Goal: Task Accomplishment & Management: Complete application form

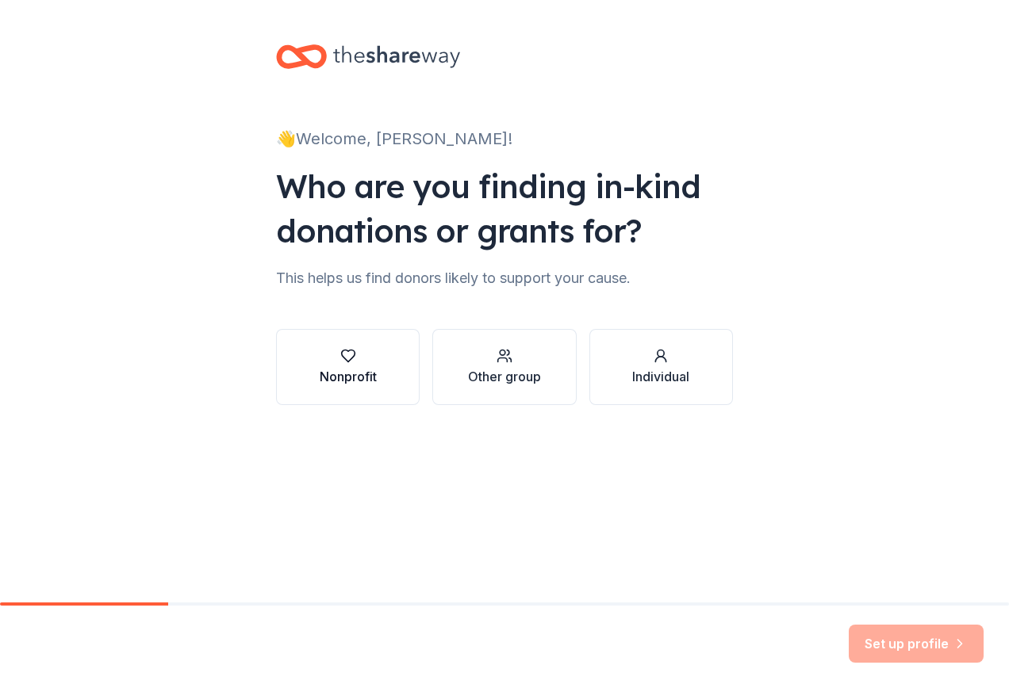
click at [350, 362] on icon "button" at bounding box center [348, 356] width 16 height 16
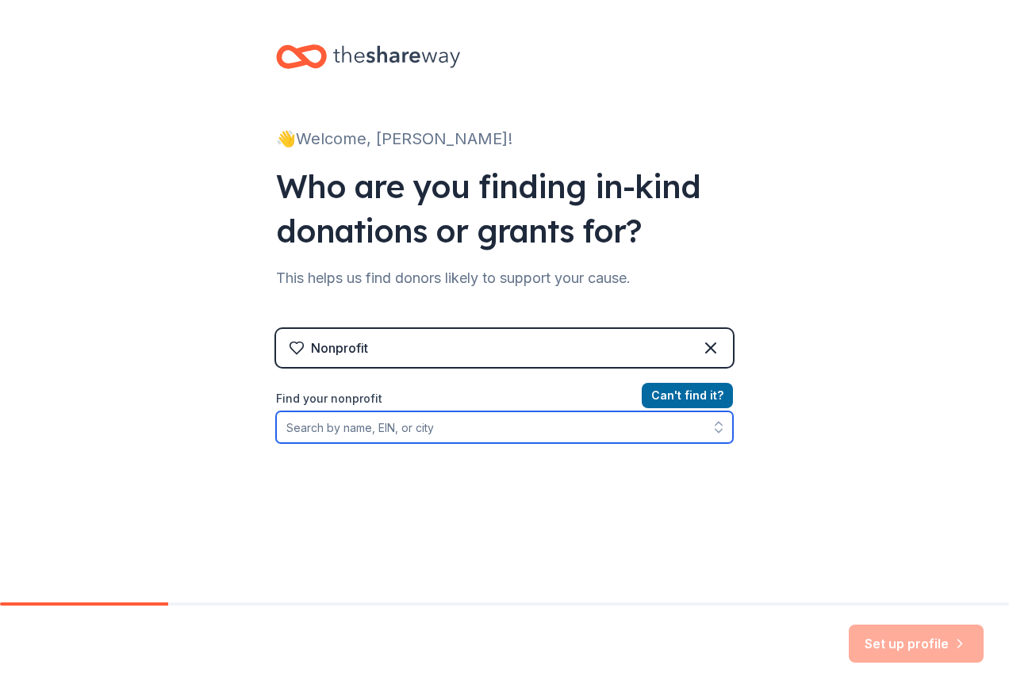
click at [351, 427] on input "Find your nonprofit" at bounding box center [504, 428] width 457 height 32
paste input "540732966"
type input "540732966"
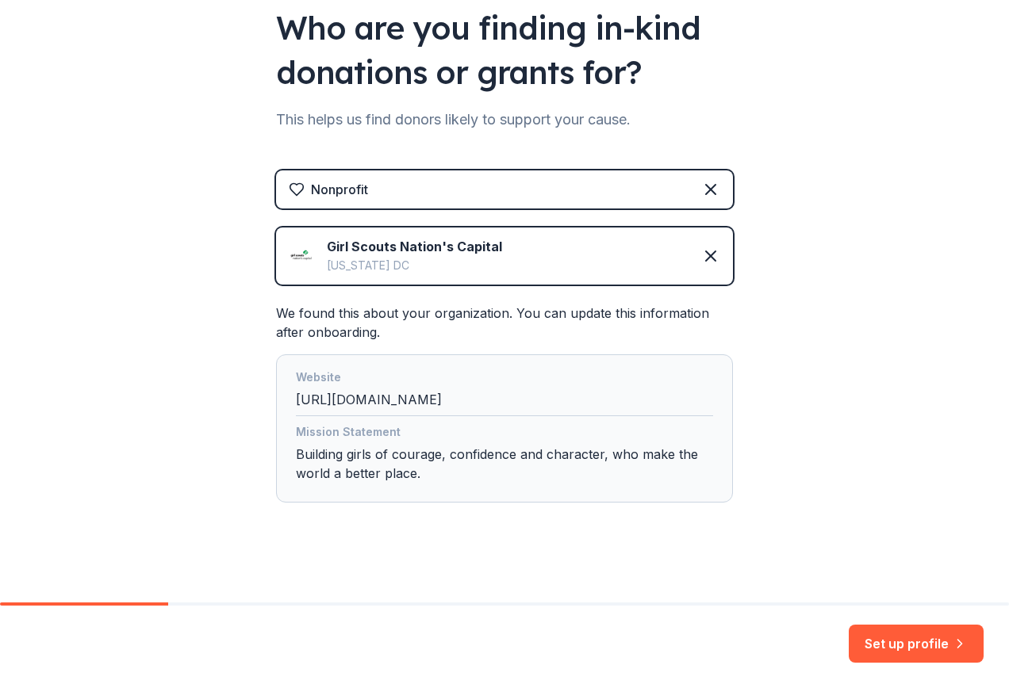
scroll to position [167, 0]
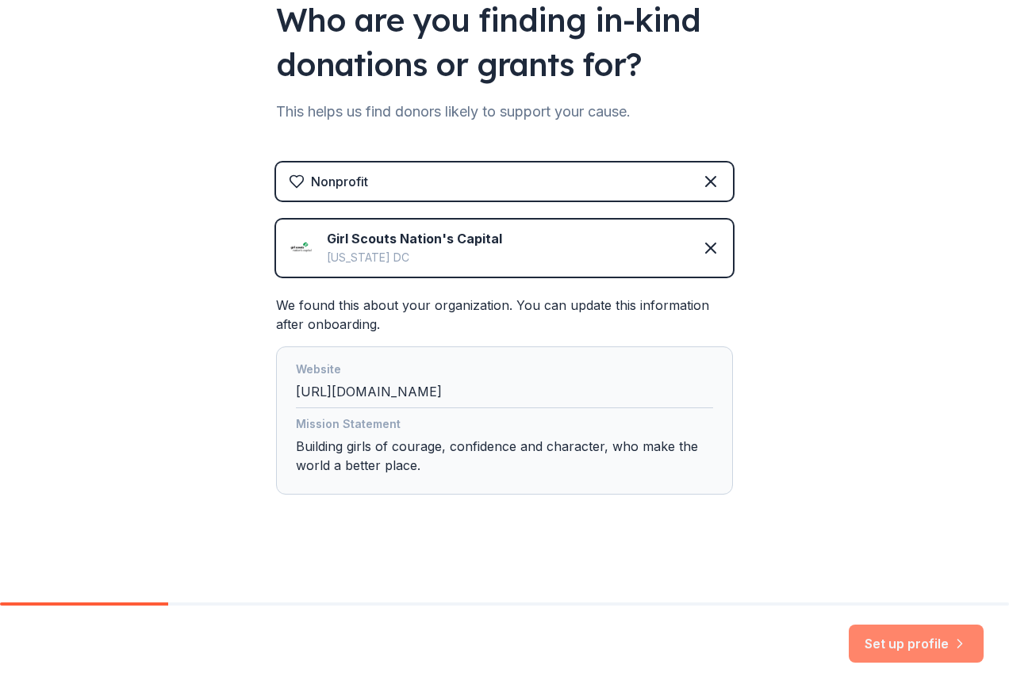
click at [891, 639] on button "Set up profile" at bounding box center [916, 644] width 135 height 38
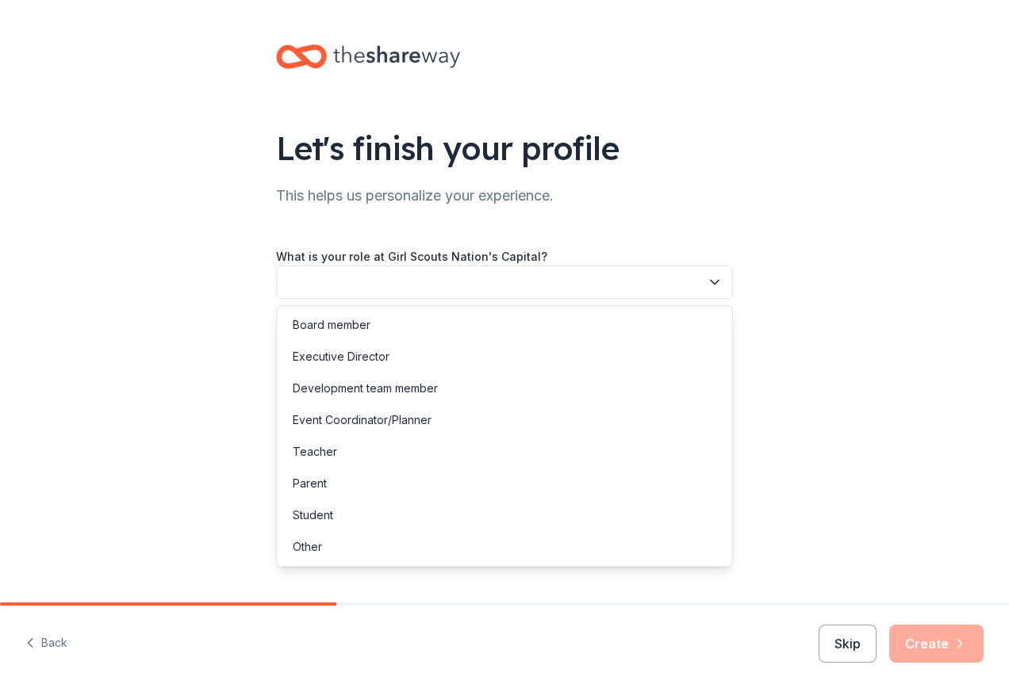
click at [344, 289] on button "button" at bounding box center [504, 282] width 457 height 33
click at [328, 546] on div "Other" at bounding box center [504, 547] width 449 height 32
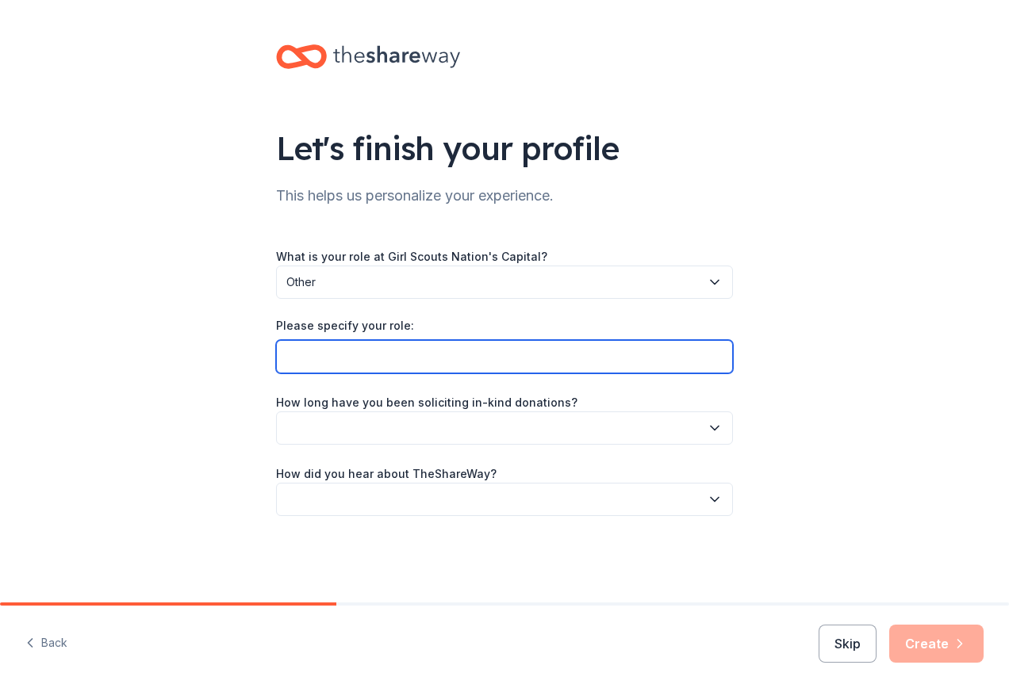
click at [340, 358] on input "Please specify your role:" at bounding box center [504, 356] width 457 height 33
type input "Day Camp Co-Director"
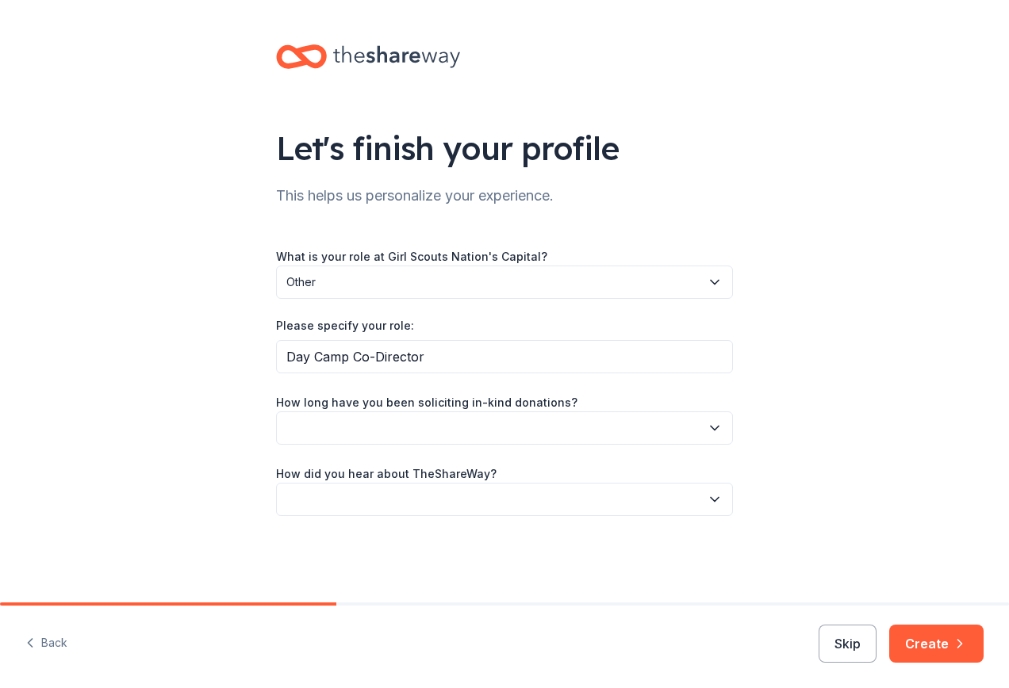
click at [359, 425] on button "button" at bounding box center [504, 428] width 457 height 33
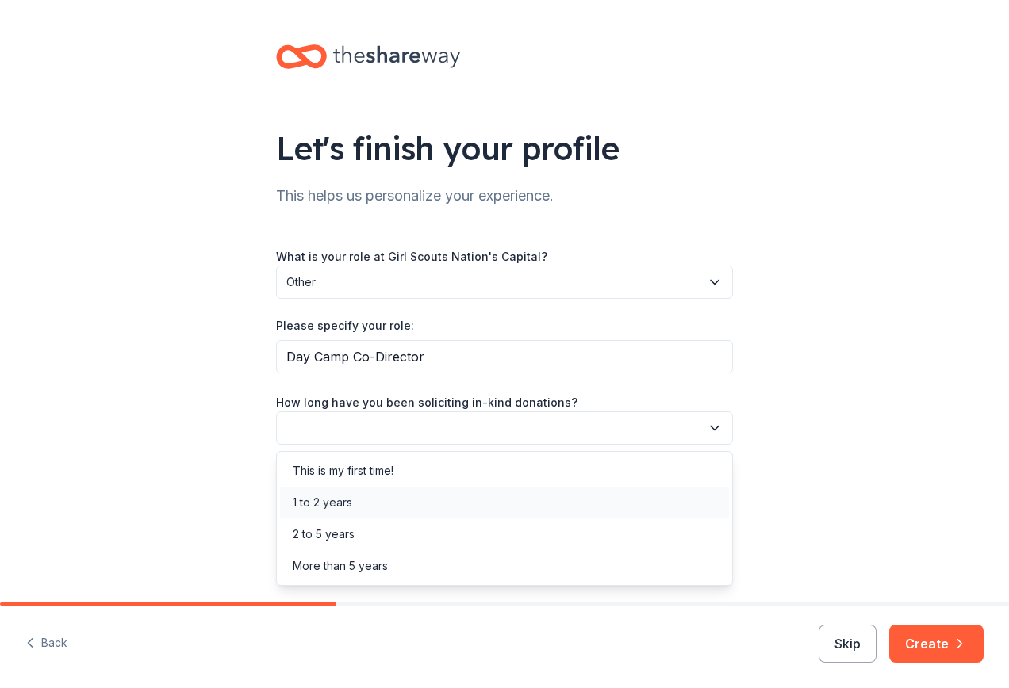
click at [340, 501] on div "1 to 2 years" at bounding box center [322, 502] width 59 height 19
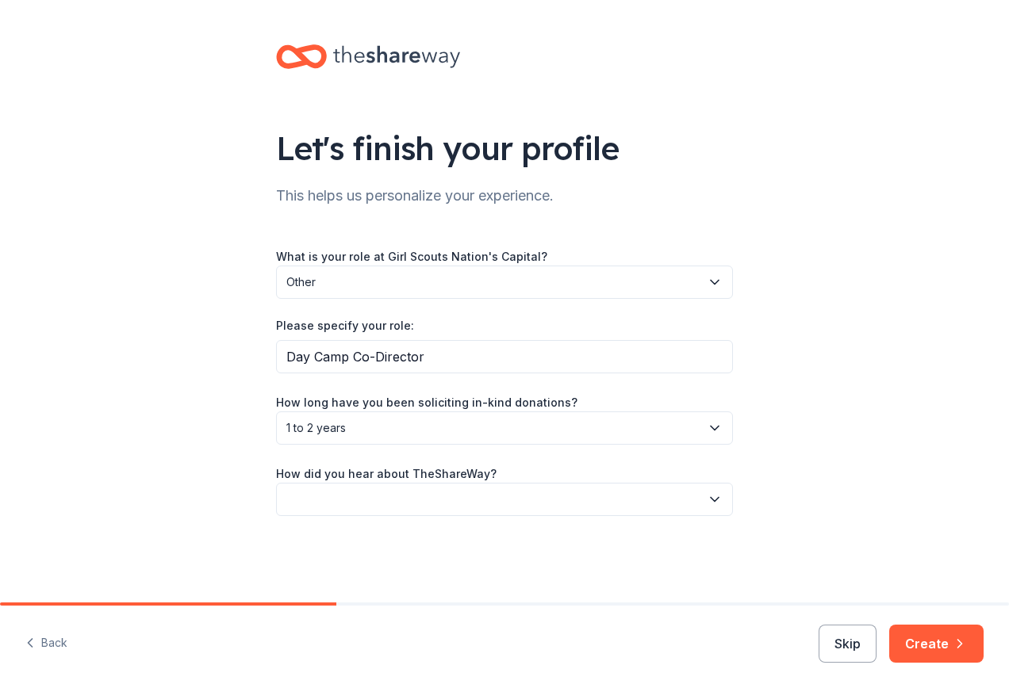
click at [343, 508] on button "button" at bounding box center [504, 499] width 457 height 33
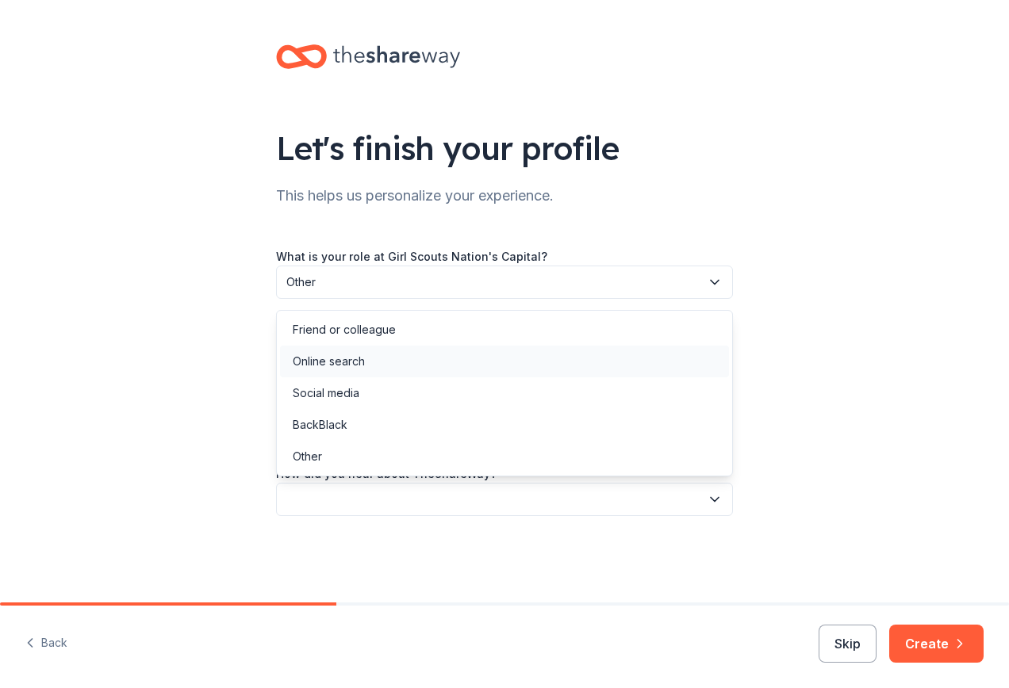
click at [352, 365] on div "Online search" at bounding box center [329, 361] width 72 height 19
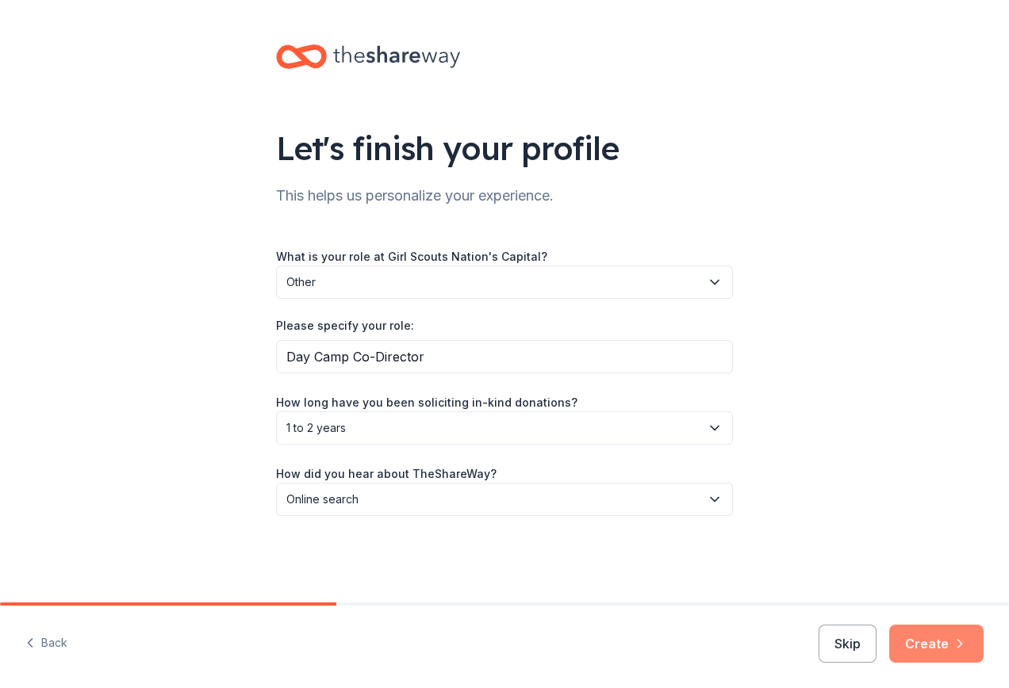
click at [941, 638] on button "Create" at bounding box center [936, 644] width 94 height 38
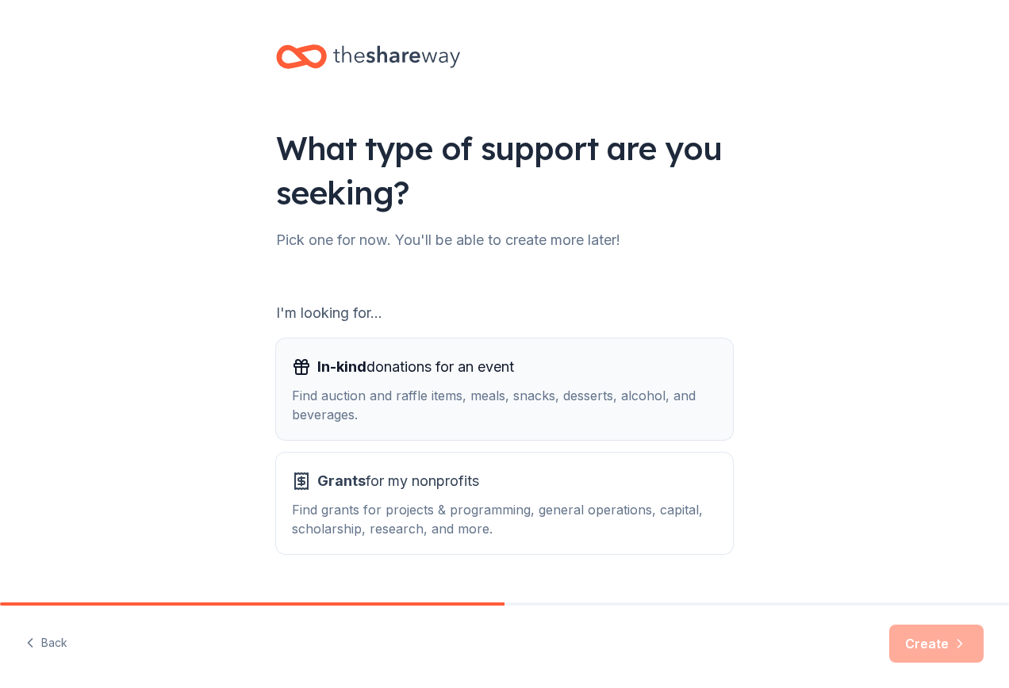
click at [435, 360] on span "In-kind donations for an event" at bounding box center [415, 367] width 197 height 25
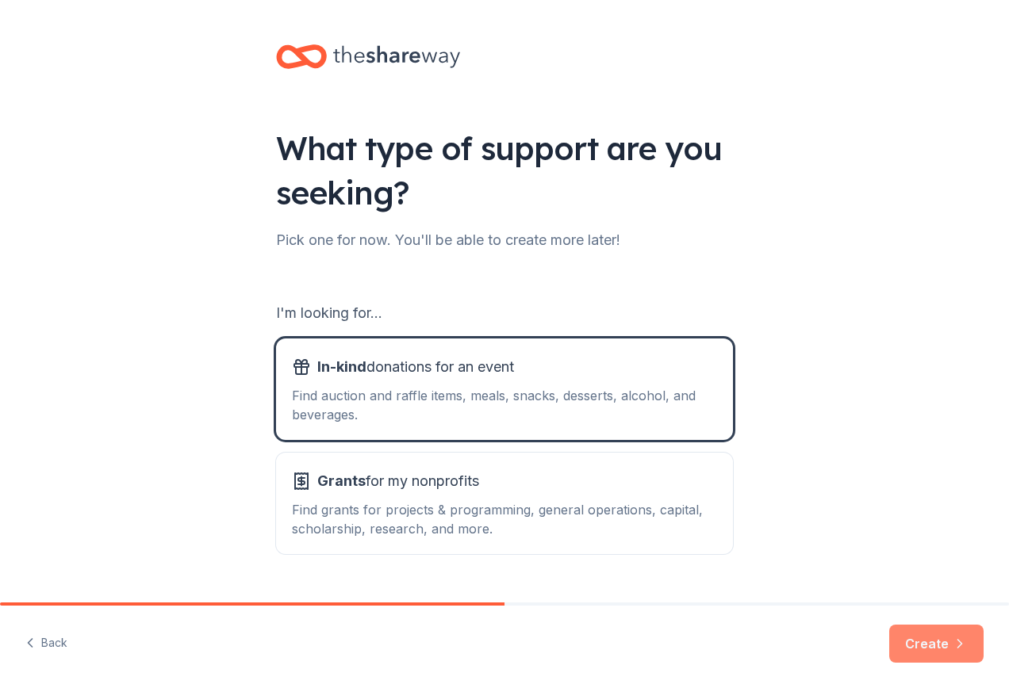
click at [928, 642] on button "Create" at bounding box center [936, 644] width 94 height 38
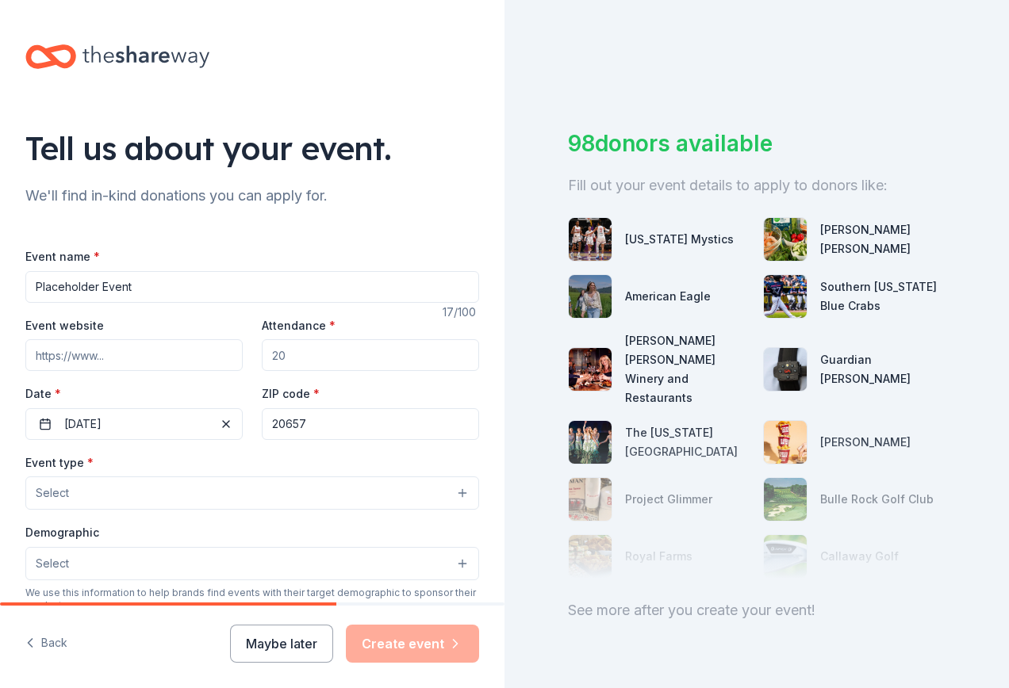
click at [140, 285] on input "Placeholder Event" at bounding box center [252, 287] width 454 height 32
drag, startPoint x: 151, startPoint y: 290, endPoint x: -3, endPoint y: 273, distance: 155.6
click at [0, 273] on html "Tell us about your event. We'll find in-kind donations you can apply for. Event…" at bounding box center [504, 344] width 1009 height 688
type input "C"
type input "GSCNC Camp Bay Breeze"
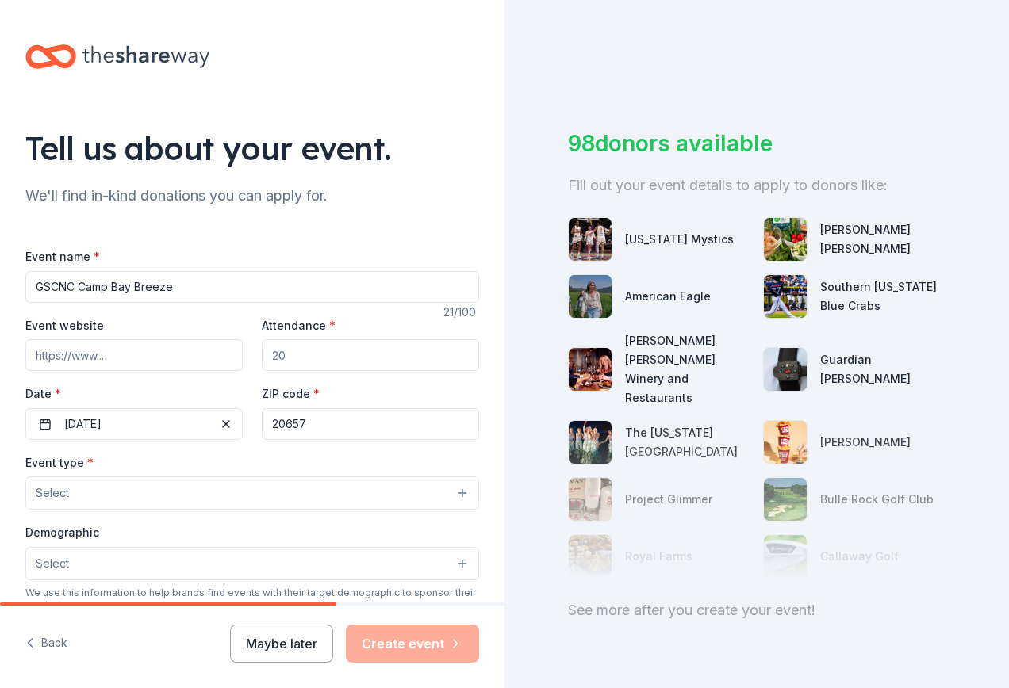
click at [122, 356] on input "Event website" at bounding box center [133, 355] width 217 height 32
click at [117, 351] on input "Event website" at bounding box center [133, 355] width 217 height 32
paste input "https://baybreezecamp.weebly.com/"
type input "https://baybreezecamp.weebly.com/"
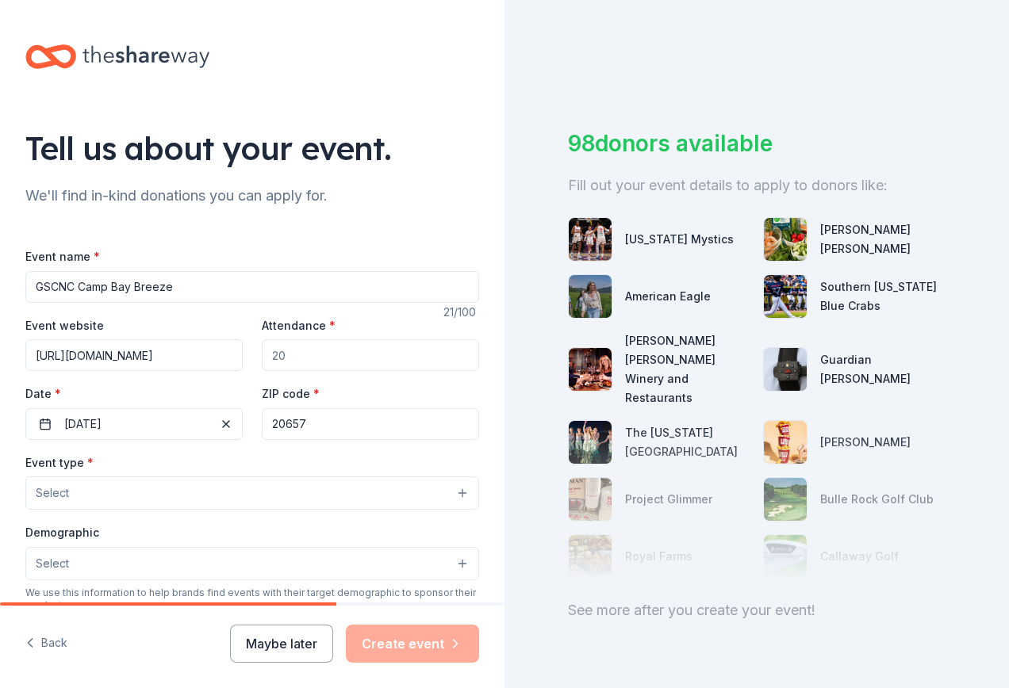
scroll to position [0, 0]
click at [309, 351] on input "Attendance *" at bounding box center [370, 355] width 217 height 32
type input "200"
click at [122, 399] on label "Date *" at bounding box center [133, 394] width 217 height 16
click at [122, 408] on button "09/10/2023" at bounding box center [133, 424] width 217 height 32
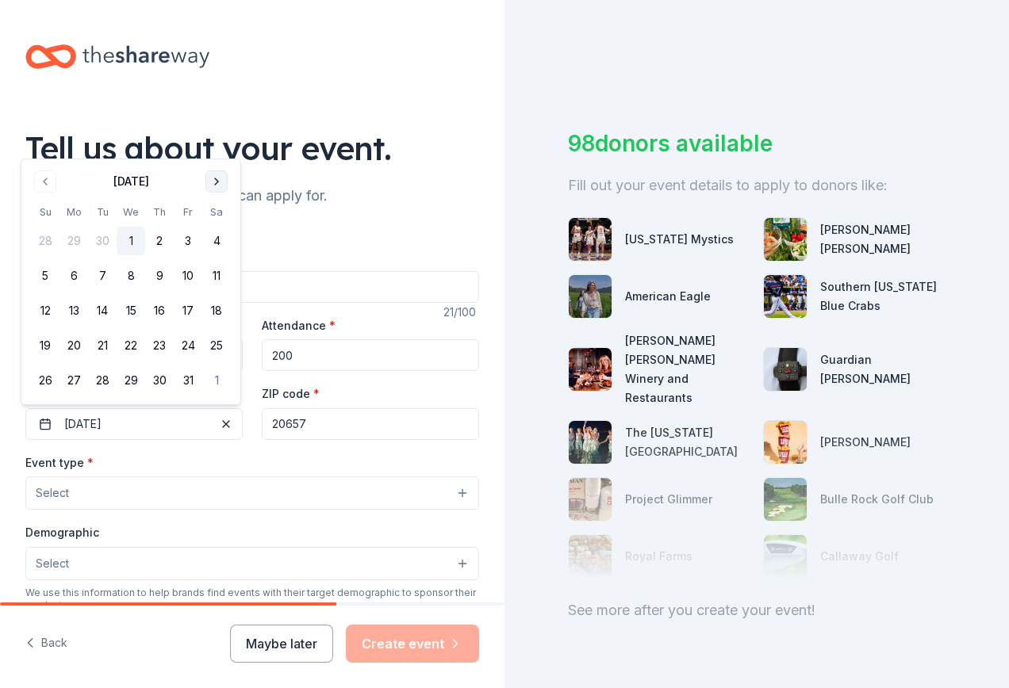
click at [217, 181] on button "Go to next month" at bounding box center [216, 182] width 22 height 22
click at [217, 204] on th "Sa" at bounding box center [216, 212] width 29 height 17
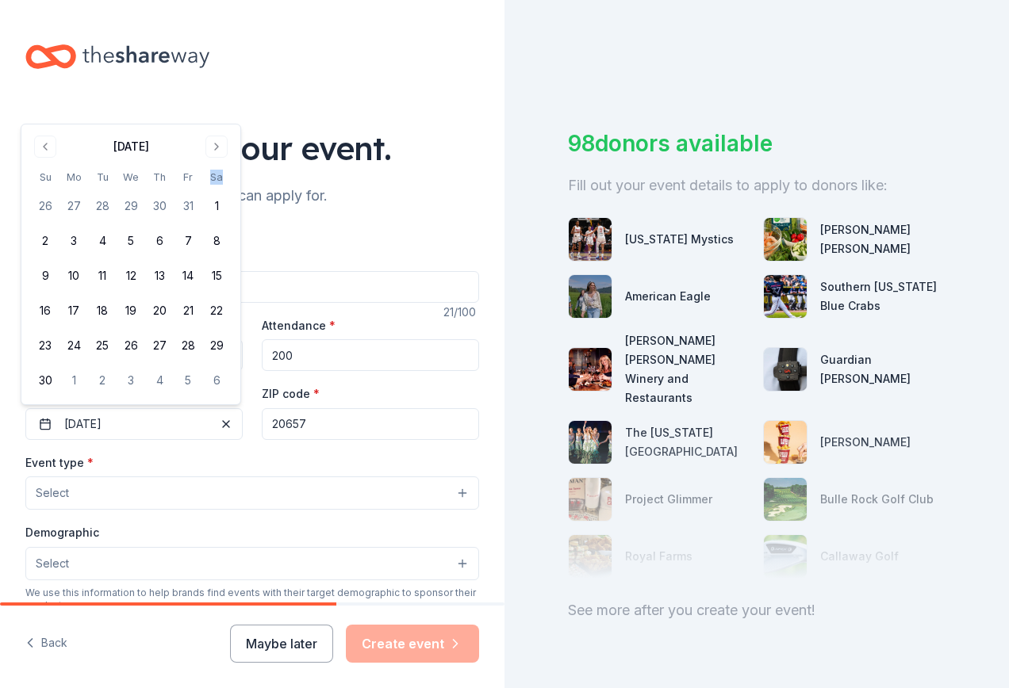
click at [217, 181] on th "Sa" at bounding box center [216, 177] width 29 height 17
drag, startPoint x: 217, startPoint y: 181, endPoint x: 223, endPoint y: 141, distance: 40.2
click at [223, 141] on button "Go to next month" at bounding box center [216, 147] width 22 height 22
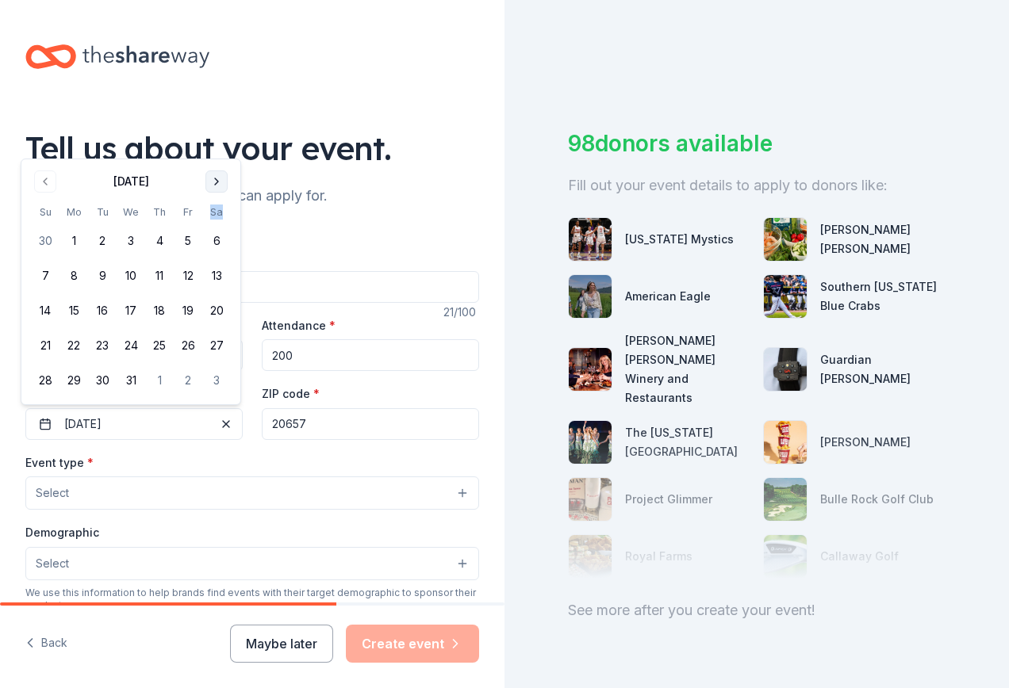
click at [216, 180] on button "Go to next month" at bounding box center [216, 182] width 22 height 22
click at [216, 181] on button "Go to next month" at bounding box center [216, 182] width 22 height 22
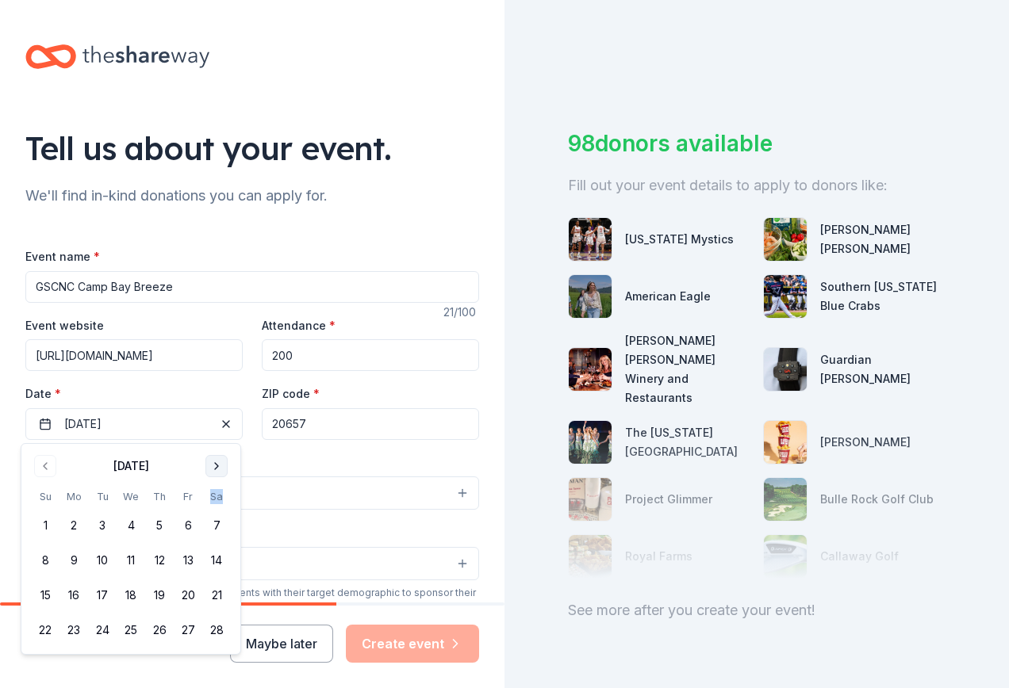
click at [218, 463] on button "Go to next month" at bounding box center [216, 466] width 22 height 22
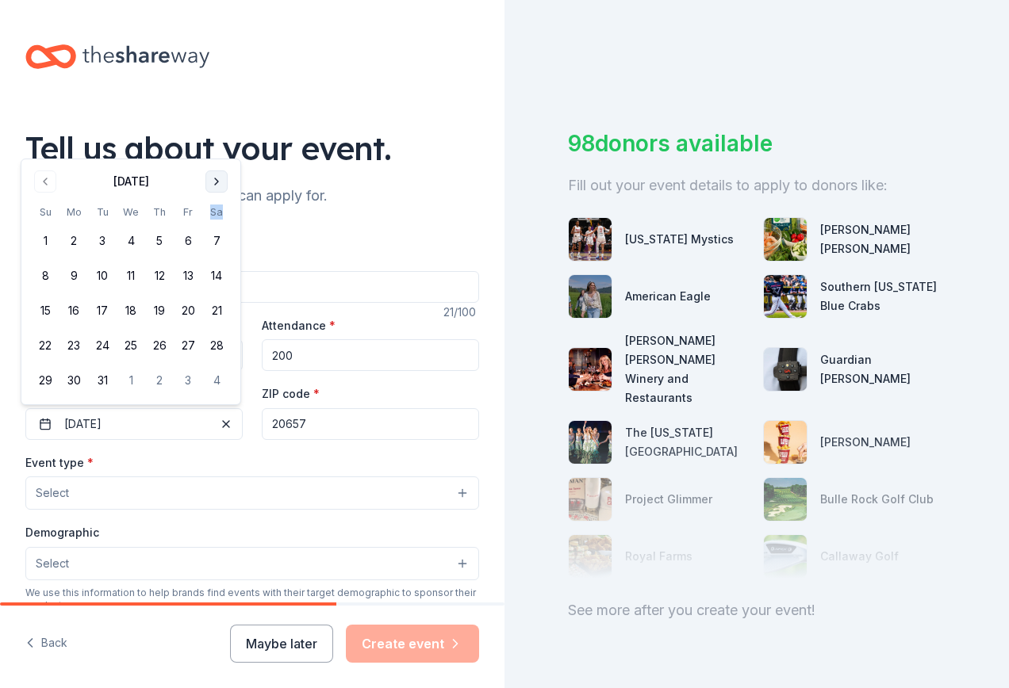
click at [217, 183] on button "Go to next month" at bounding box center [216, 182] width 22 height 22
click at [214, 183] on button "Go to next month" at bounding box center [216, 182] width 22 height 22
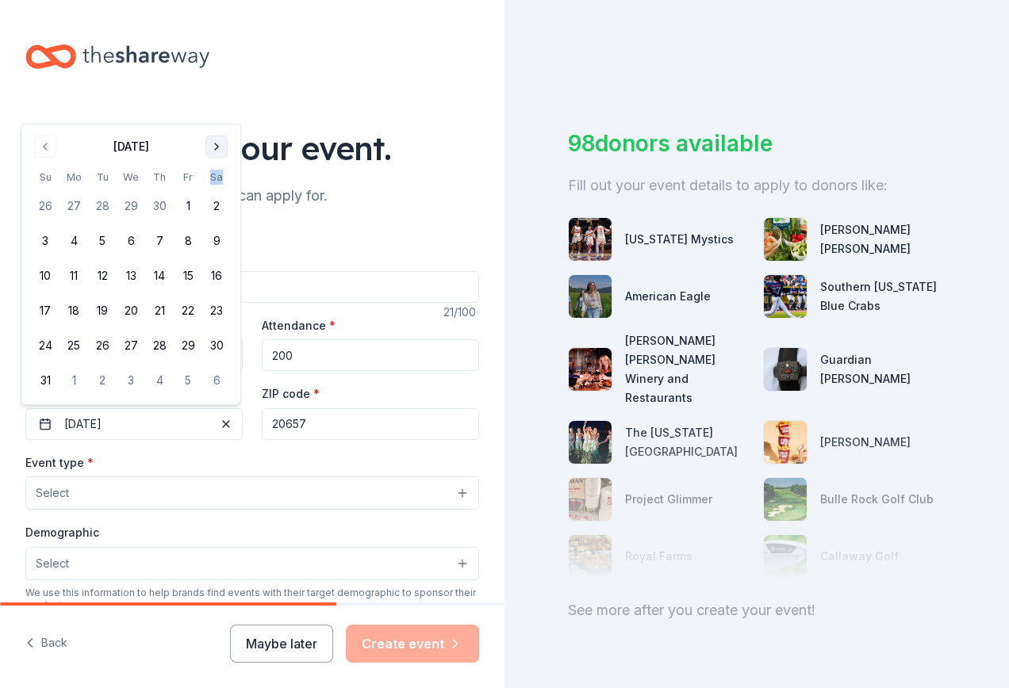
click at [217, 143] on button "Go to next month" at bounding box center [216, 147] width 22 height 22
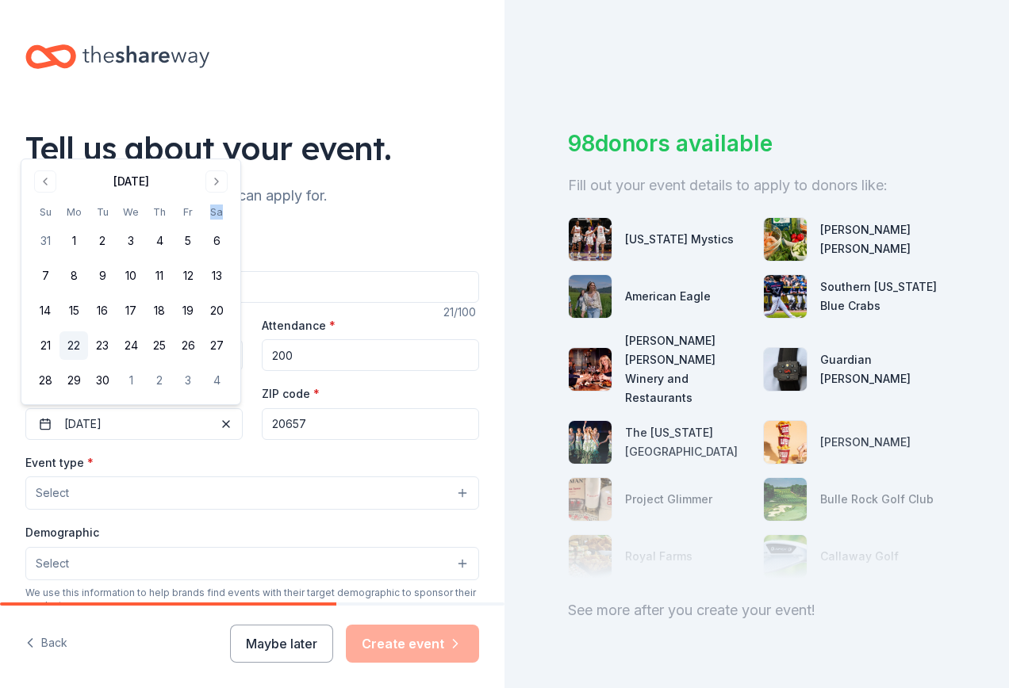
click at [75, 342] on button "22" at bounding box center [73, 346] width 29 height 29
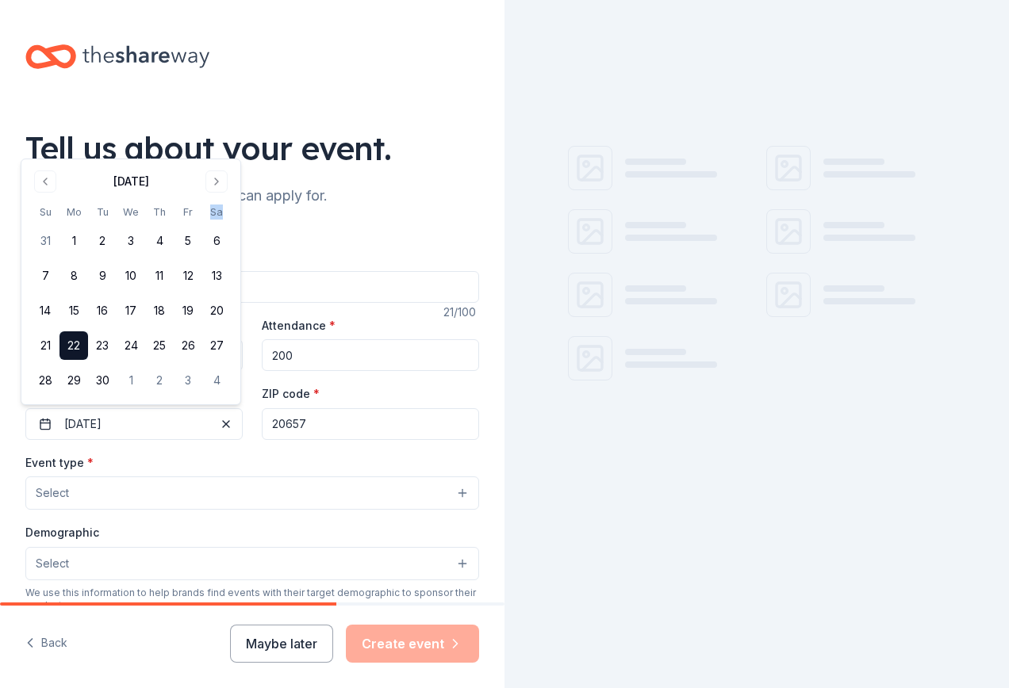
click at [86, 492] on button "Select" at bounding box center [252, 493] width 454 height 33
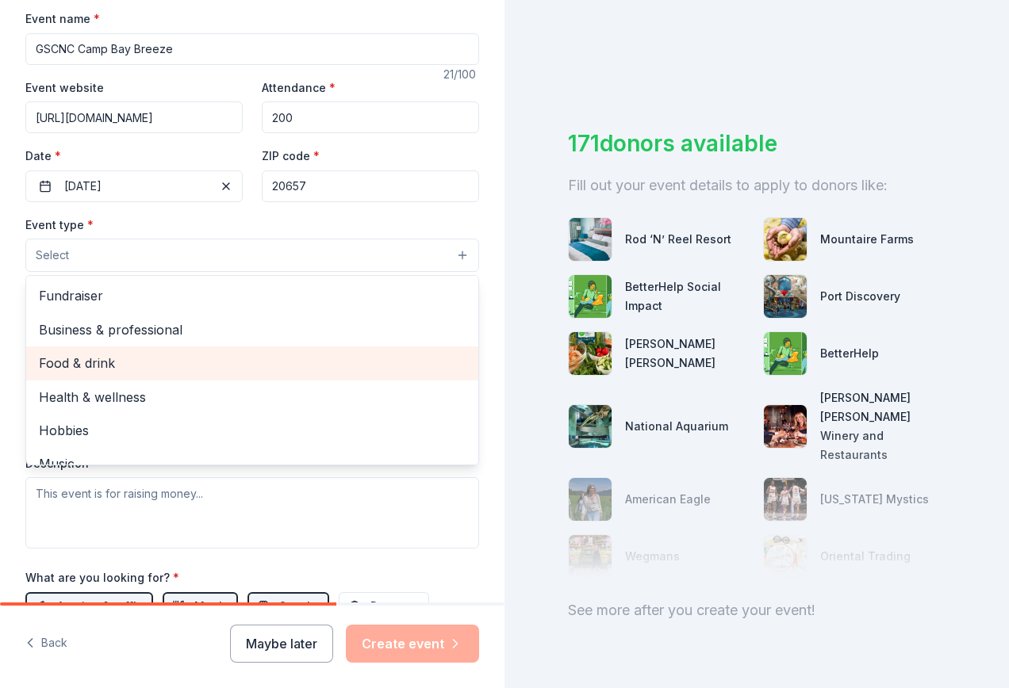
scroll to position [53, 0]
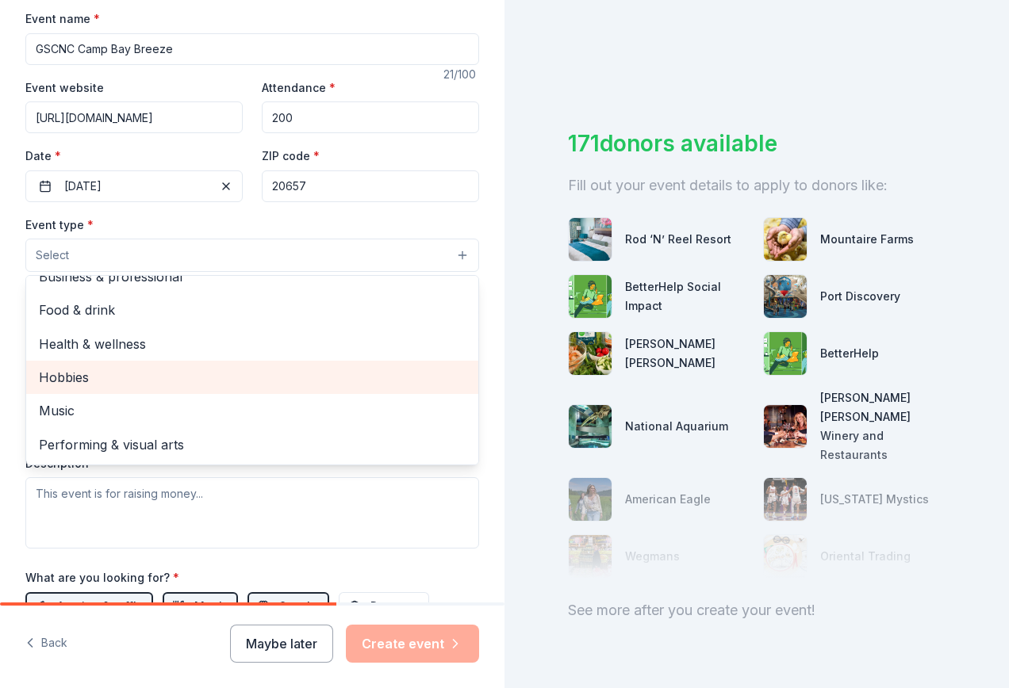
click at [208, 374] on span "Hobbies" at bounding box center [252, 377] width 427 height 21
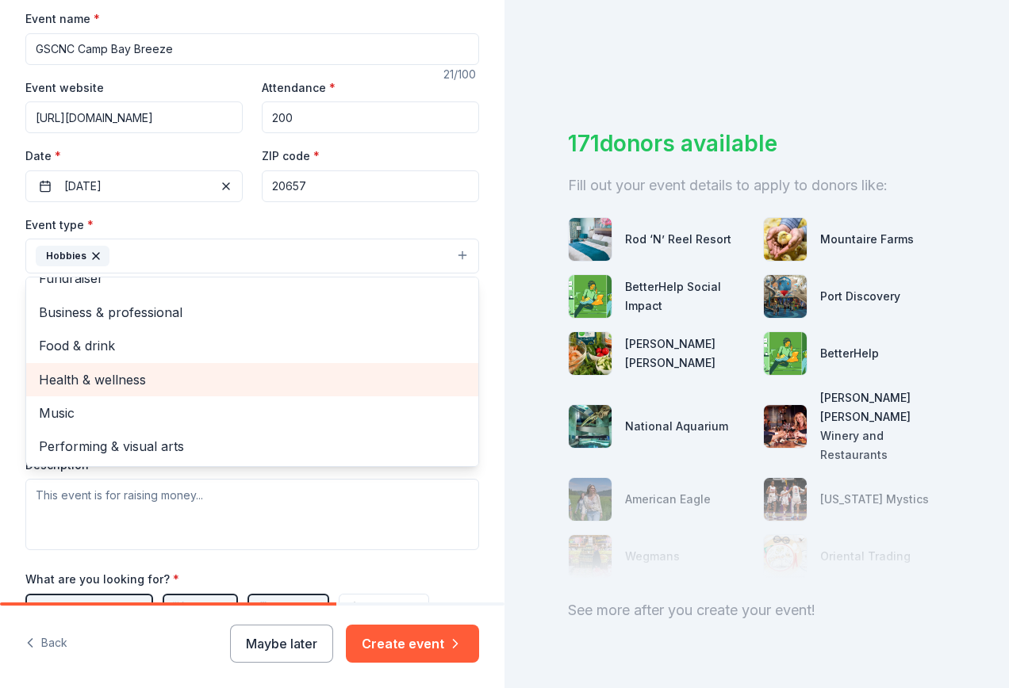
scroll to position [19, 0]
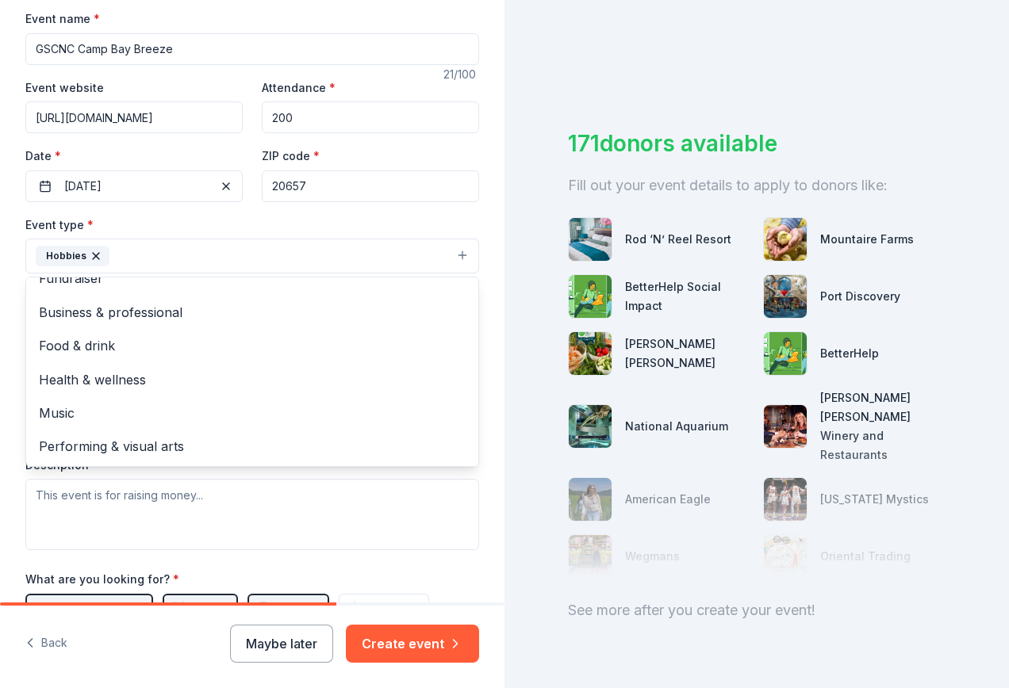
click at [469, 578] on div "Tell us about your event. We'll find in-kind donations you can apply for. Event…" at bounding box center [252, 290] width 504 height 1057
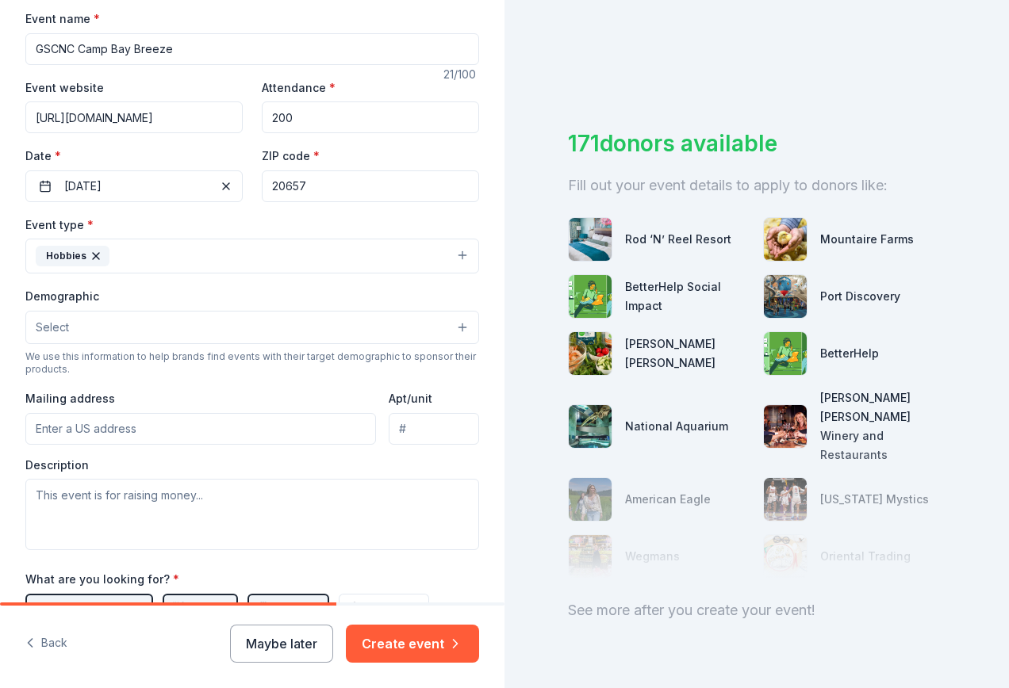
click at [355, 312] on button "Select" at bounding box center [252, 327] width 454 height 33
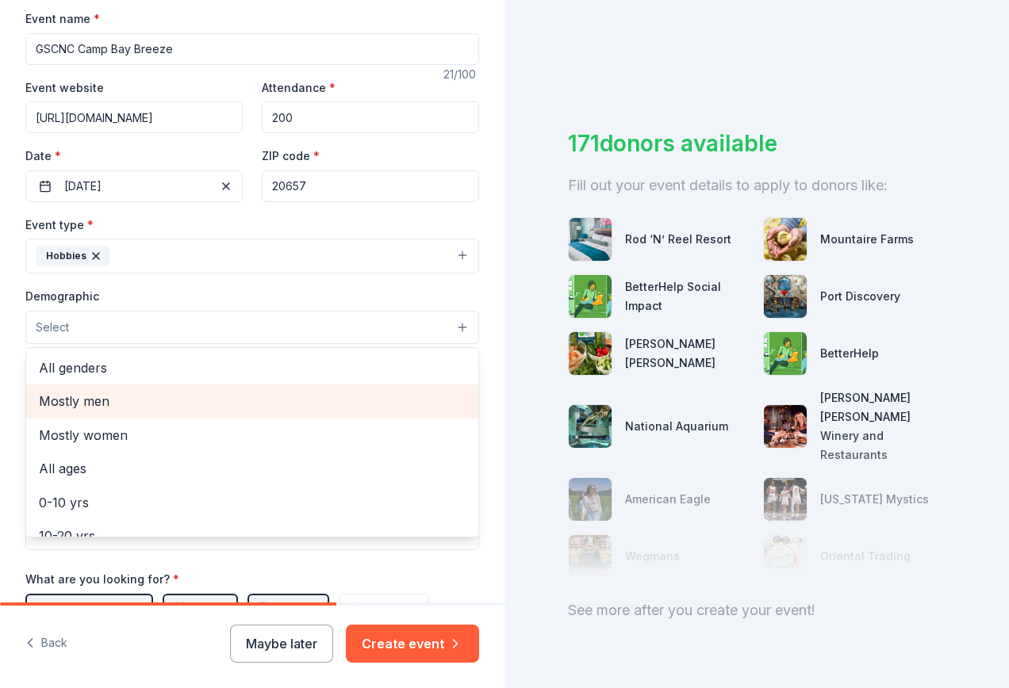
scroll to position [79, 0]
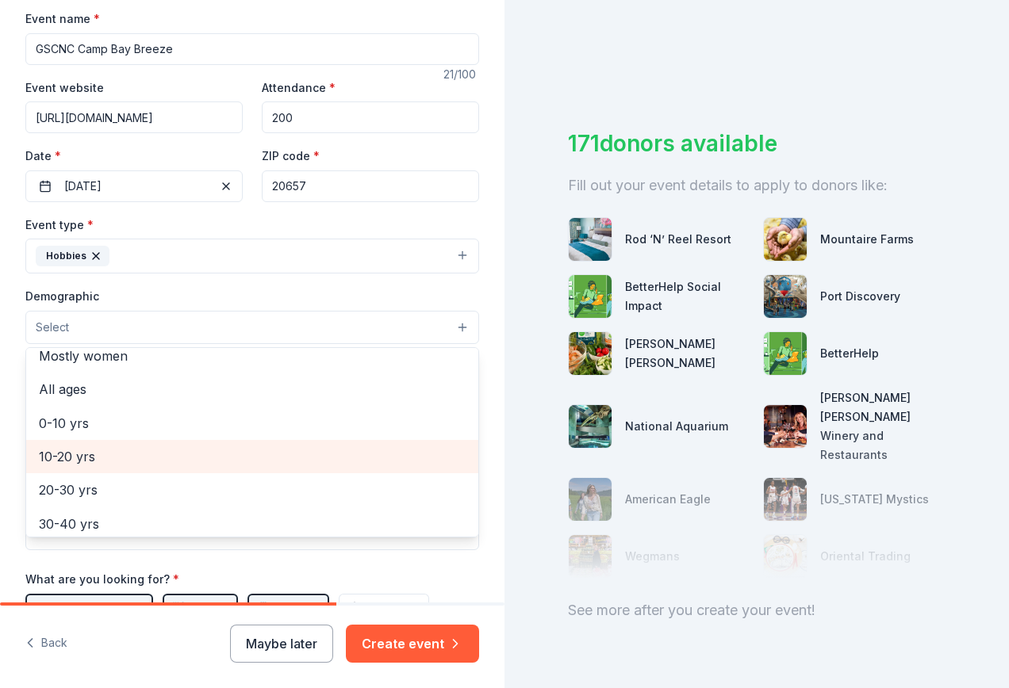
click at [167, 462] on span "10-20 yrs" at bounding box center [252, 457] width 427 height 21
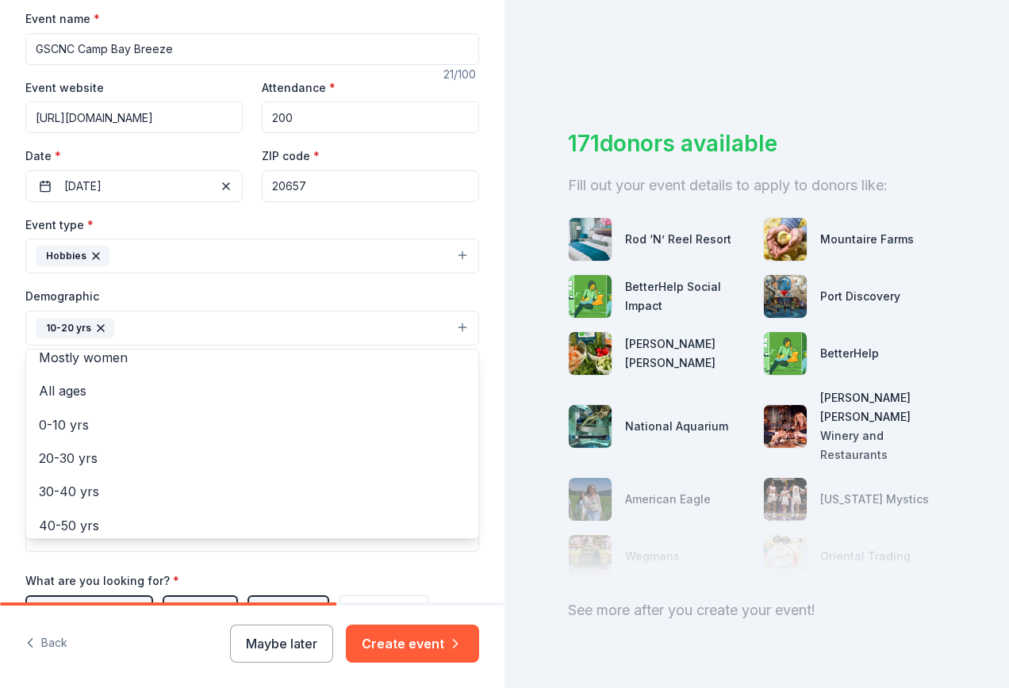
click at [12, 336] on div "Tell us about your event. We'll find in-kind donations you can apply for. Event…" at bounding box center [252, 291] width 504 height 1059
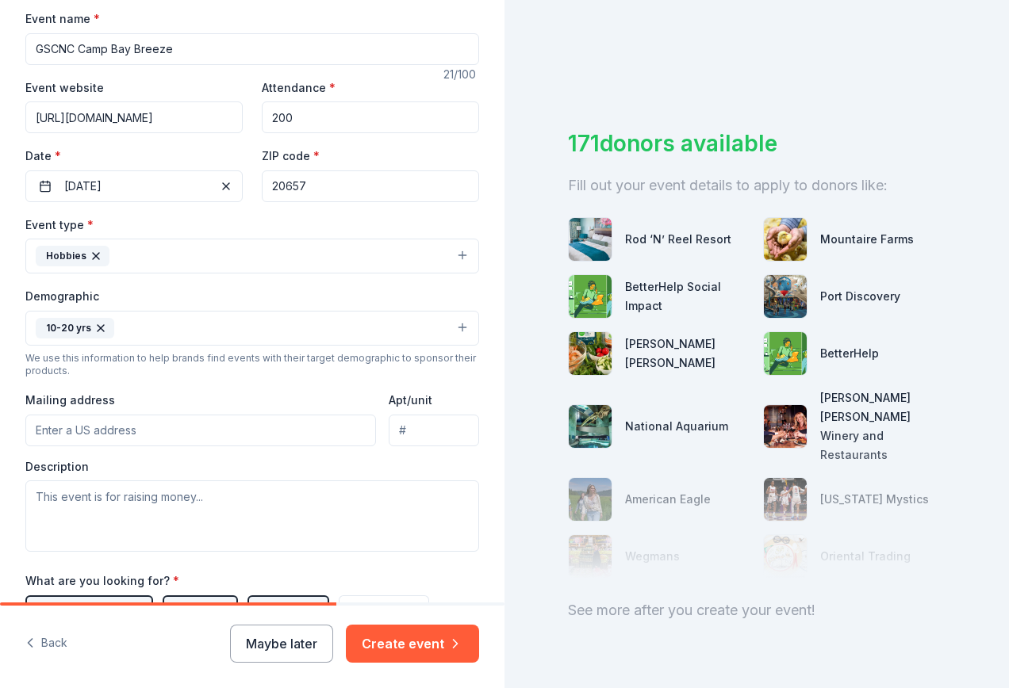
click at [97, 431] on input "Mailing address" at bounding box center [200, 431] width 351 height 32
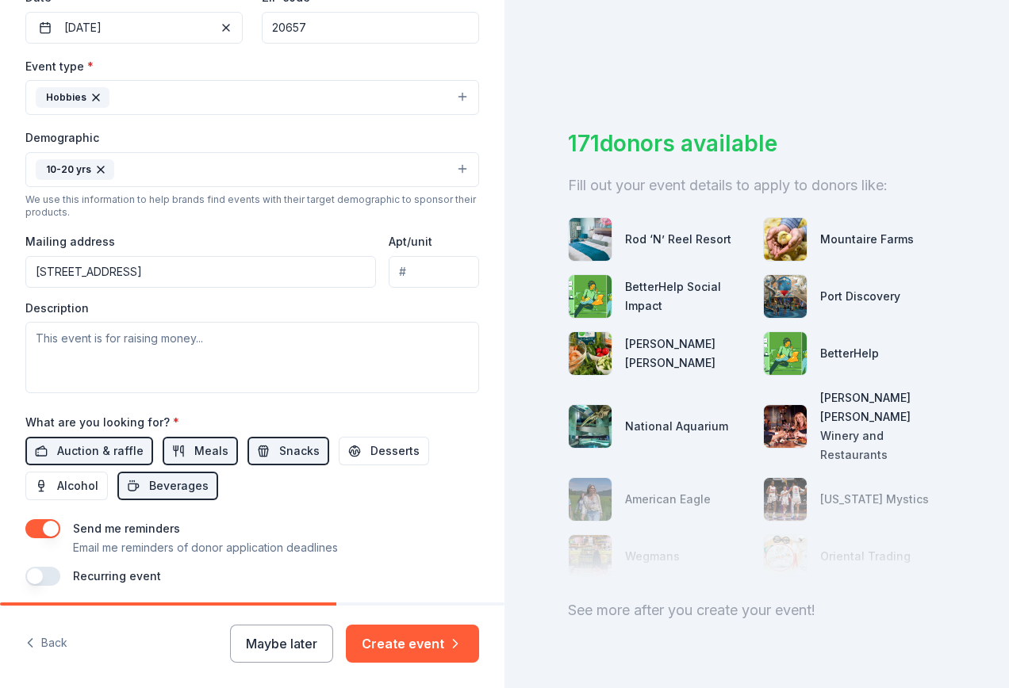
type input "1954 Elm Road, Port Republic, MD, 20676"
click at [212, 454] on span "Meals" at bounding box center [211, 451] width 34 height 19
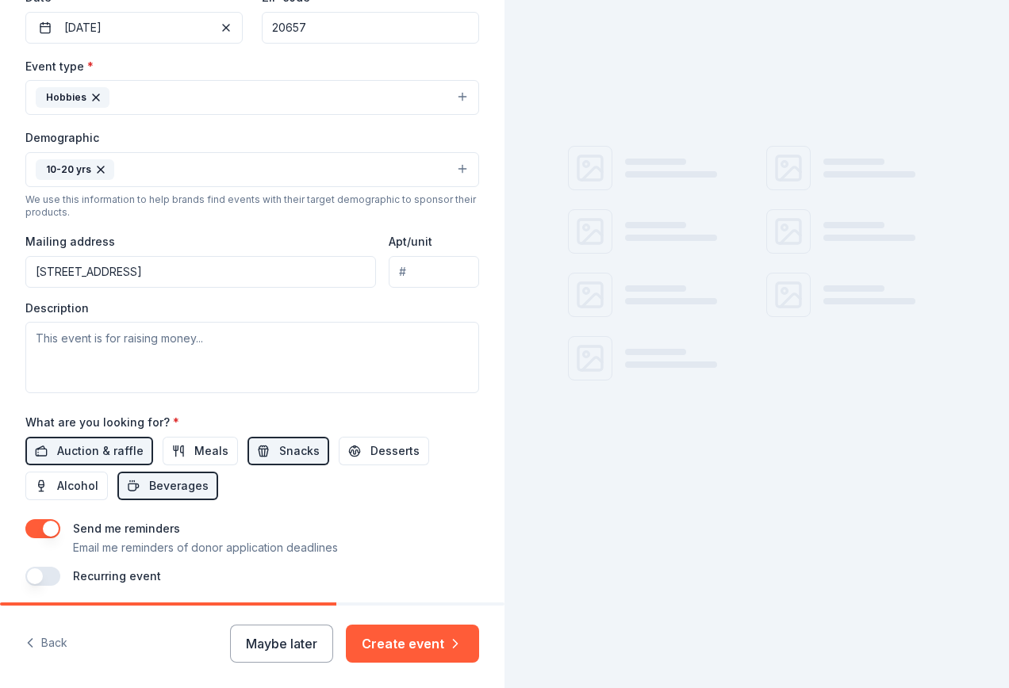
scroll to position [456, 0]
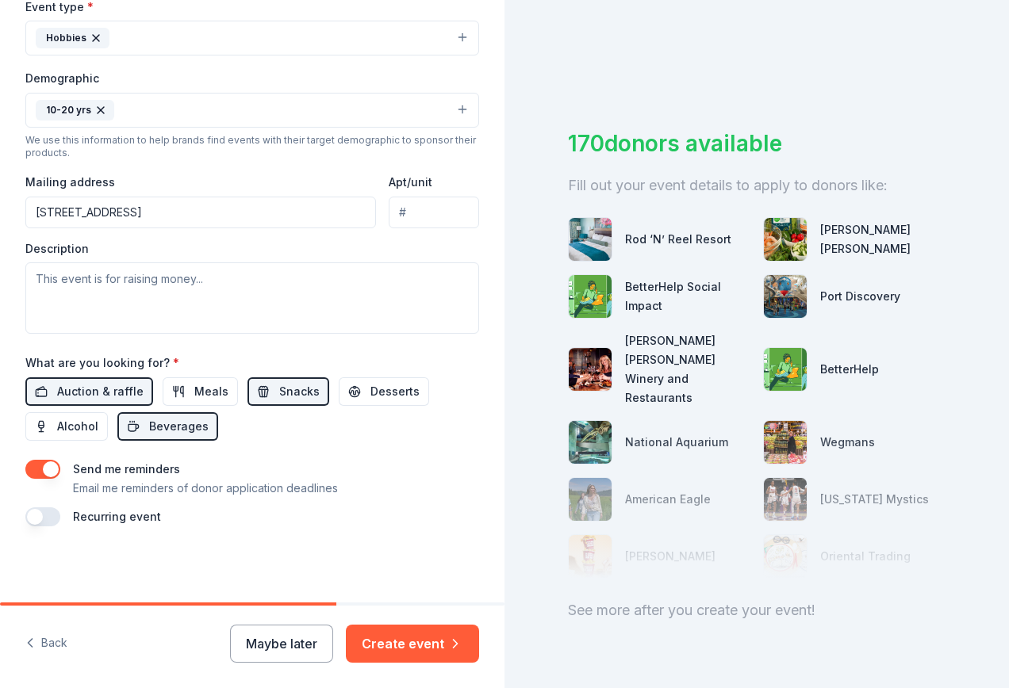
click at [56, 512] on button "button" at bounding box center [42, 517] width 35 height 19
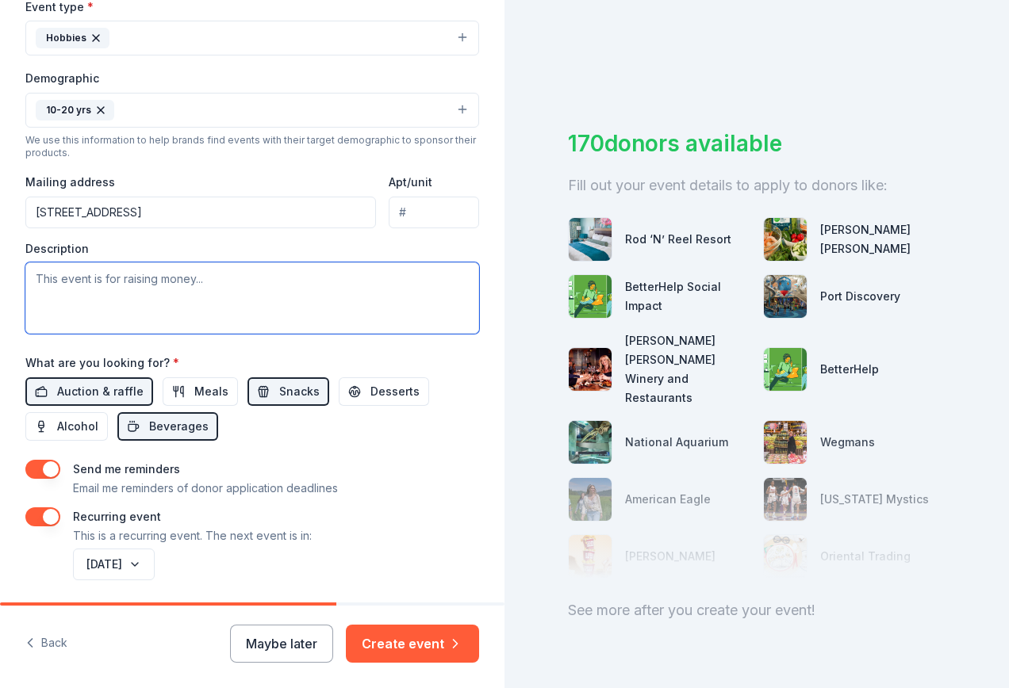
click at [128, 284] on textarea at bounding box center [252, 298] width 454 height 71
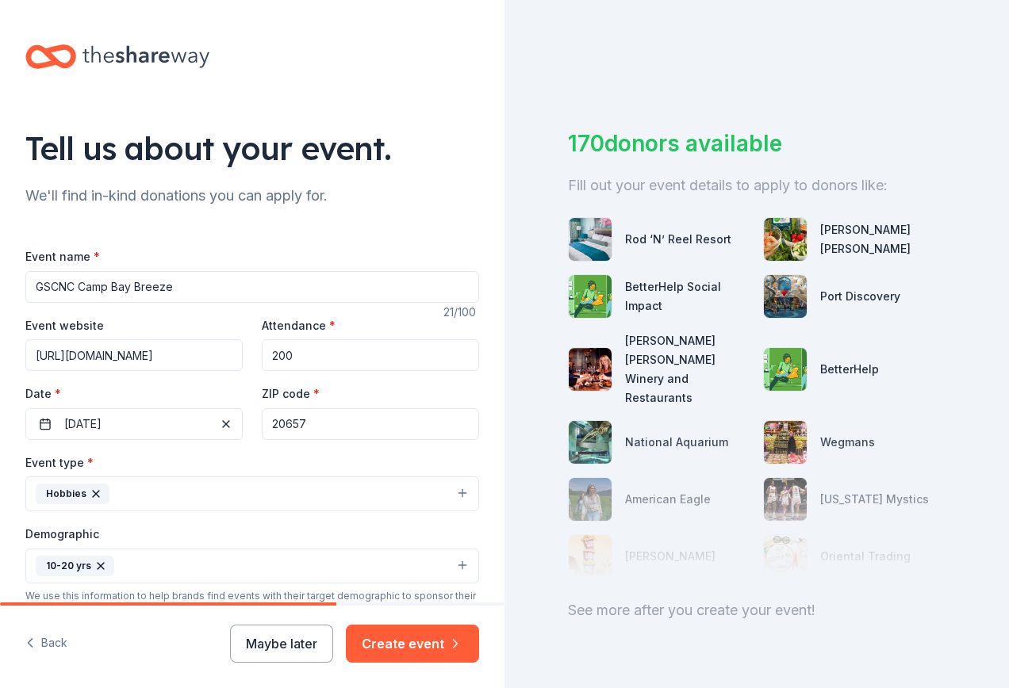
scroll to position [317, 0]
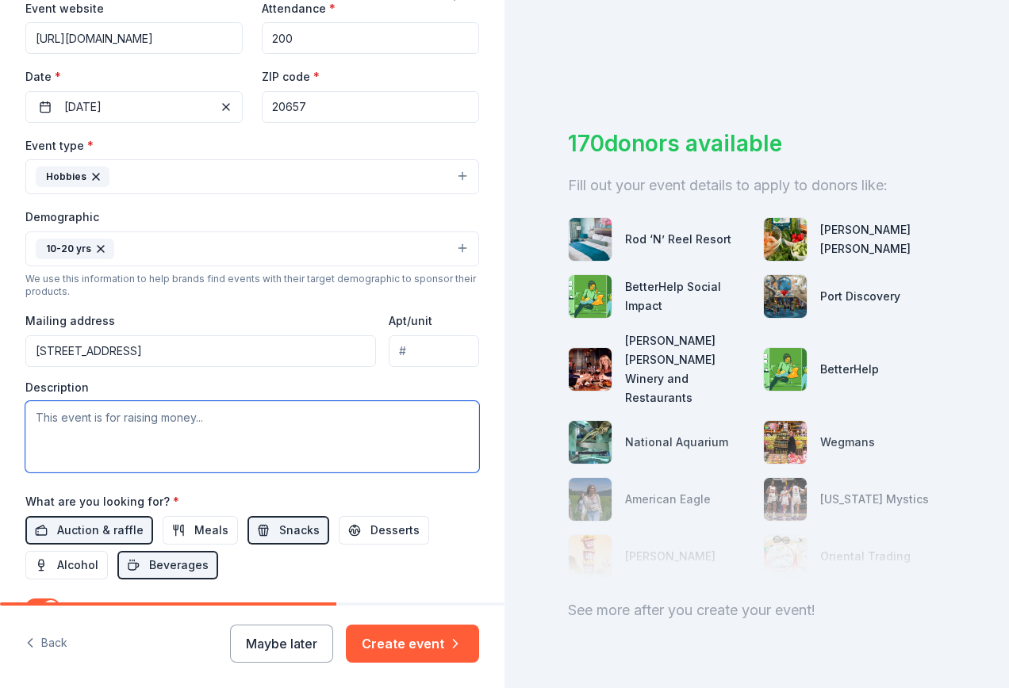
click at [63, 420] on textarea at bounding box center [252, 436] width 454 height 71
paste textarea "Camp Bay Breeze is a 100% volunteer-run summer day camp through the Girl Scouts…"
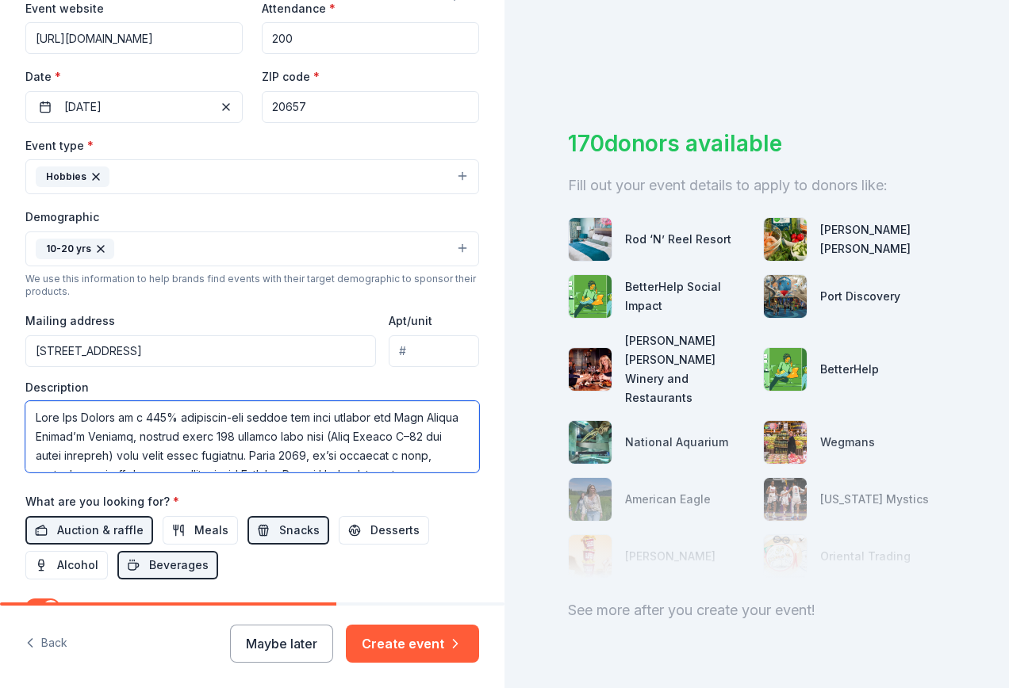
scroll to position [372, 0]
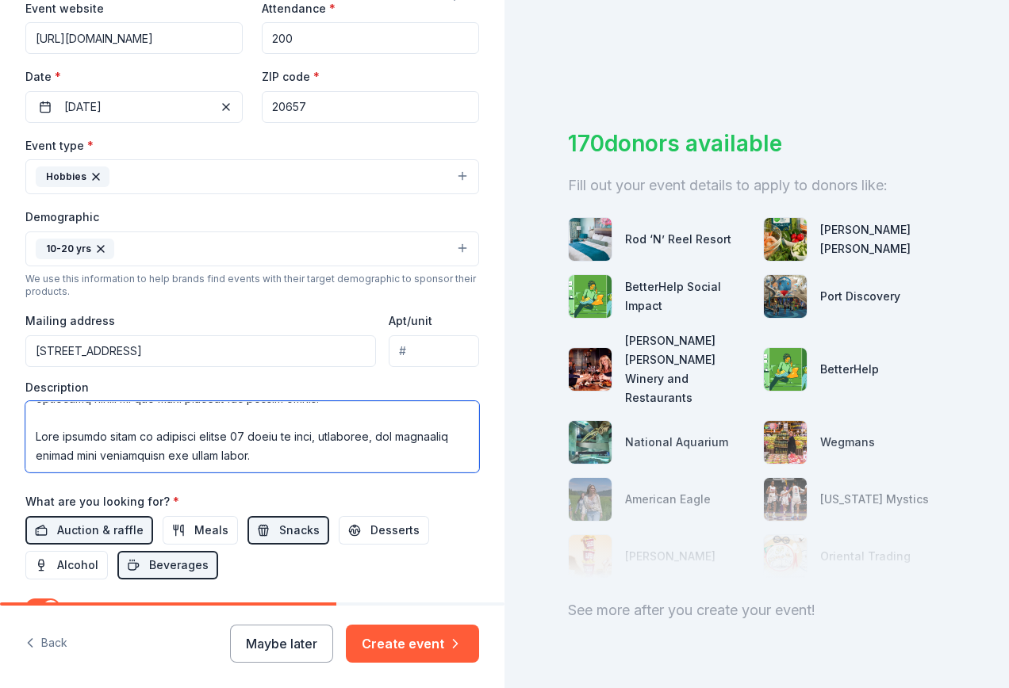
click at [152, 416] on textarea at bounding box center [252, 436] width 454 height 71
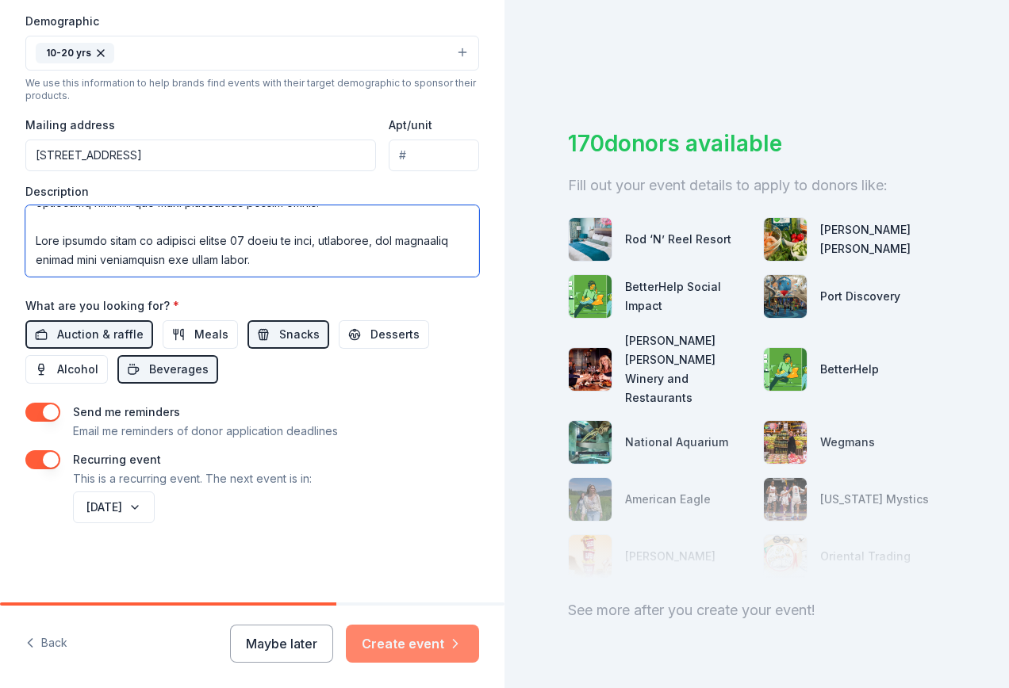
type textarea "Camp Bay Breeze is a 100% volunteer-run summer day camp through the Girl Scouts…"
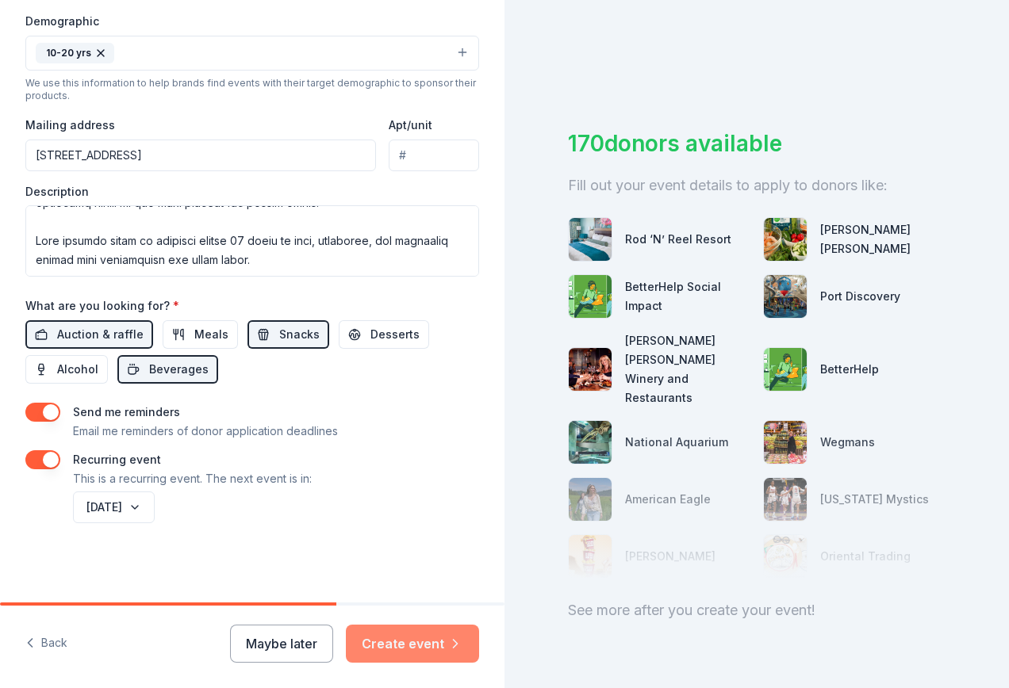
click at [411, 646] on button "Create event" at bounding box center [412, 644] width 133 height 38
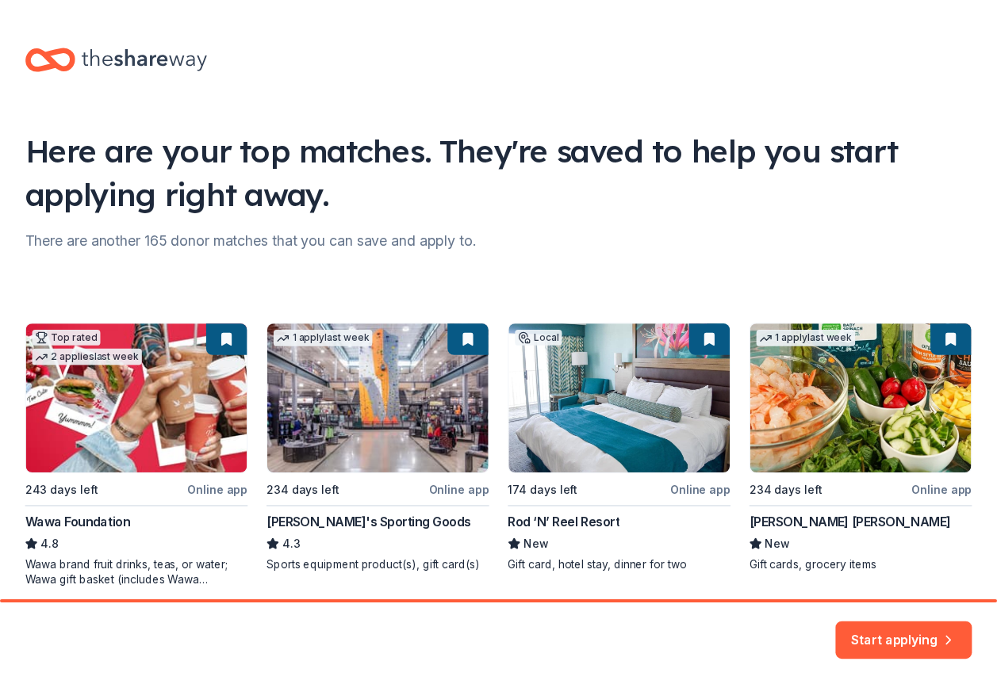
scroll to position [79, 0]
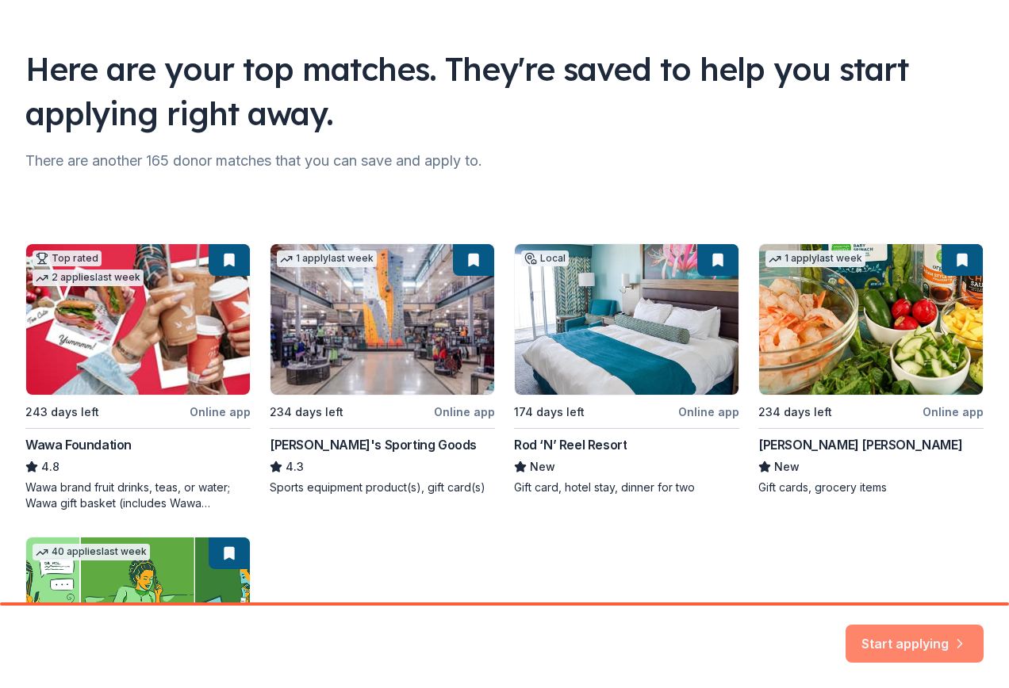
click at [923, 632] on button "Start applying" at bounding box center [914, 634] width 138 height 38
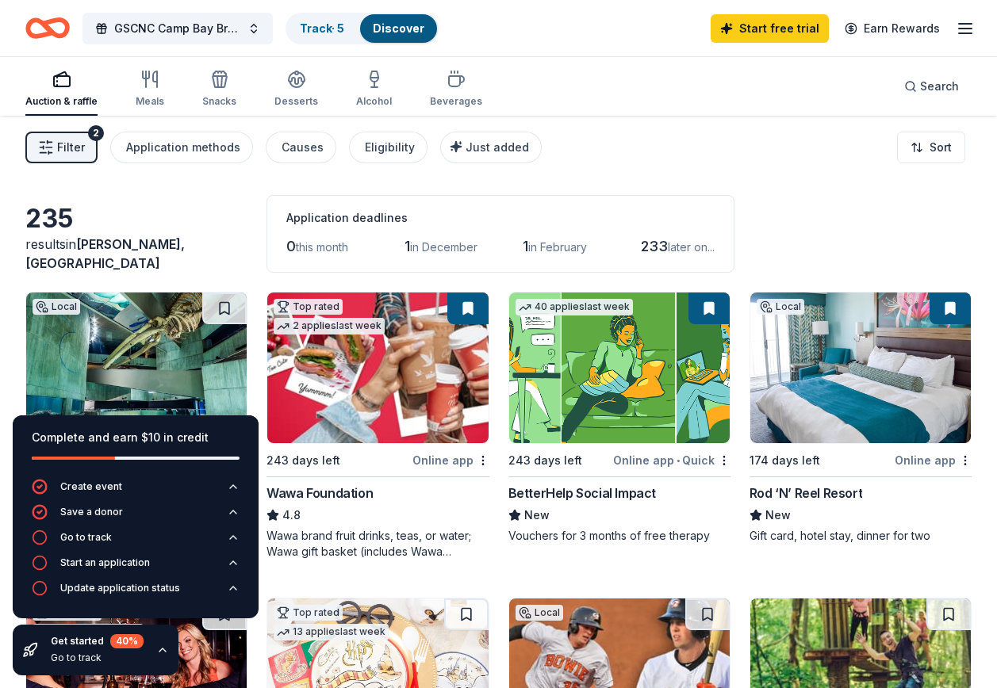
click at [828, 171] on div "Filter 2 Application methods Causes Eligibility Just added Sort" at bounding box center [498, 147] width 997 height 63
click at [171, 221] on div "235 results in Lusby, MD Application deadlines 0 this month 1 in December 1 in …" at bounding box center [498, 234] width 946 height 78
click at [98, 539] on div "Go to track" at bounding box center [86, 537] width 52 height 13
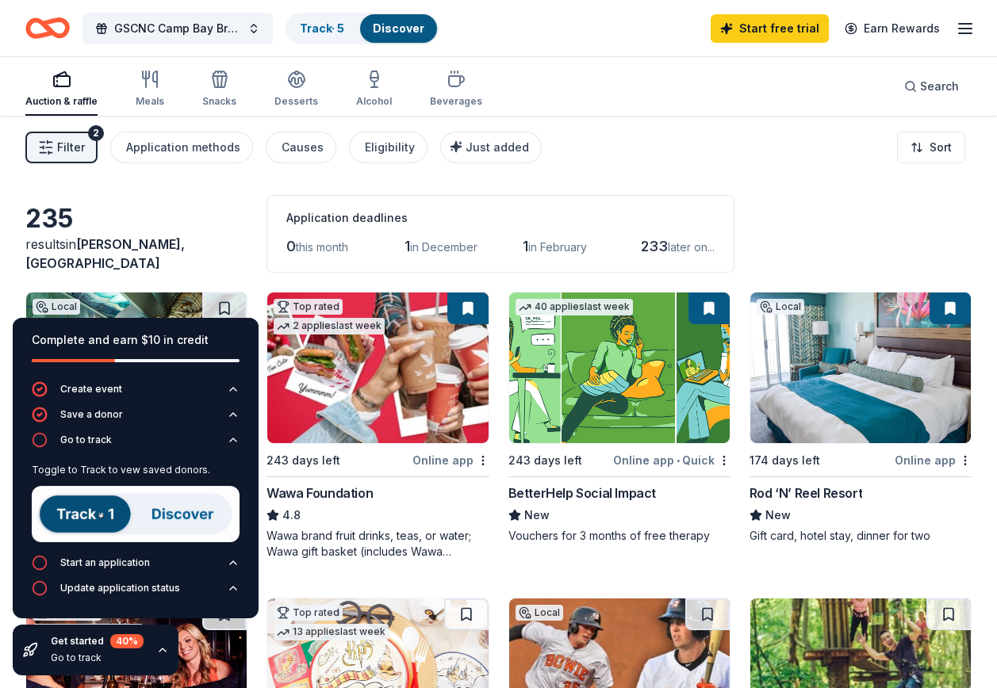
click at [105, 509] on img at bounding box center [136, 514] width 208 height 56
click at [170, 515] on img at bounding box center [136, 514] width 208 height 56
click at [145, 202] on div "235 results in Lusby, MD Application deadlines 0 this month 1 in December 1 in …" at bounding box center [498, 234] width 946 height 78
click at [75, 660] on div "Go to track" at bounding box center [97, 658] width 93 height 13
click at [164, 650] on icon "button" at bounding box center [162, 650] width 13 height 13
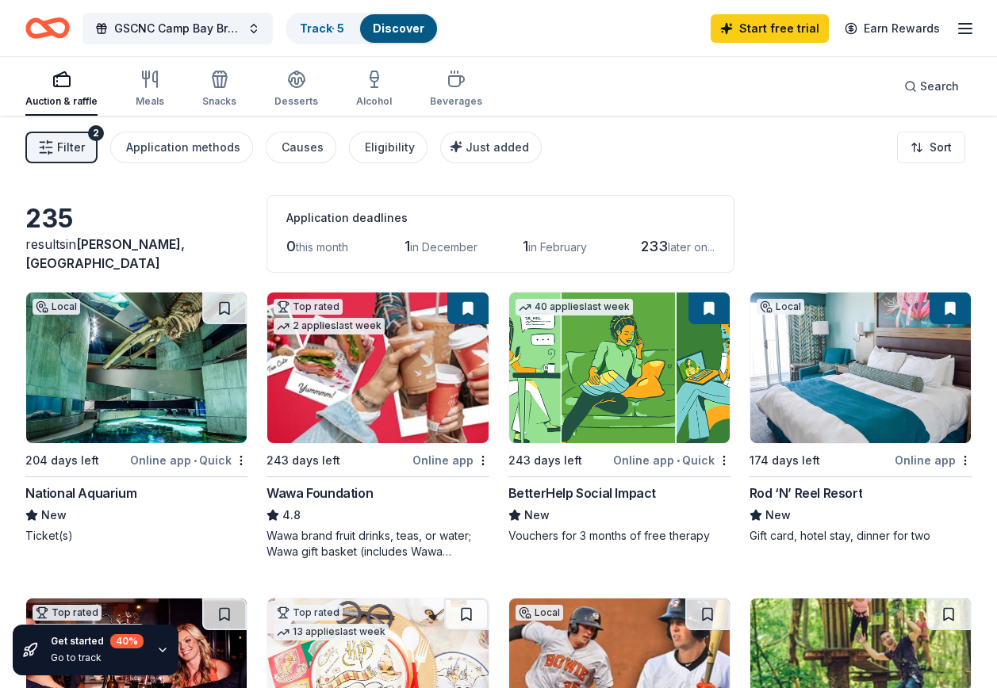
click at [951, 305] on button at bounding box center [950, 309] width 41 height 32
click at [950, 308] on button at bounding box center [950, 309] width 41 height 32
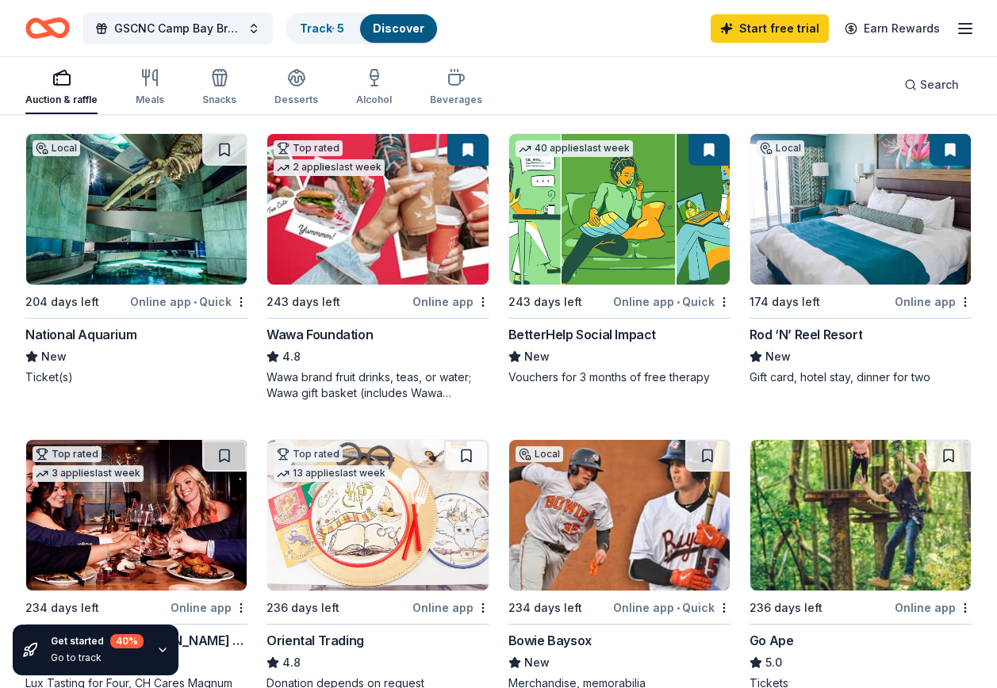
scroll to position [238, 0]
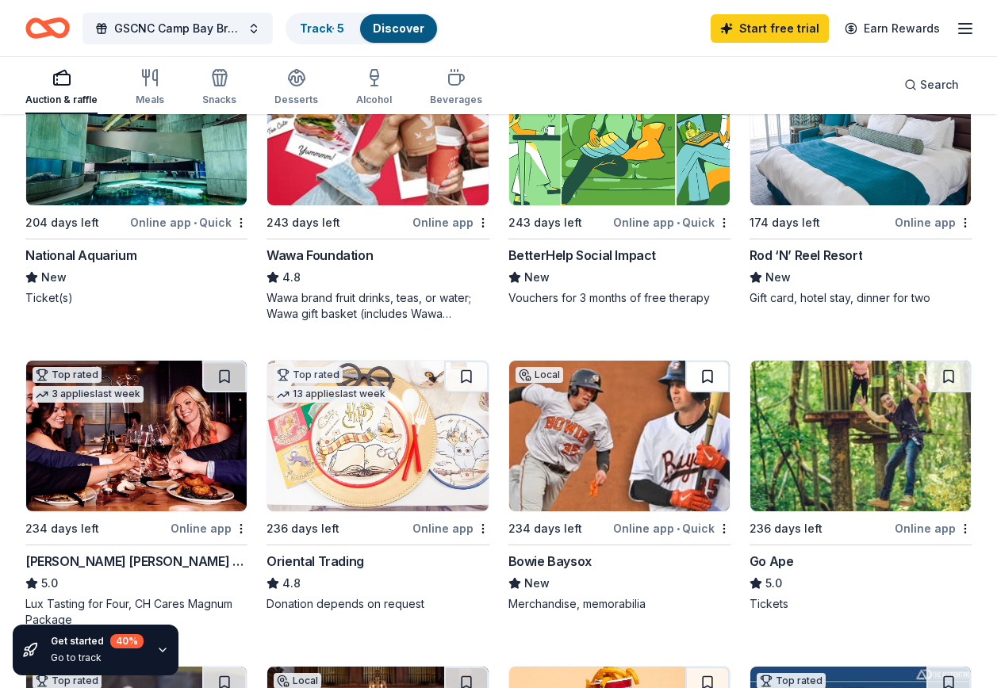
click at [706, 377] on button at bounding box center [707, 377] width 44 height 32
click at [468, 379] on button at bounding box center [466, 377] width 44 height 32
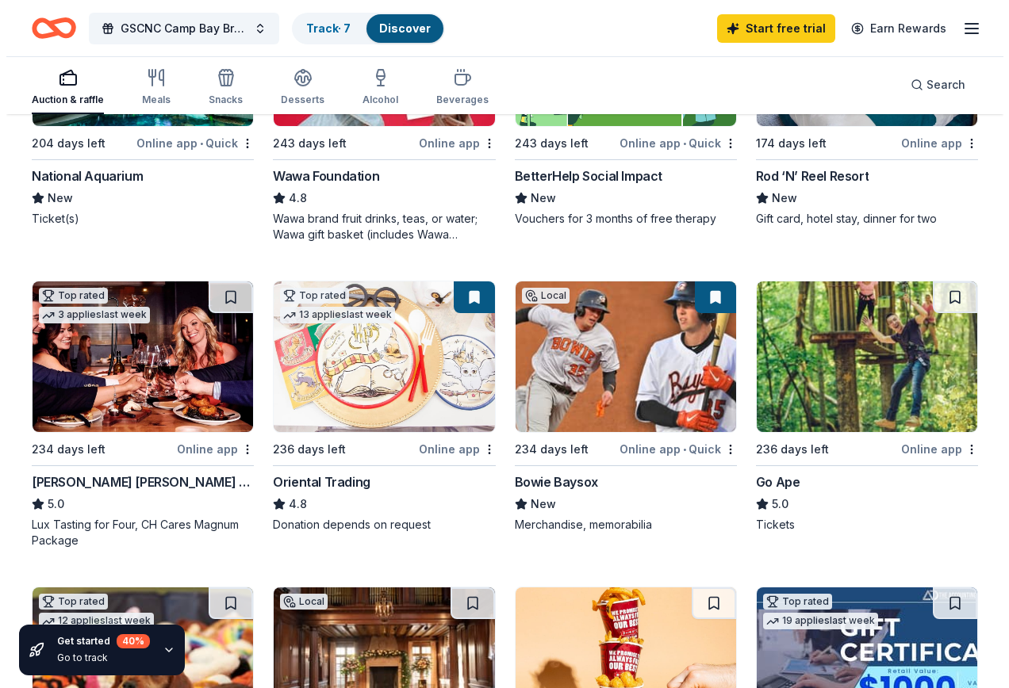
scroll to position [0, 0]
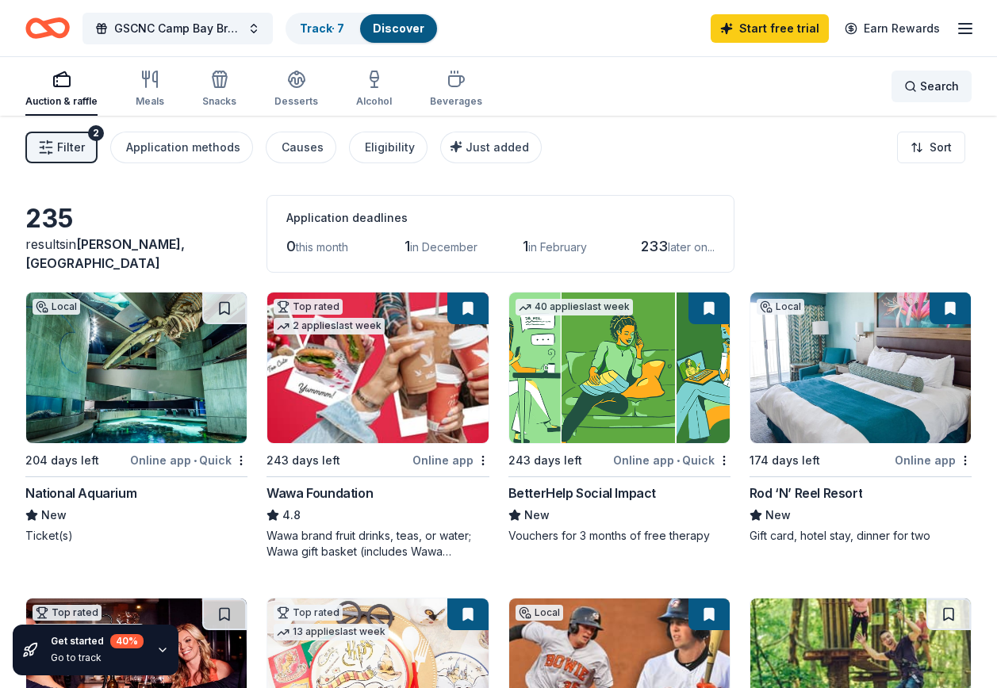
click at [933, 86] on span "Search" at bounding box center [939, 86] width 39 height 19
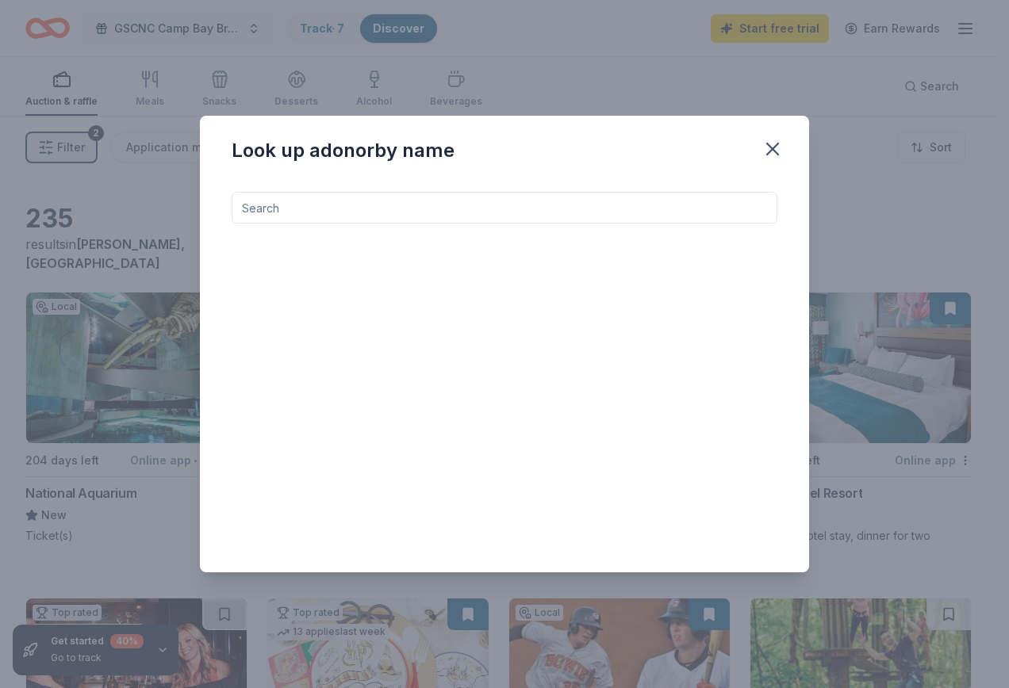
click at [298, 215] on input at bounding box center [505, 208] width 546 height 32
type input "b"
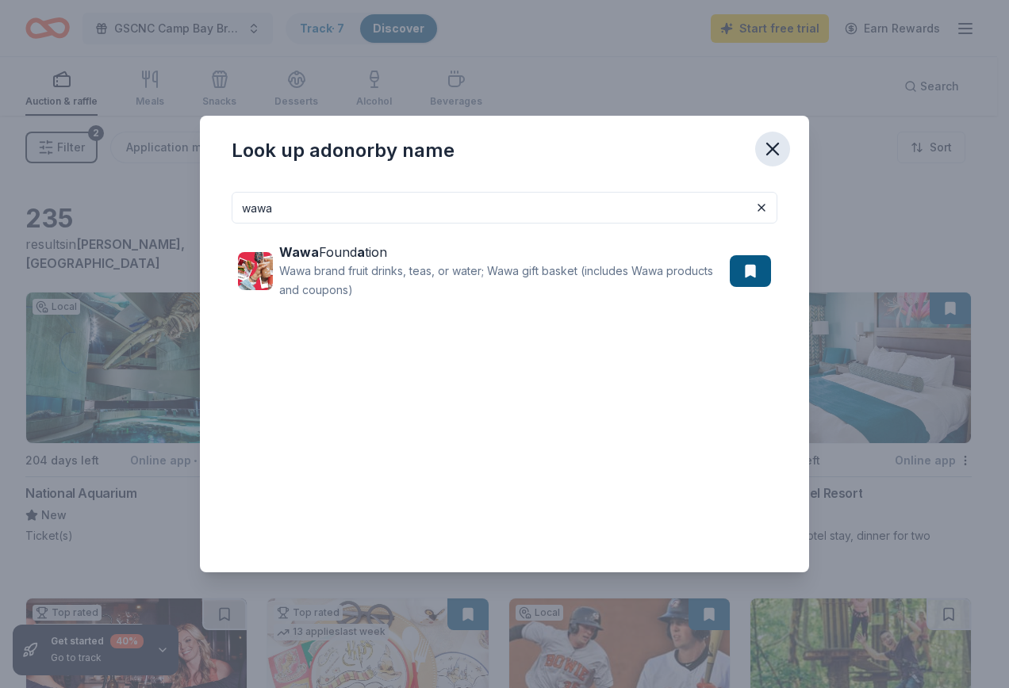
type input "wawa"
click at [770, 148] on icon "button" at bounding box center [772, 149] width 22 height 22
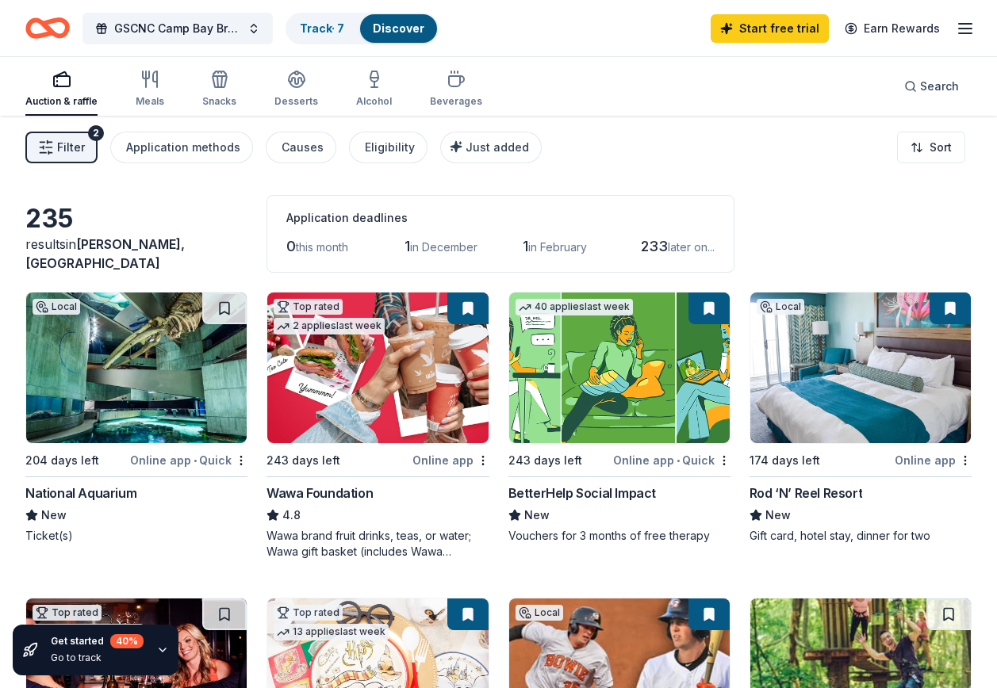
click at [58, 145] on span "Filter" at bounding box center [71, 147] width 28 height 19
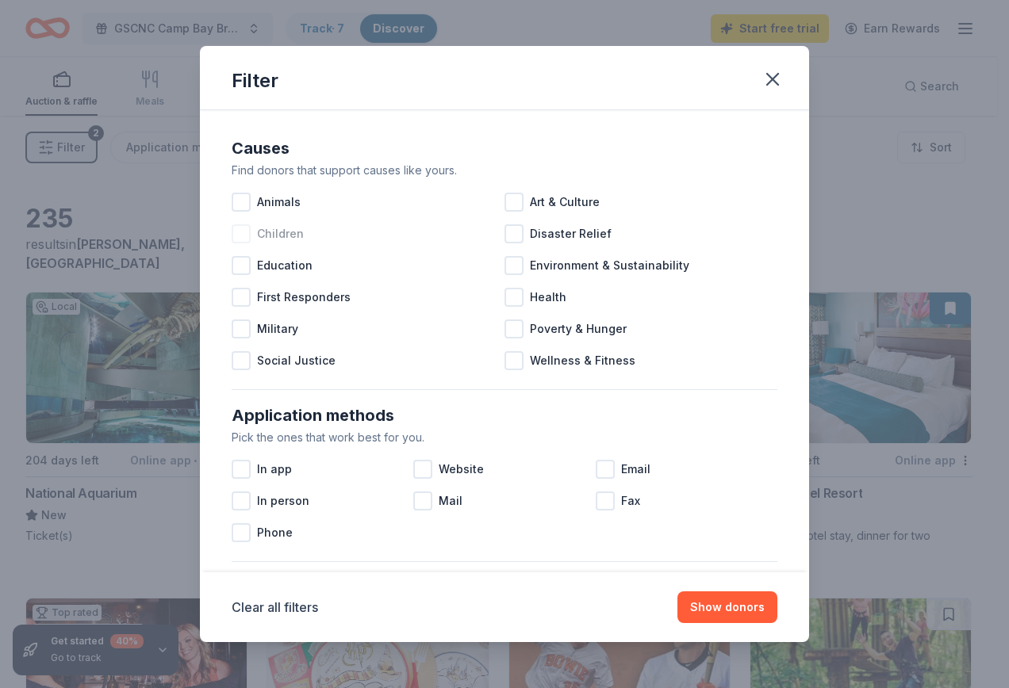
click at [245, 237] on div at bounding box center [241, 233] width 19 height 19
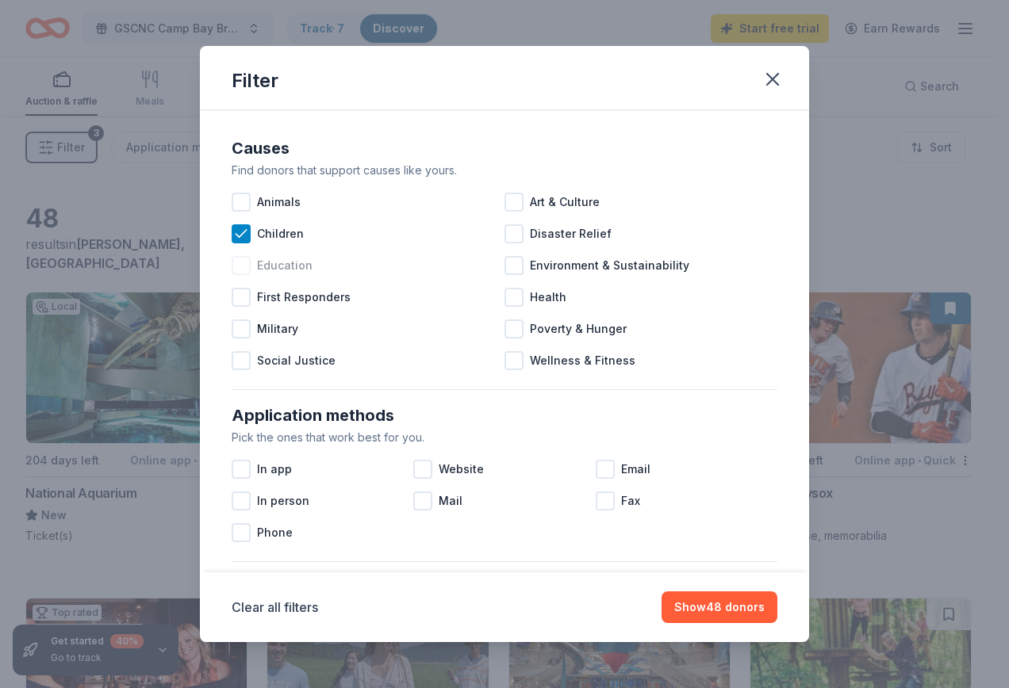
click at [244, 265] on div at bounding box center [241, 265] width 19 height 19
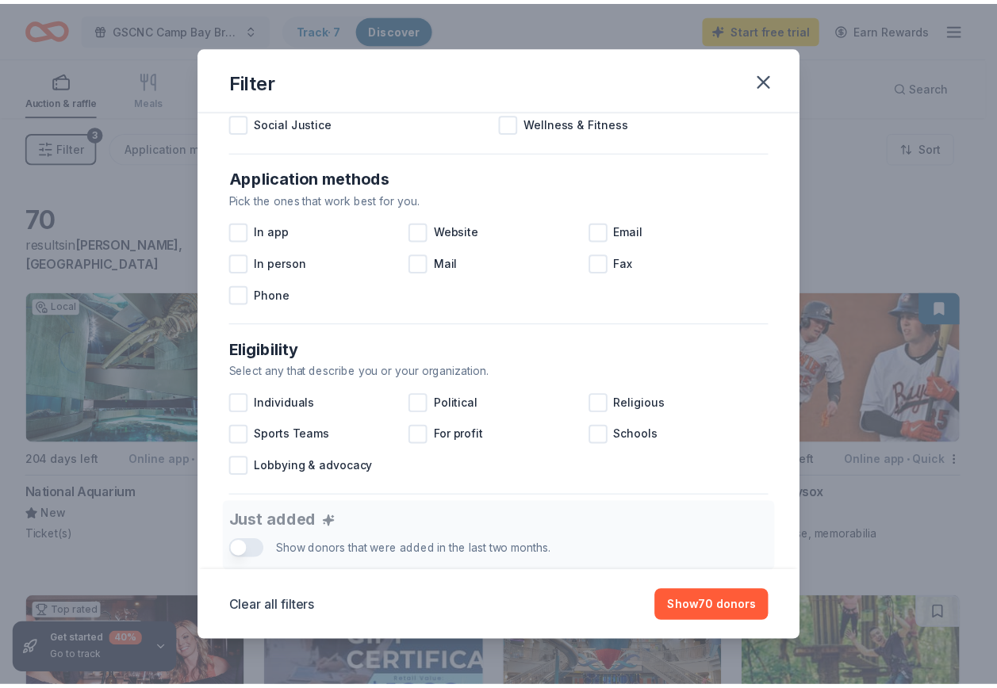
scroll to position [317, 0]
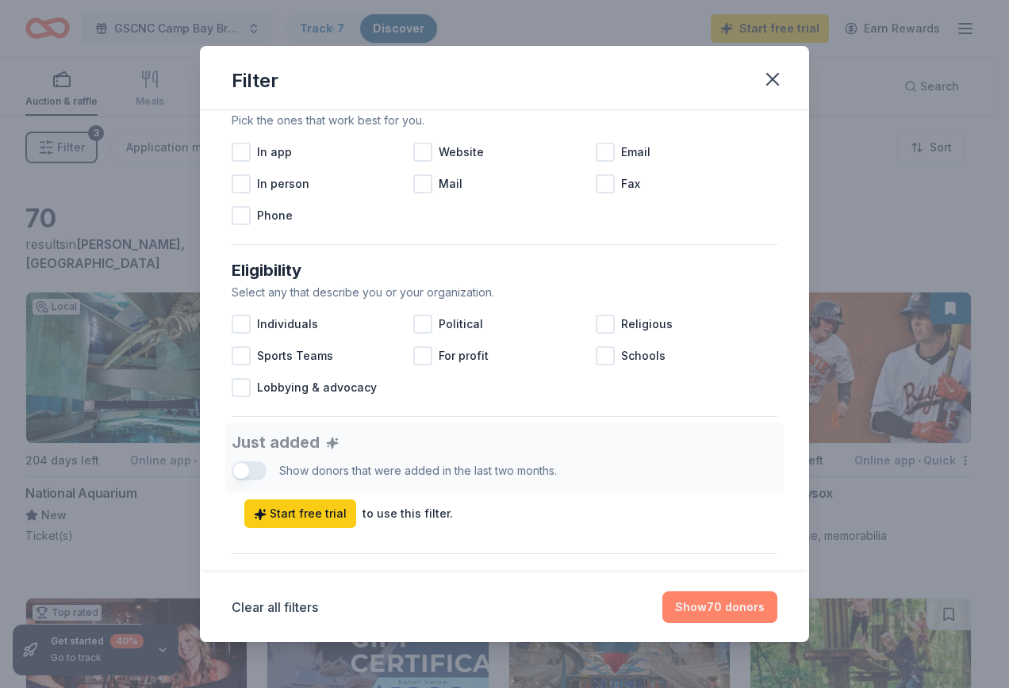
click at [729, 608] on button "Show 70 donors" at bounding box center [719, 608] width 115 height 32
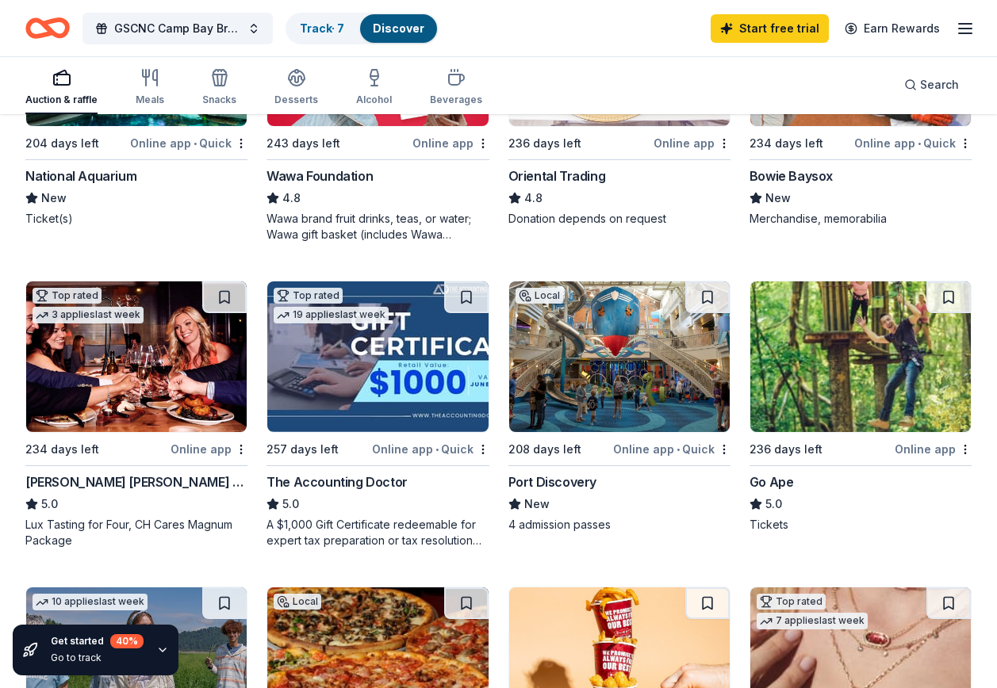
click at [156, 647] on icon "button" at bounding box center [162, 650] width 13 height 13
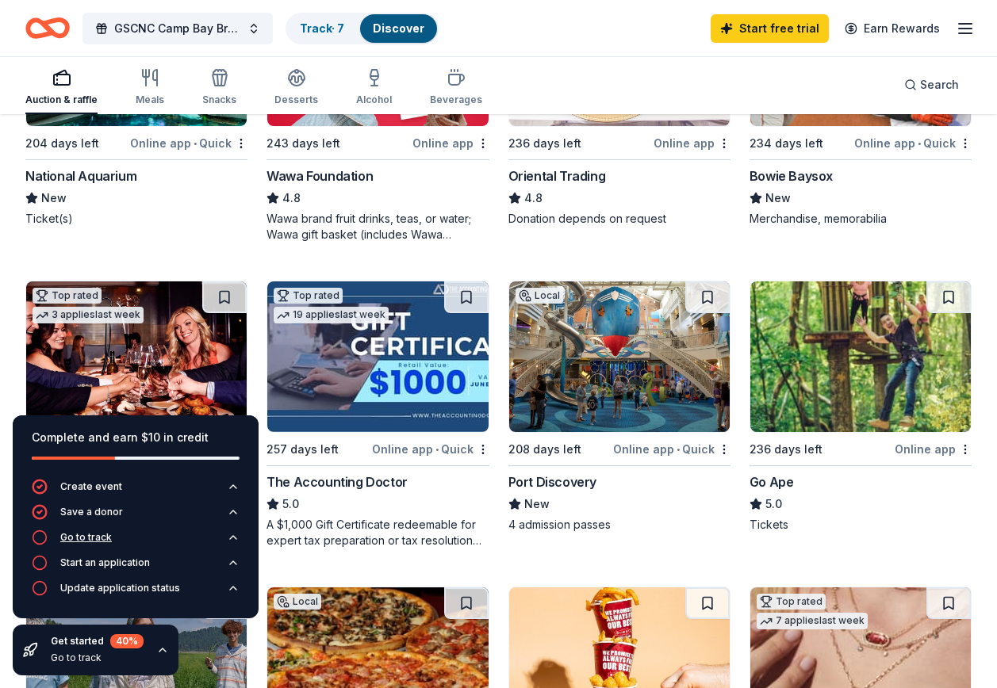
click at [85, 535] on div "Go to track" at bounding box center [86, 537] width 52 height 13
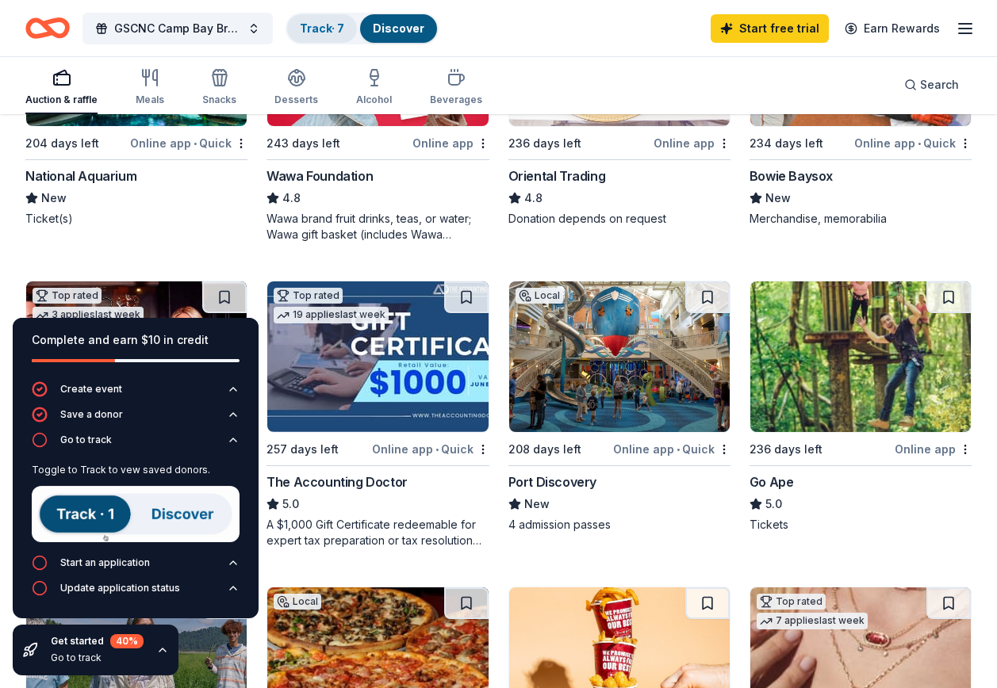
click at [330, 26] on link "Track · 7" at bounding box center [322, 27] width 44 height 13
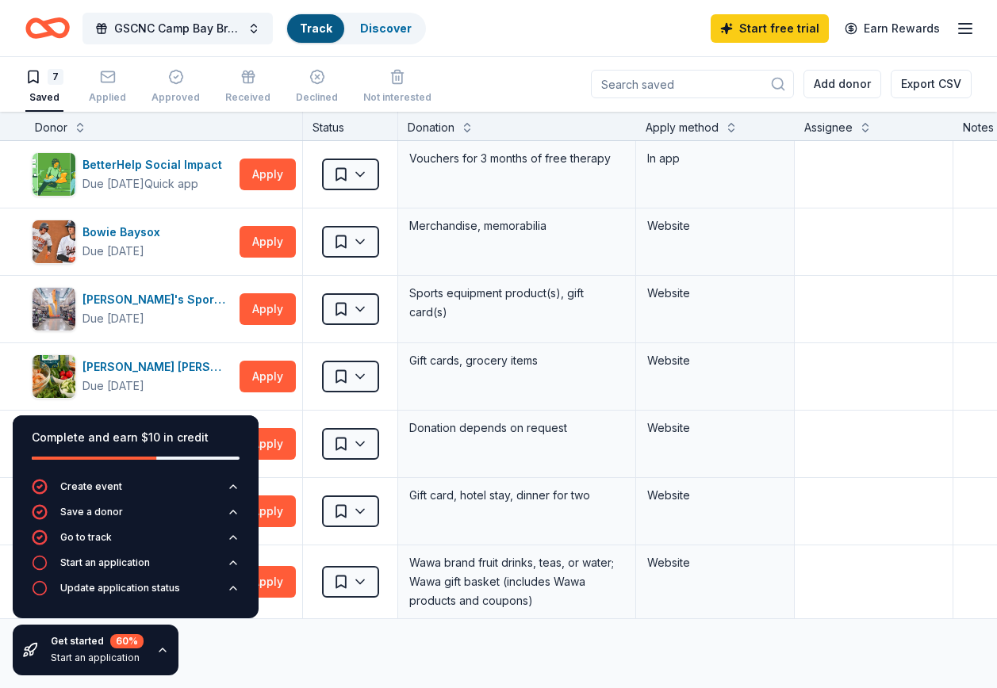
scroll to position [1, 0]
click at [492, 30] on div "GSCNC Camp Bay Breeze Track · 7 Discover Start free trial Earn Rewards" at bounding box center [498, 28] width 946 height 37
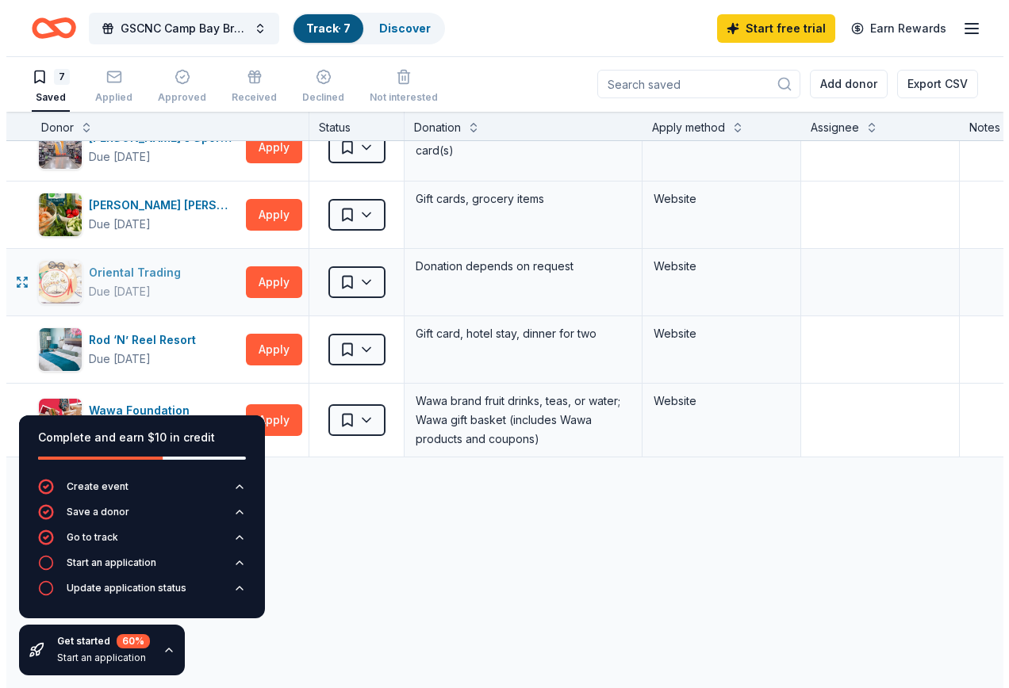
scroll to position [0, 0]
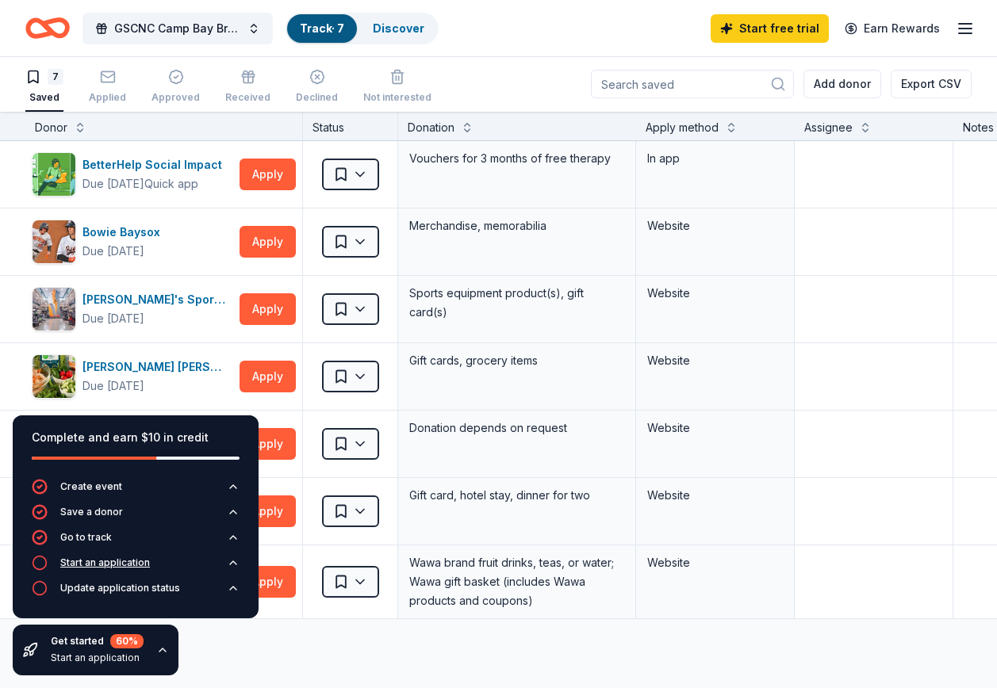
click at [93, 565] on div "Start an application" at bounding box center [105, 563] width 90 height 13
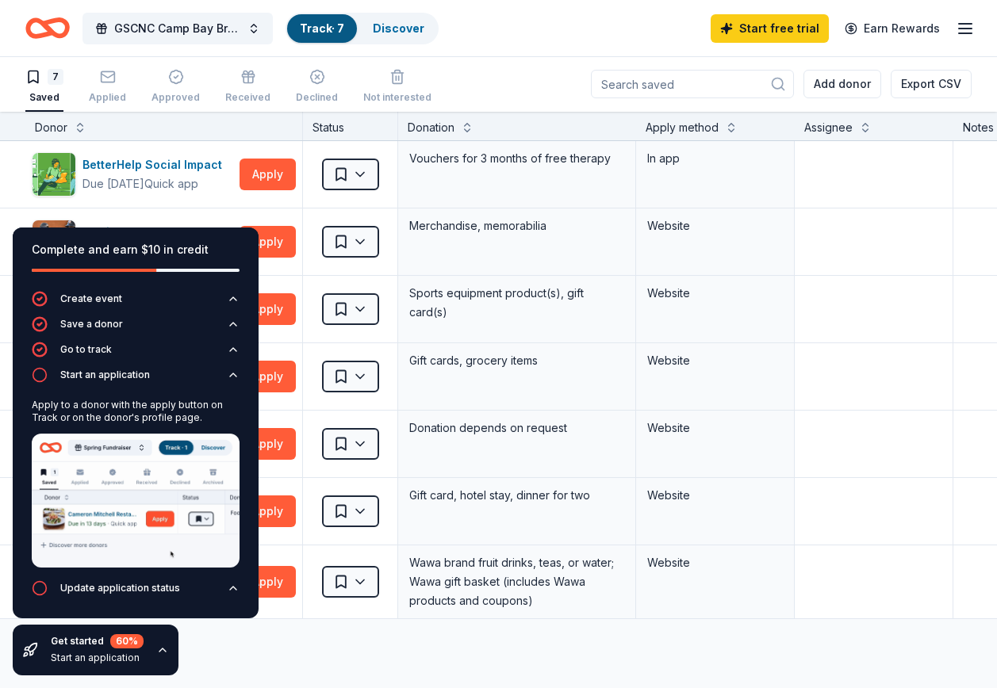
click at [489, 87] on div "7 Saved Applied Approved Received Declined Not interested Add donor Export CSV" at bounding box center [498, 84] width 946 height 56
click at [229, 586] on icon "button" at bounding box center [233, 588] width 13 height 13
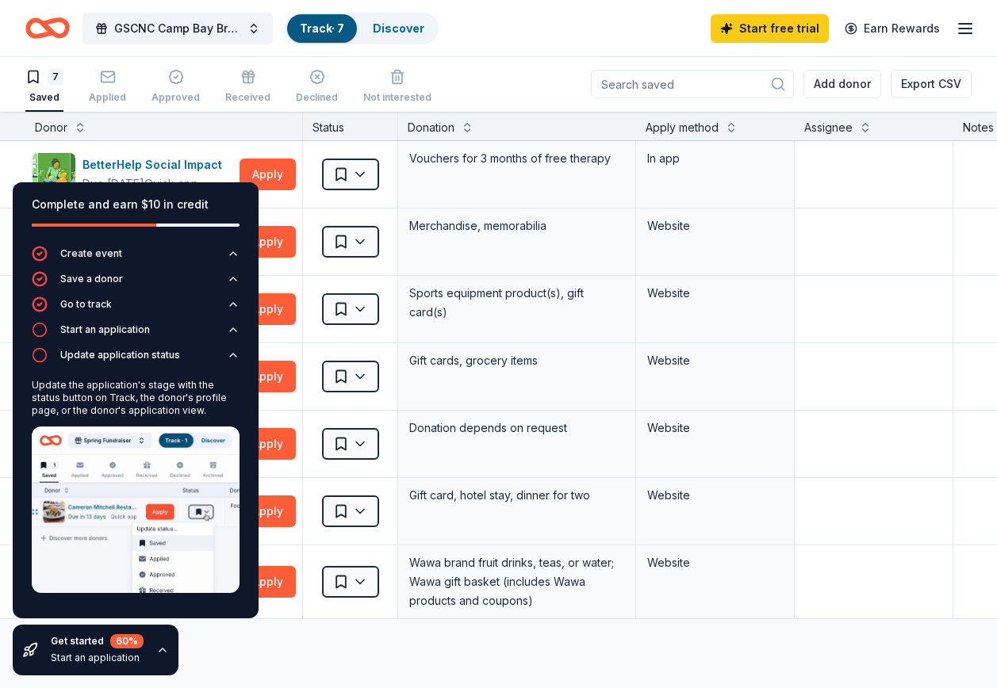
click at [157, 652] on icon "button" at bounding box center [162, 650] width 13 height 13
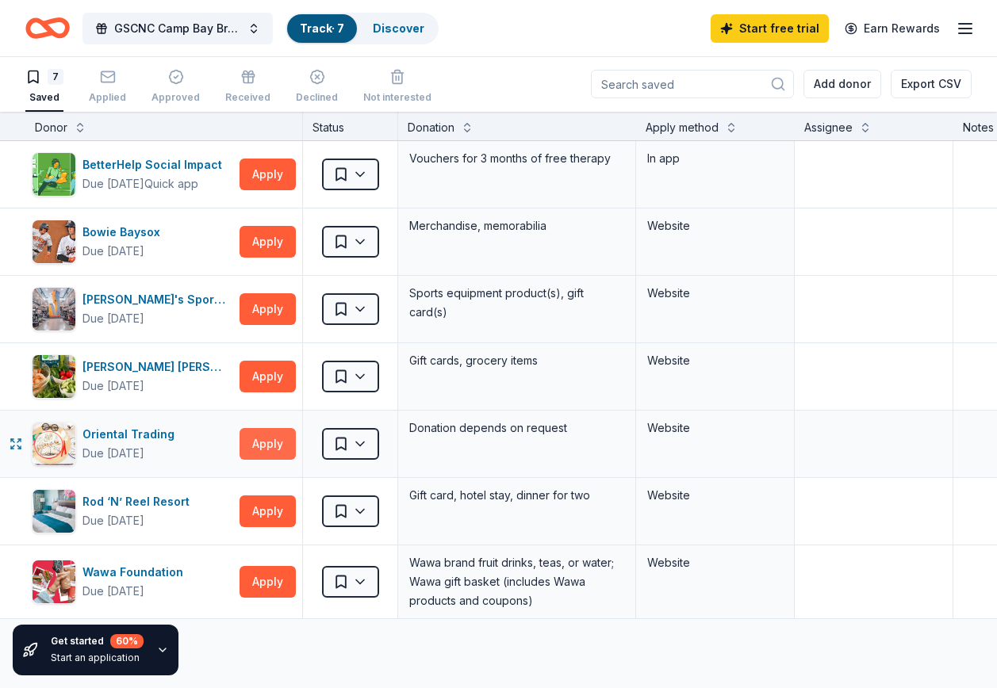
click at [270, 445] on button "Apply" at bounding box center [268, 444] width 56 height 32
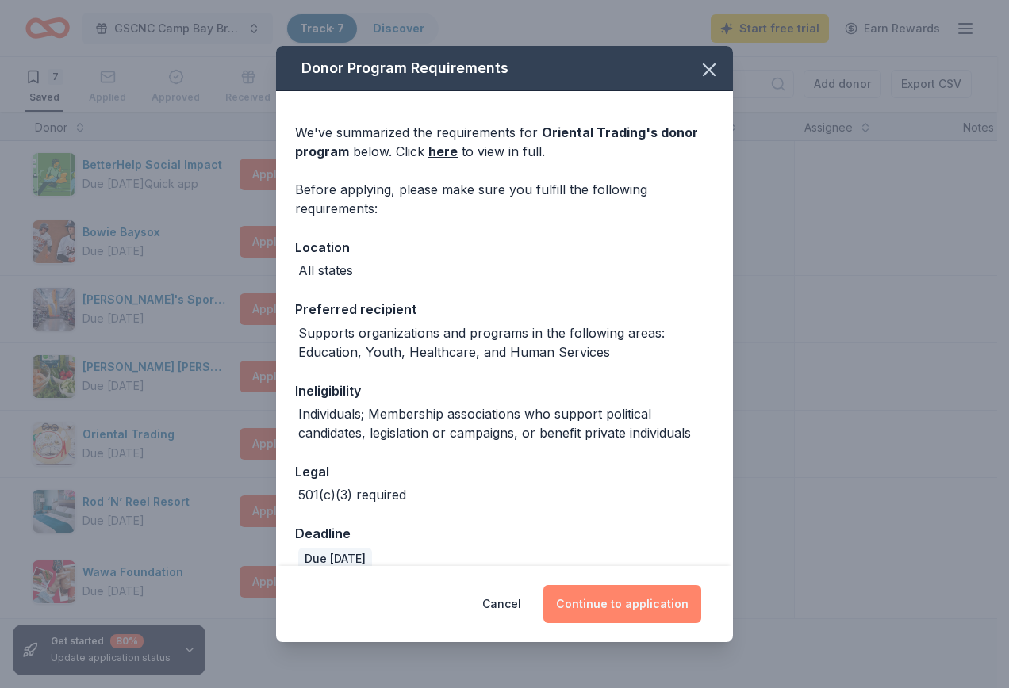
click at [616, 605] on button "Continue to application" at bounding box center [622, 604] width 158 height 38
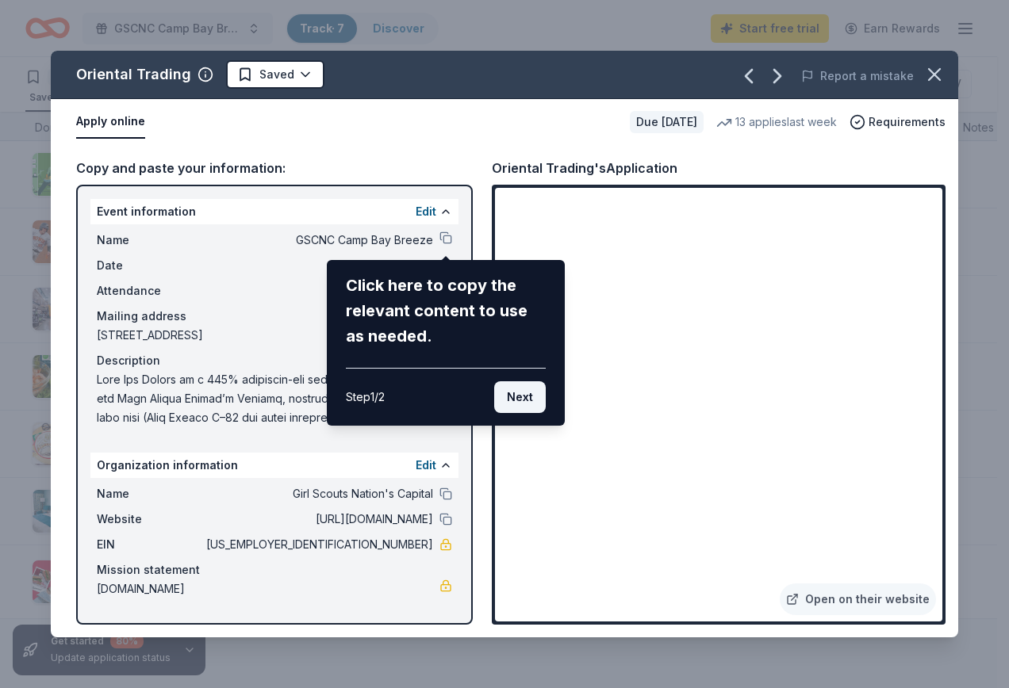
click at [525, 395] on button "Next" at bounding box center [520, 397] width 52 height 32
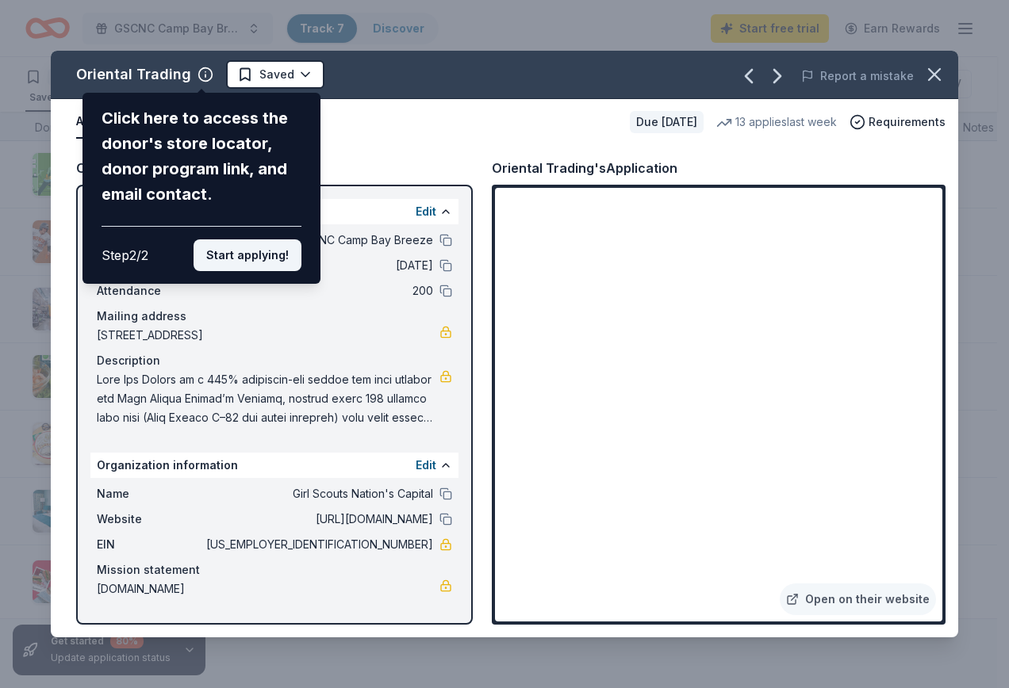
click at [240, 257] on button "Start applying!" at bounding box center [248, 256] width 108 height 32
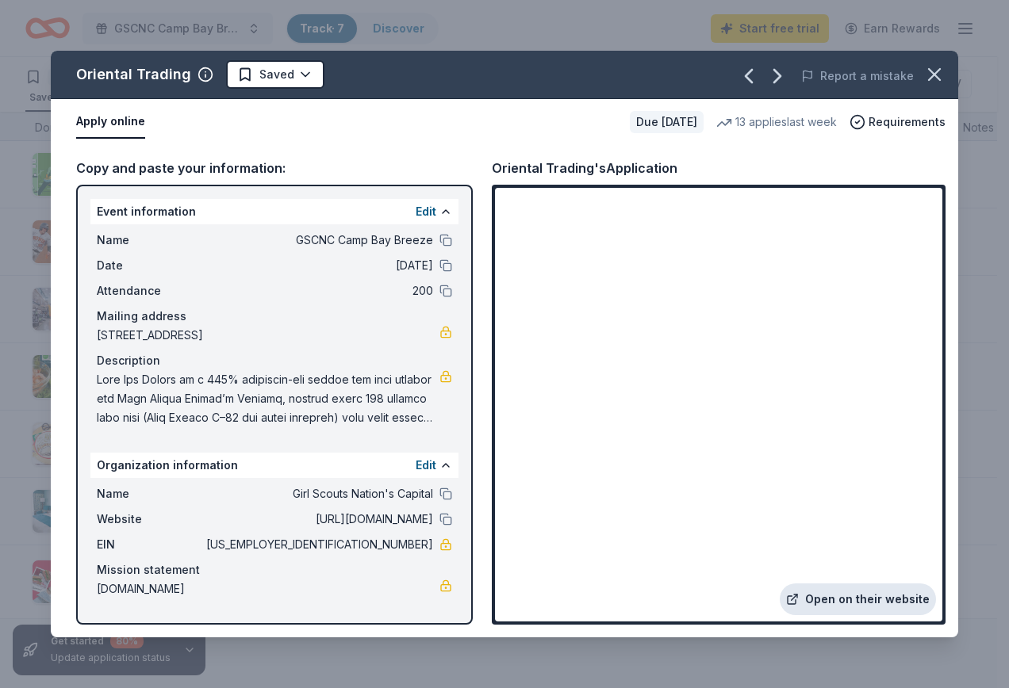
click at [849, 604] on link "Open on their website" at bounding box center [858, 600] width 156 height 32
click at [936, 68] on icon "button" at bounding box center [934, 74] width 22 height 22
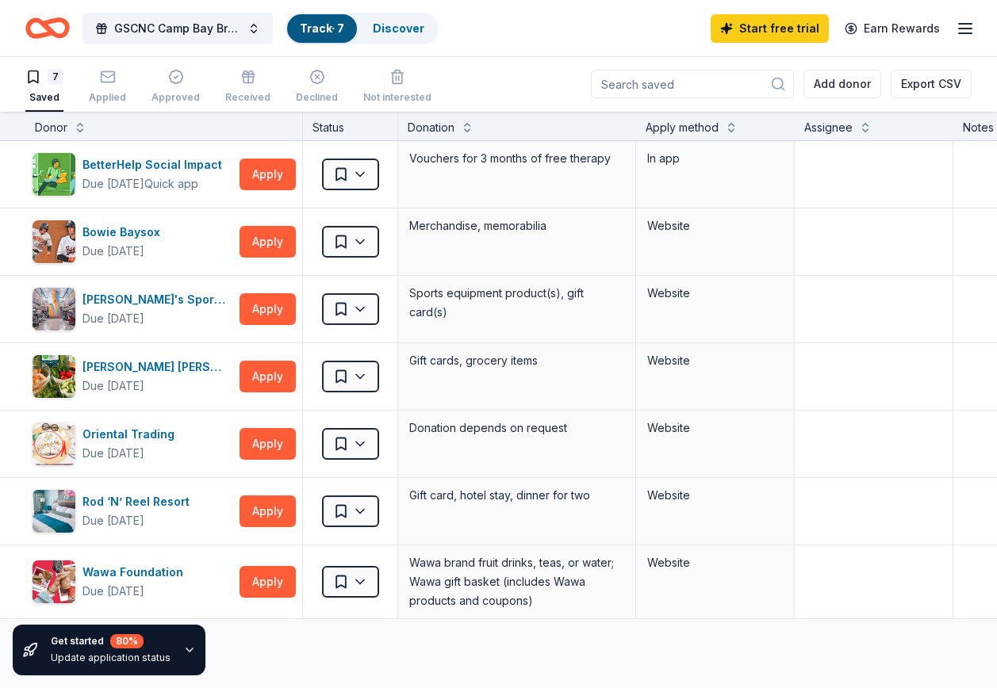
click at [194, 645] on div "Get started 80 % Update application status" at bounding box center [109, 650] width 193 height 51
click at [183, 653] on icon "button" at bounding box center [189, 650] width 13 height 13
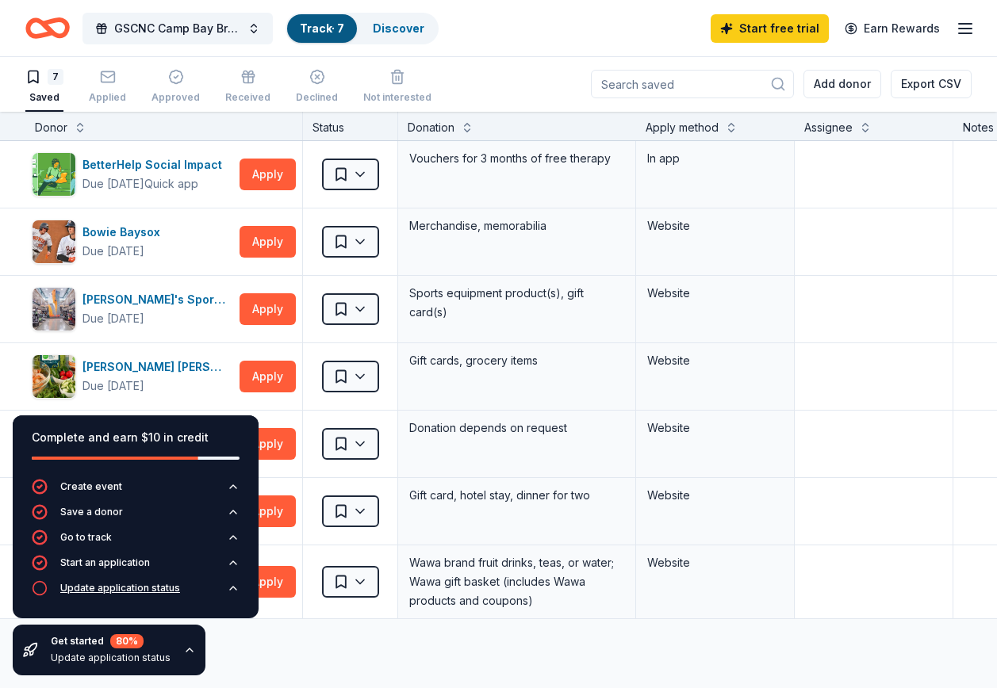
click at [109, 585] on div "Update application status" at bounding box center [120, 588] width 120 height 13
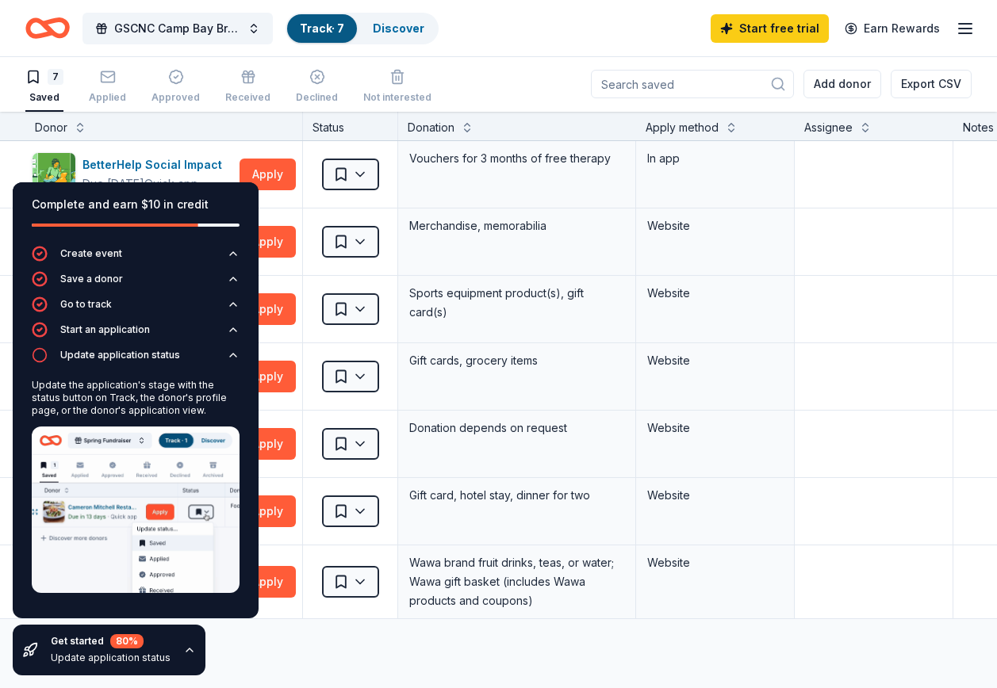
click at [185, 645] on icon "button" at bounding box center [189, 650] width 13 height 13
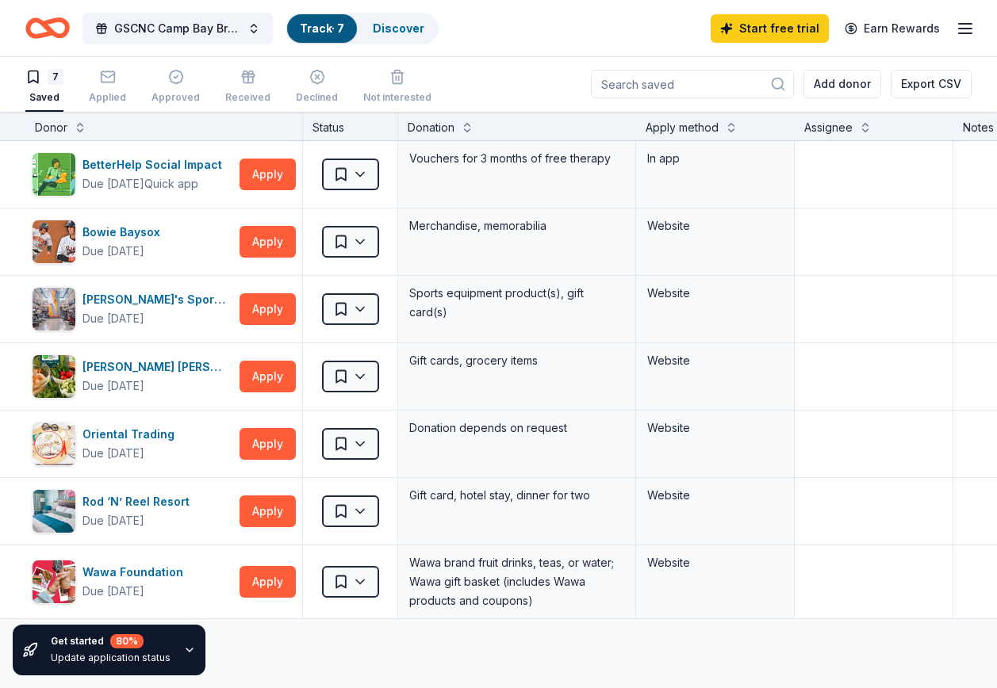
click at [184, 646] on icon "button" at bounding box center [189, 650] width 13 height 13
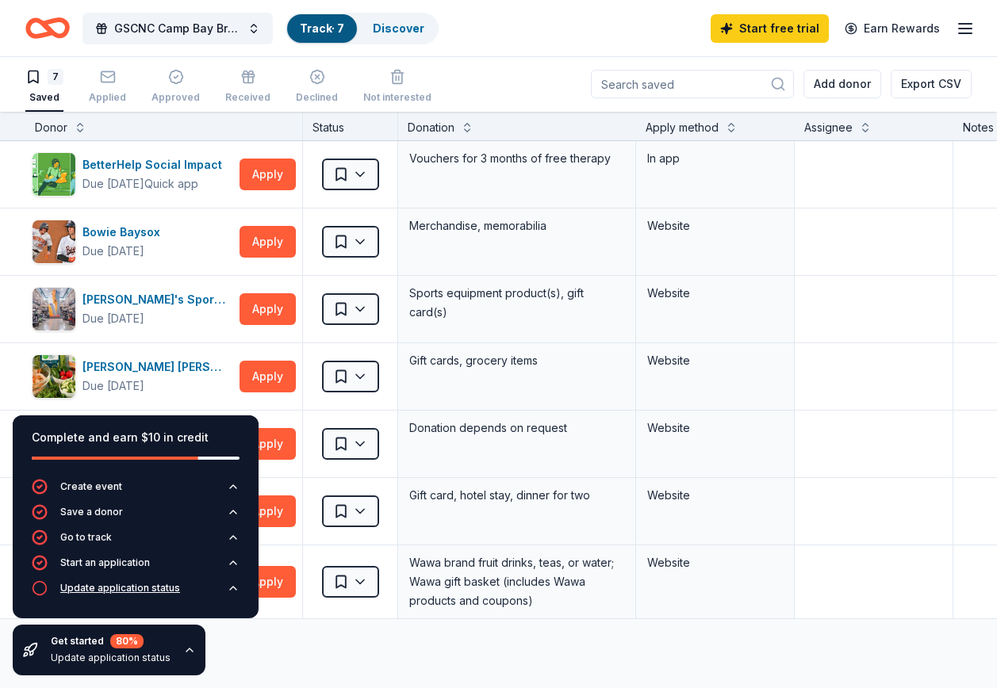
click at [166, 591] on div "Update application status" at bounding box center [120, 588] width 120 height 13
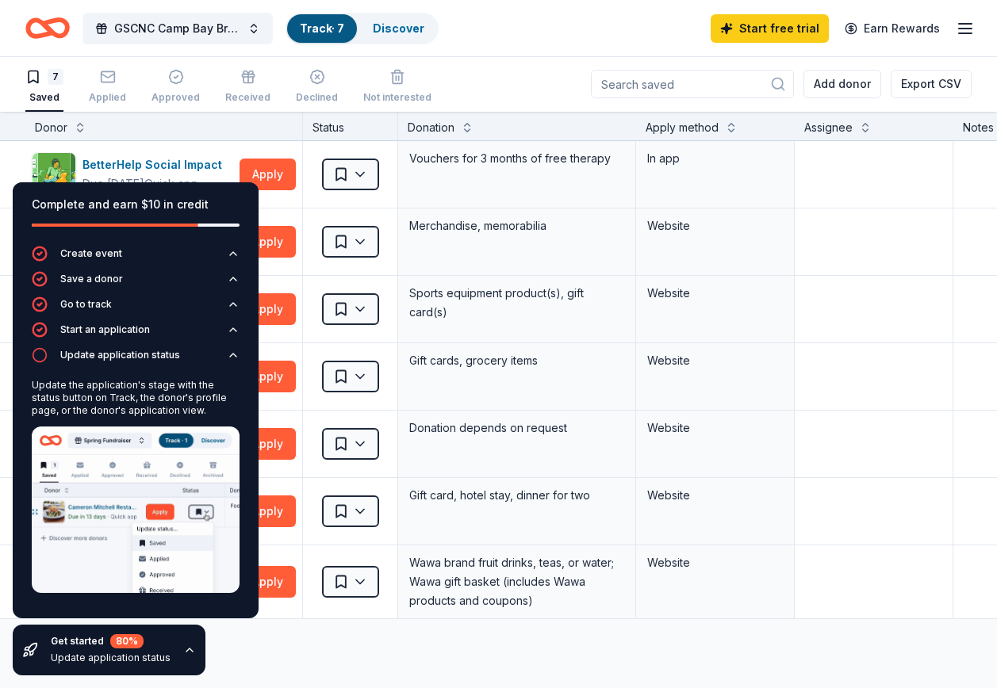
click at [183, 647] on icon "button" at bounding box center [189, 650] width 13 height 13
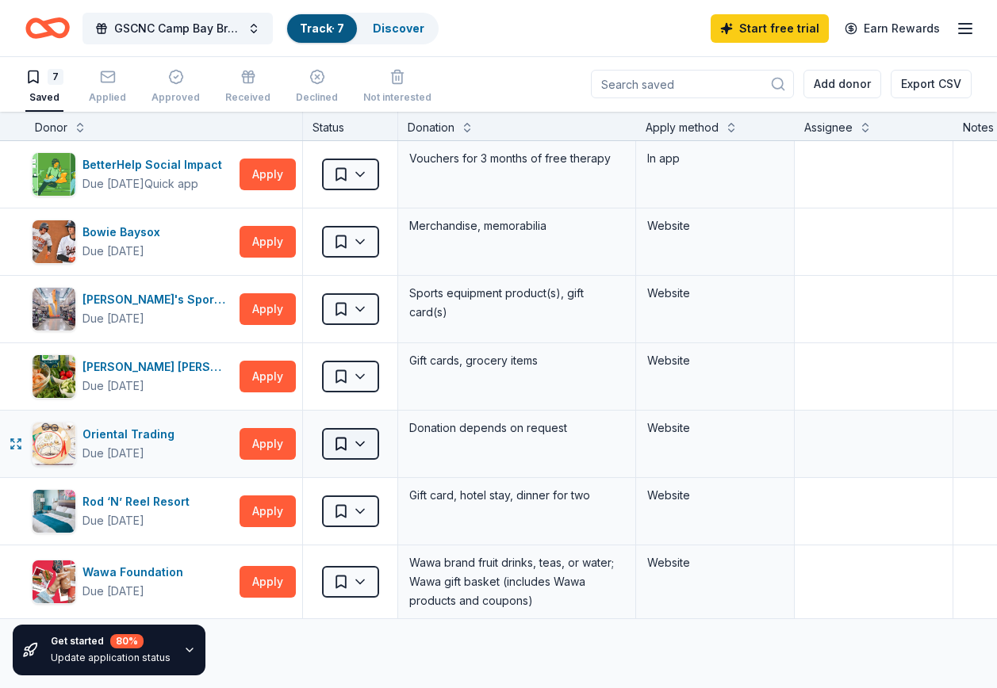
click at [366, 443] on html "GSCNC Camp Bay Breeze Track · 7 Discover Start free trial Earn Rewards 7 Saved …" at bounding box center [498, 343] width 997 height 688
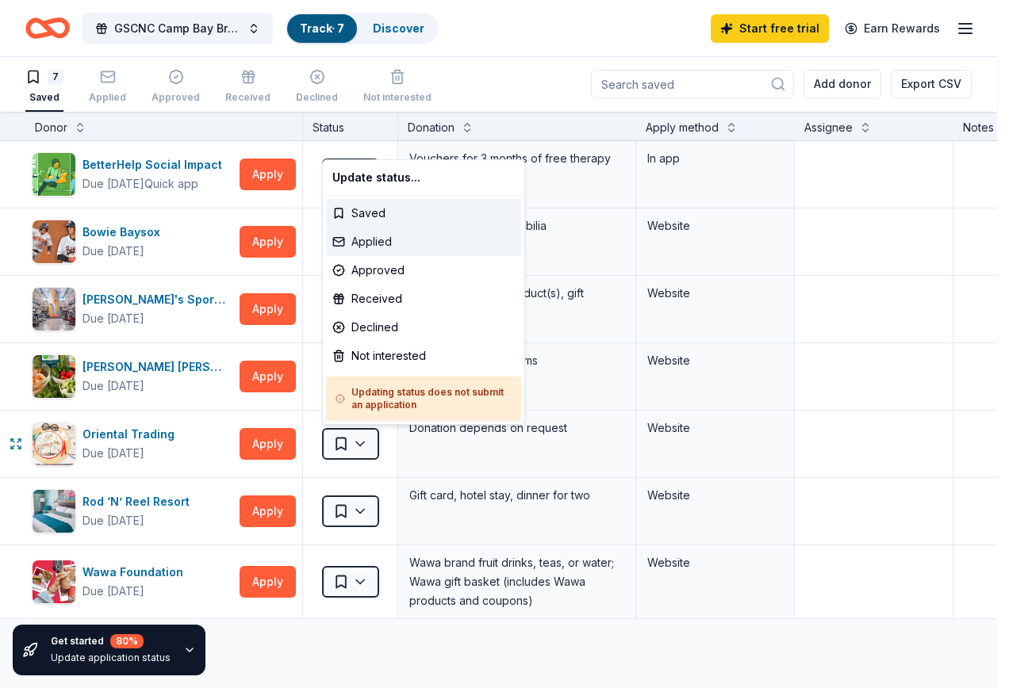
click at [365, 243] on div "Applied" at bounding box center [423, 242] width 195 height 29
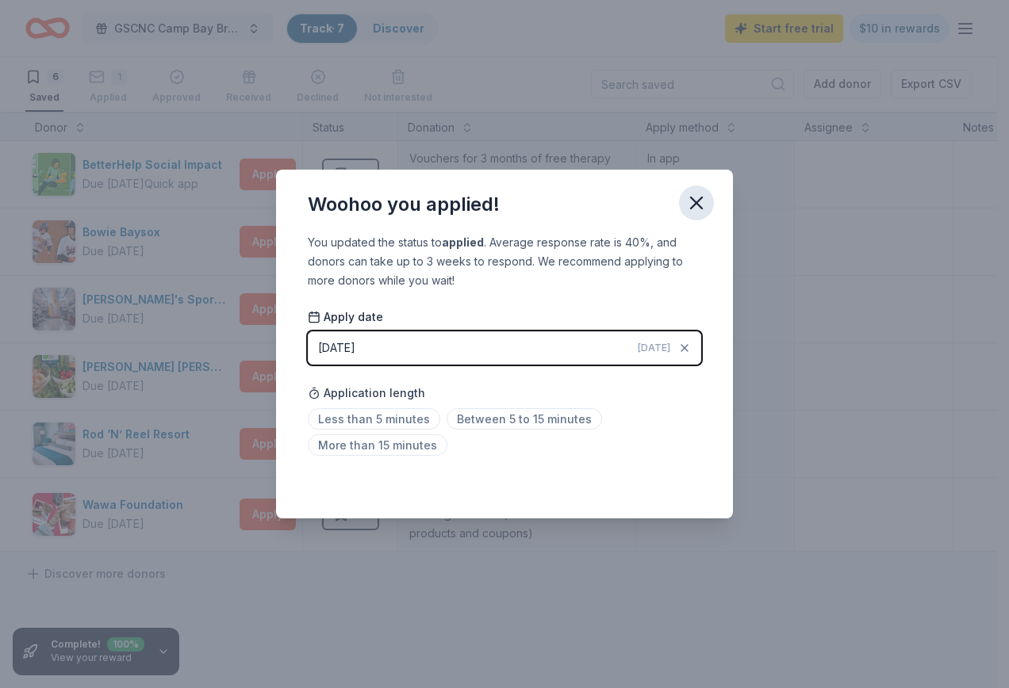
click at [701, 202] on icon "button" at bounding box center [696, 203] width 22 height 22
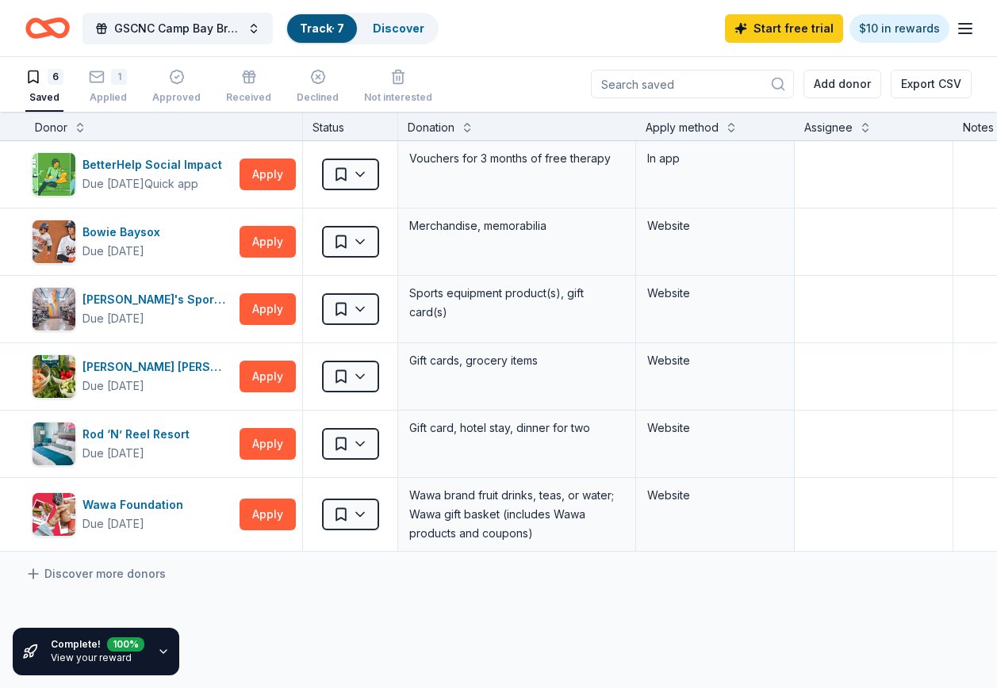
click at [79, 652] on link "View your reward" at bounding box center [91, 658] width 81 height 12
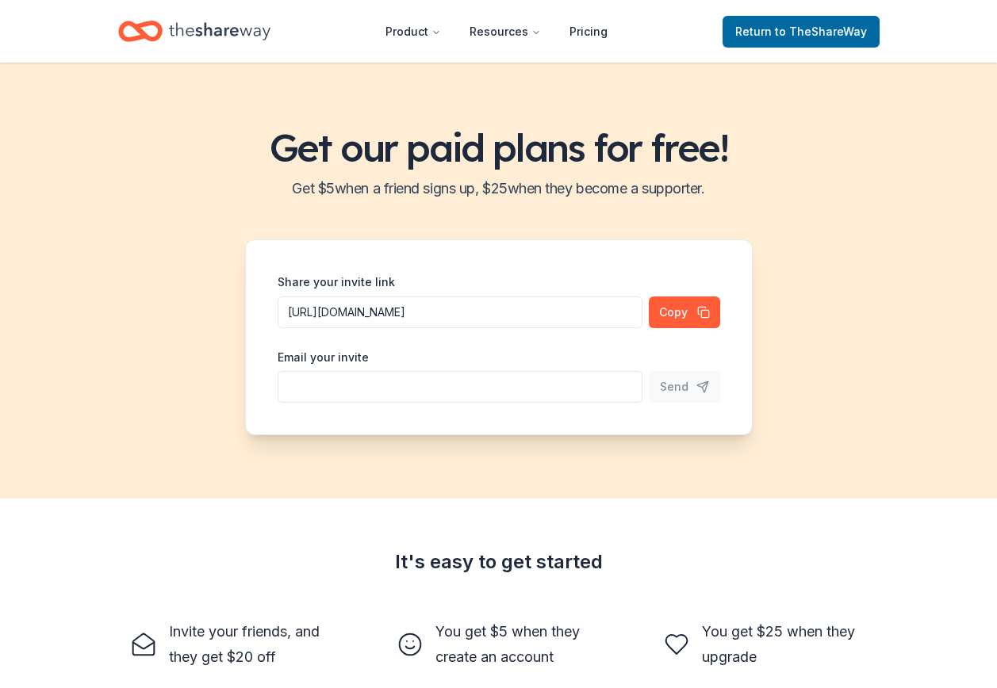
click at [338, 390] on input "Share your invite link" at bounding box center [460, 387] width 365 height 32
type input "baybreezecamp@gmail.com"
click at [683, 385] on span "Send" at bounding box center [674, 387] width 29 height 19
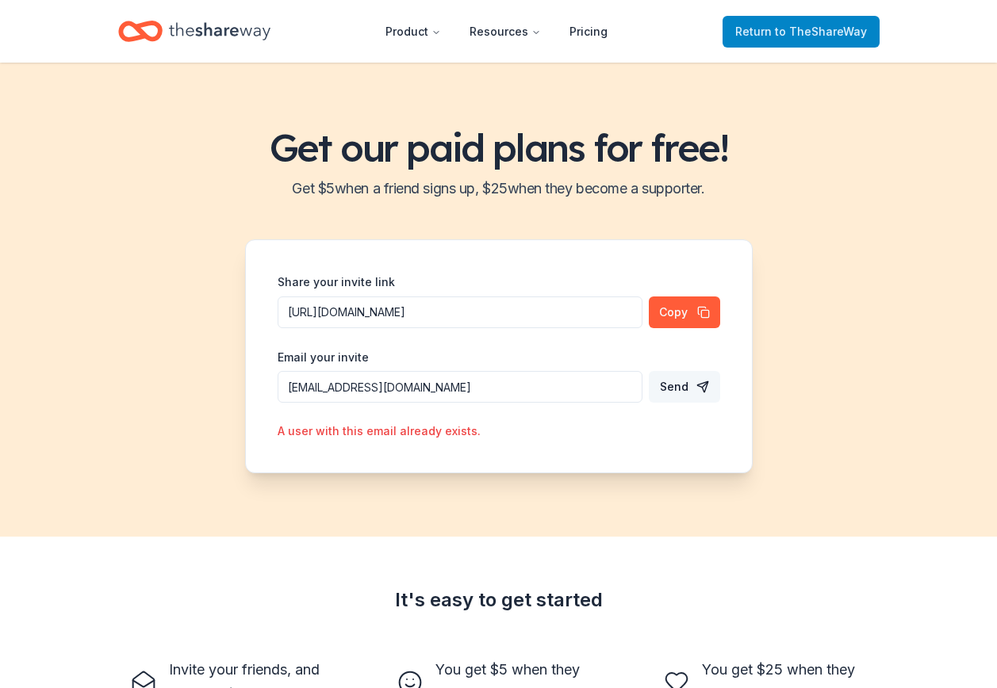
click at [784, 35] on span "to TheShareWay" at bounding box center [821, 31] width 92 height 13
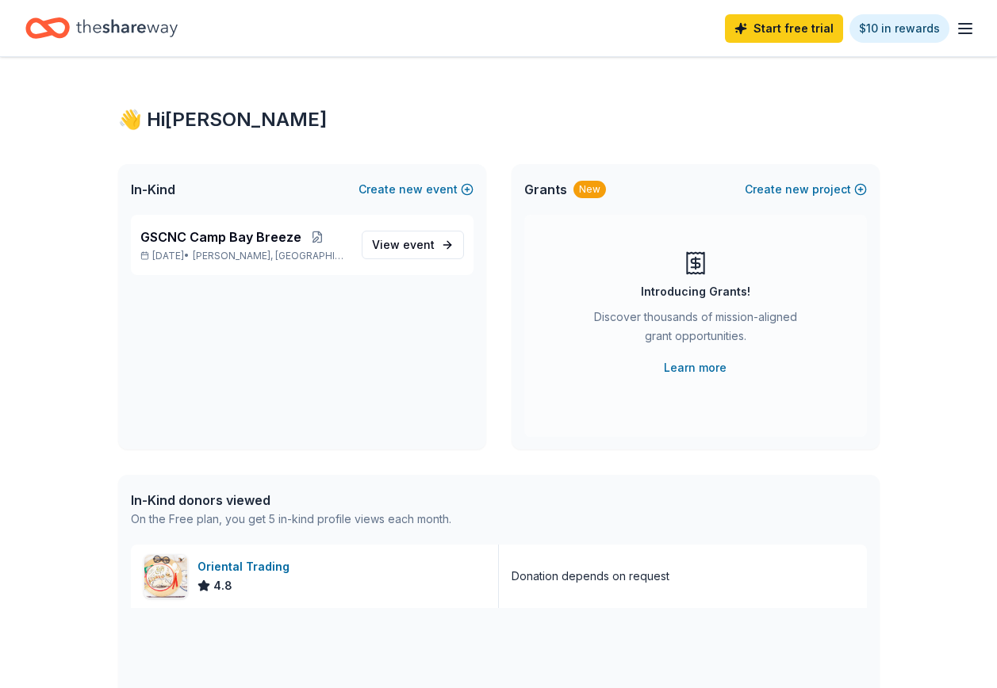
click at [972, 25] on icon "button" at bounding box center [965, 28] width 19 height 19
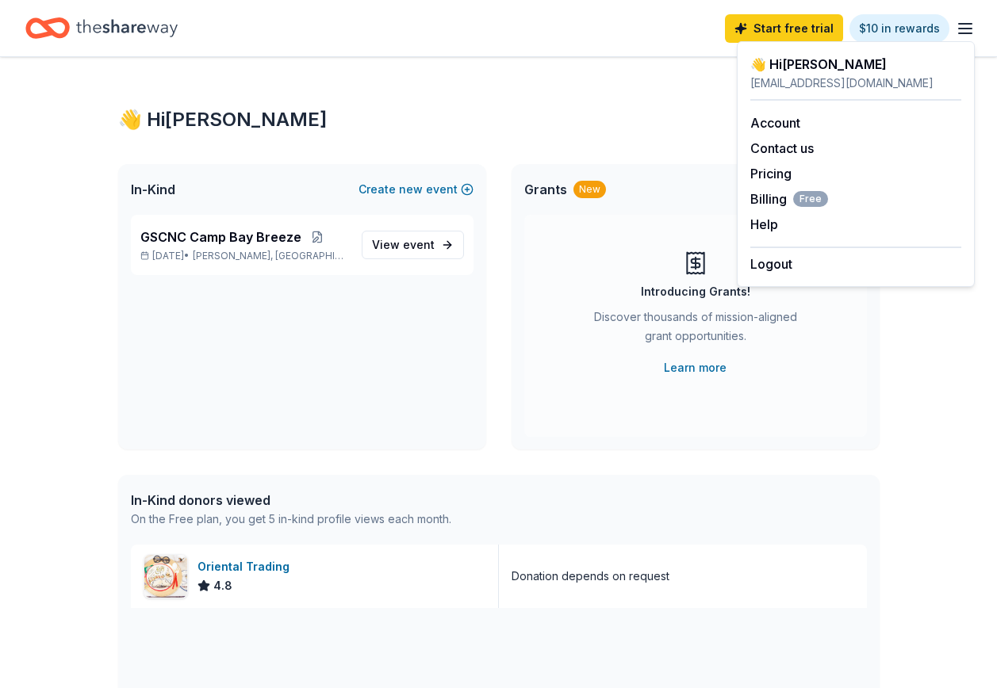
click at [972, 25] on icon "button" at bounding box center [965, 28] width 19 height 19
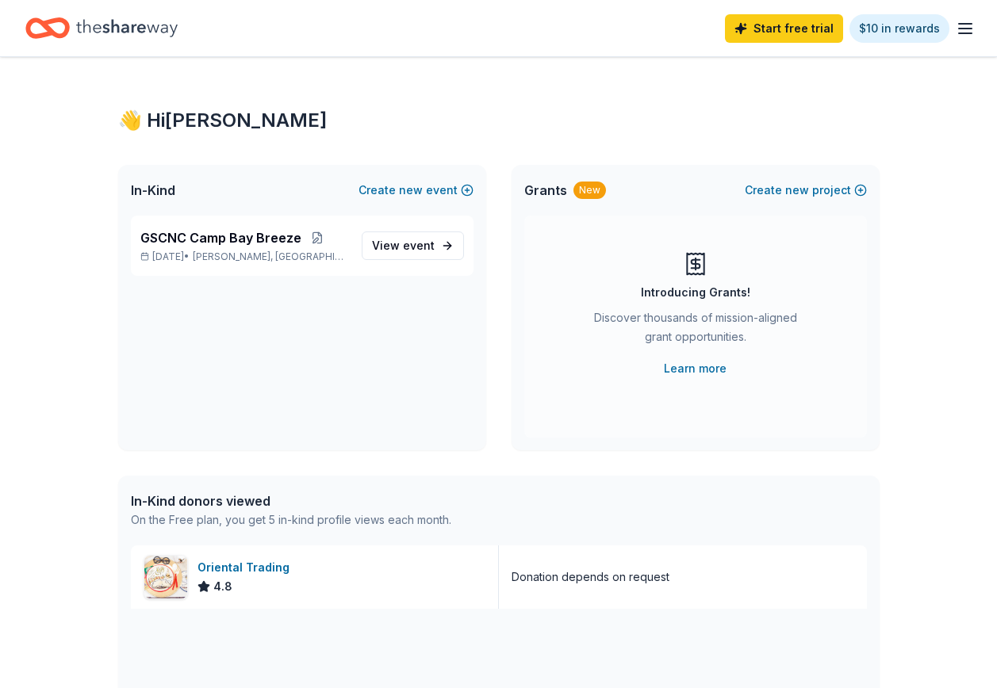
click at [117, 20] on icon "Home" at bounding box center [127, 28] width 102 height 33
click at [966, 29] on line "button" at bounding box center [965, 29] width 13 height 0
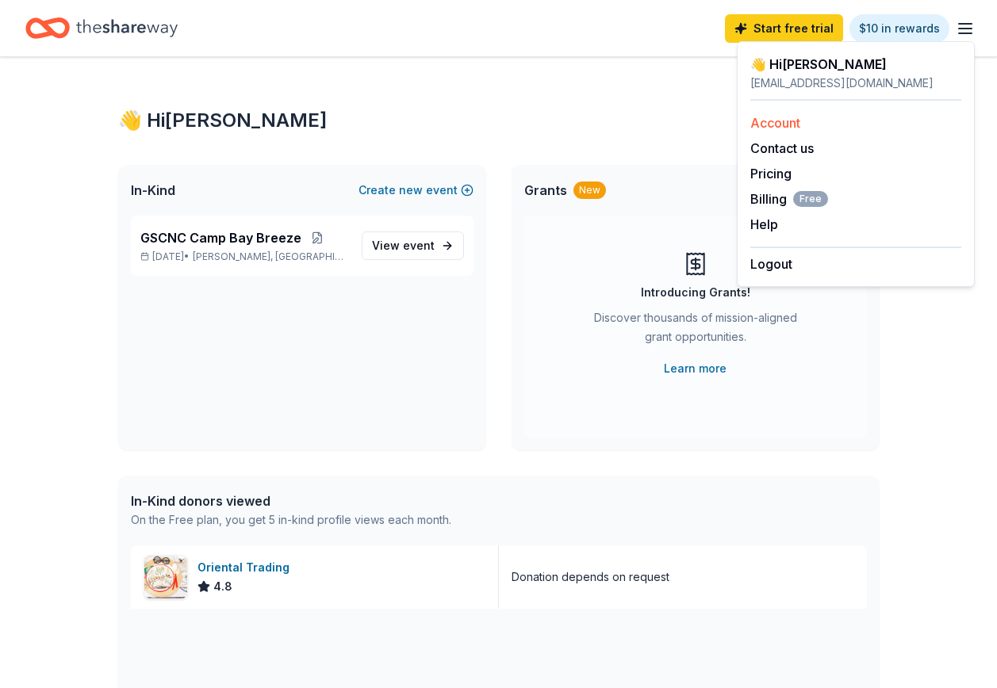
click at [787, 123] on link "Account" at bounding box center [775, 123] width 50 height 16
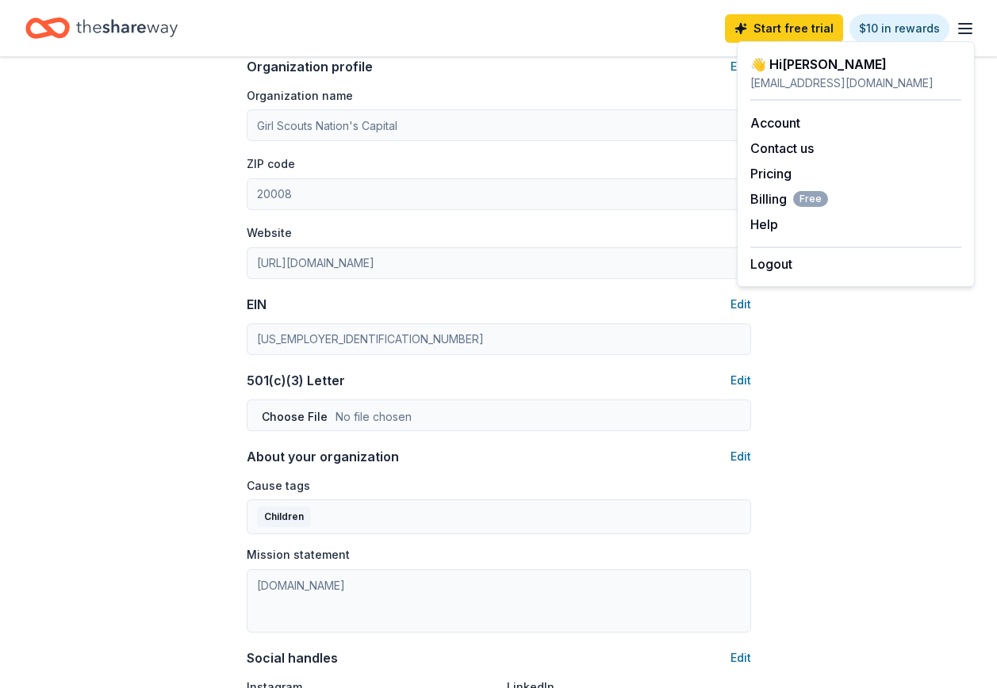
scroll to position [900, 0]
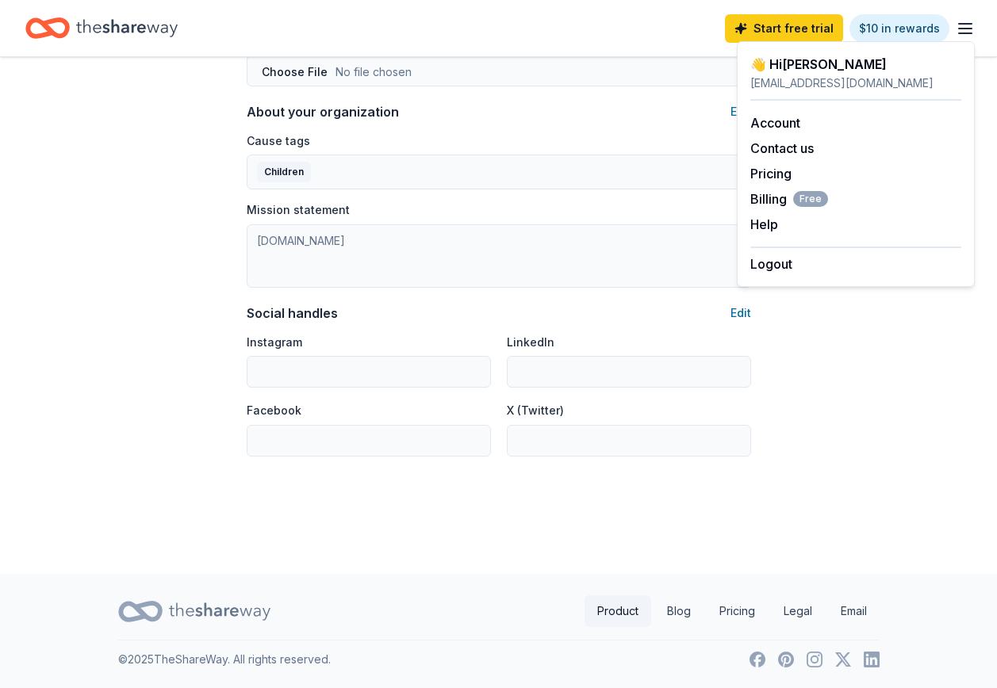
click at [619, 616] on link "Product" at bounding box center [618, 612] width 67 height 32
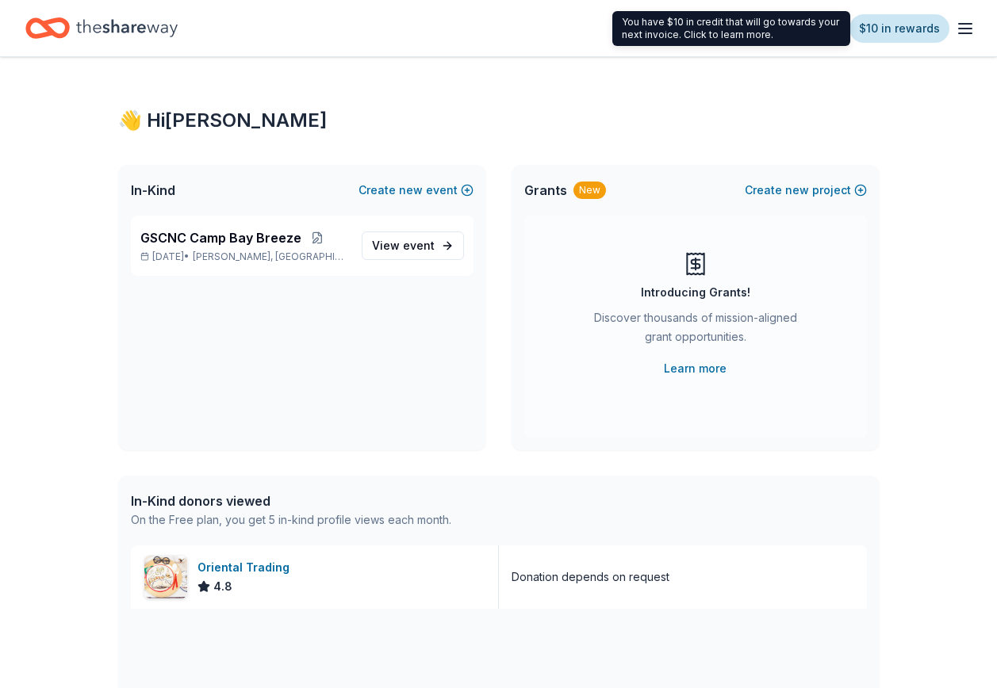
click at [905, 33] on link "$10 in rewards" at bounding box center [899, 28] width 100 height 29
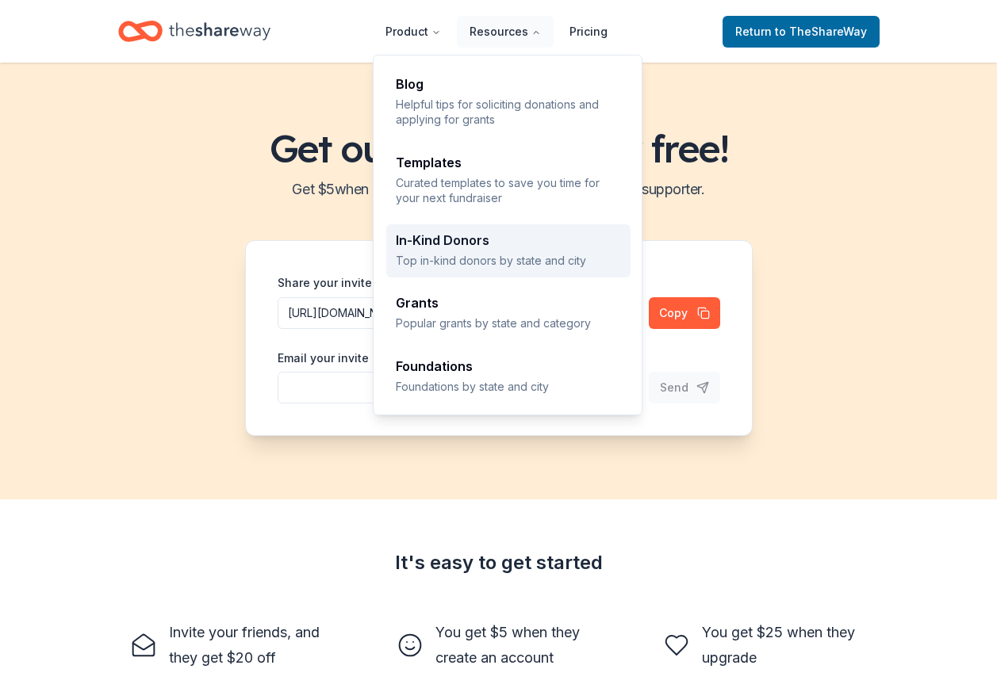
click at [443, 241] on div "In-Kind Donors" at bounding box center [508, 240] width 225 height 13
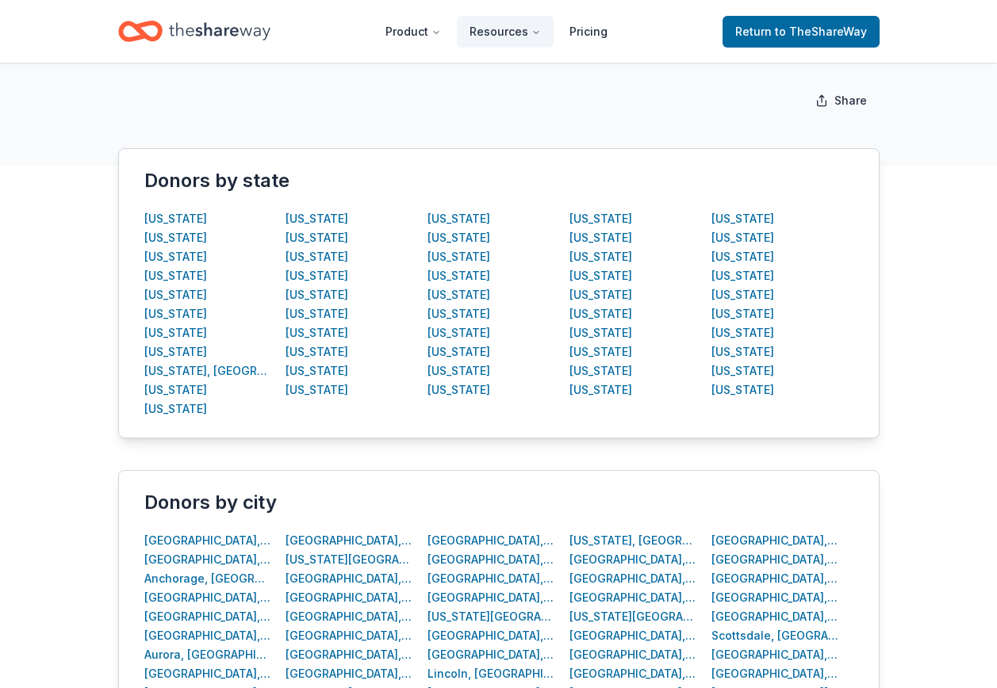
scroll to position [317, 0]
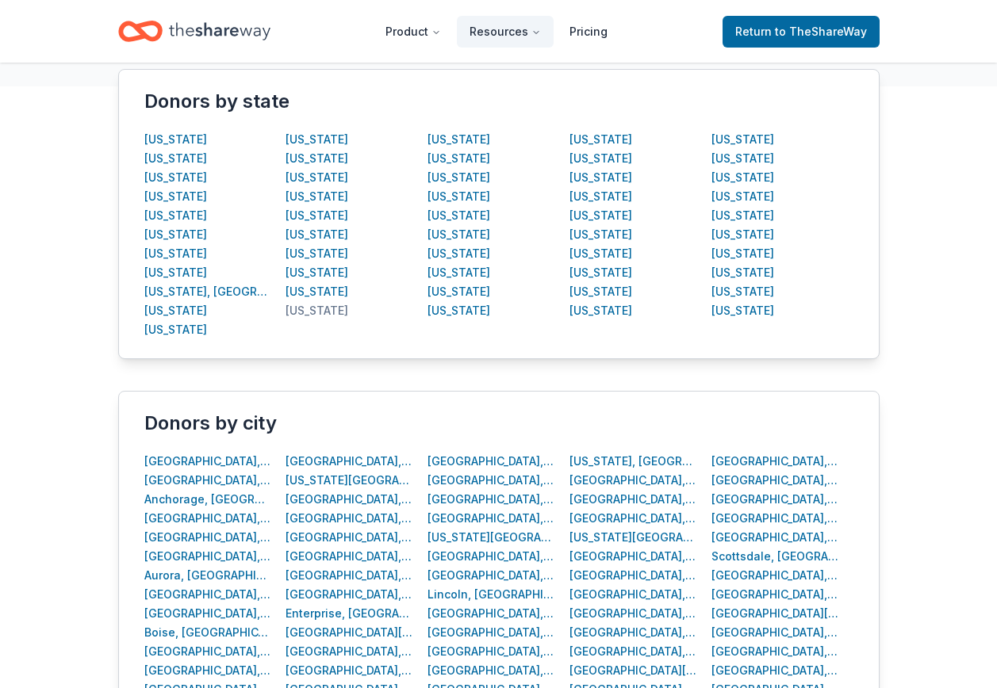
click at [312, 311] on div "Maryland" at bounding box center [317, 310] width 63 height 19
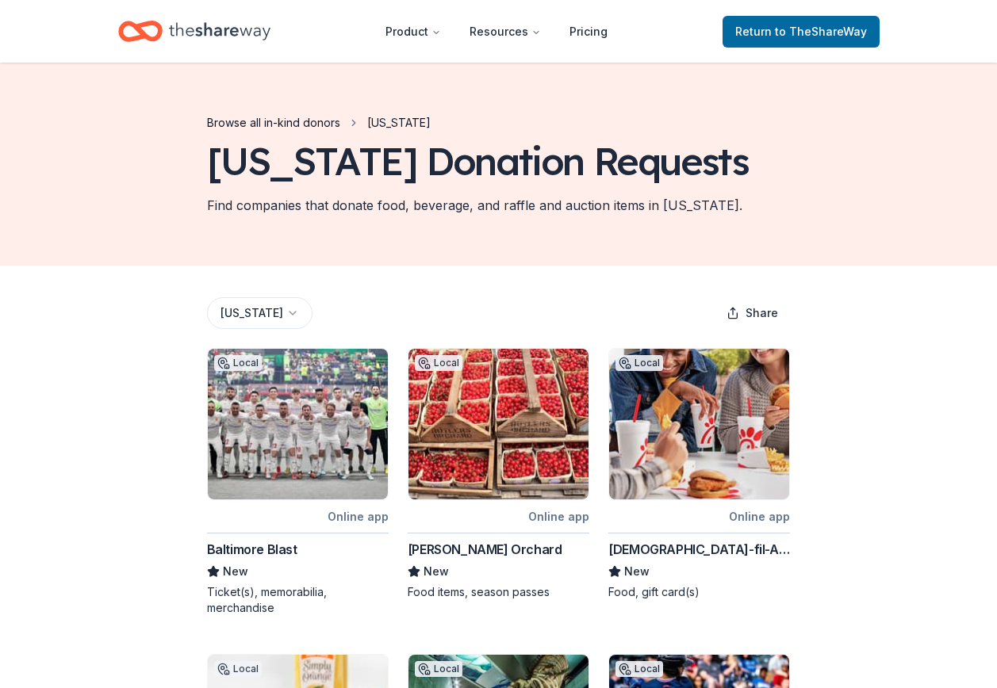
click at [293, 125] on link "Browse all in-kind donors" at bounding box center [273, 122] width 133 height 19
click at [399, 125] on span "Maryland" at bounding box center [398, 122] width 63 height 19
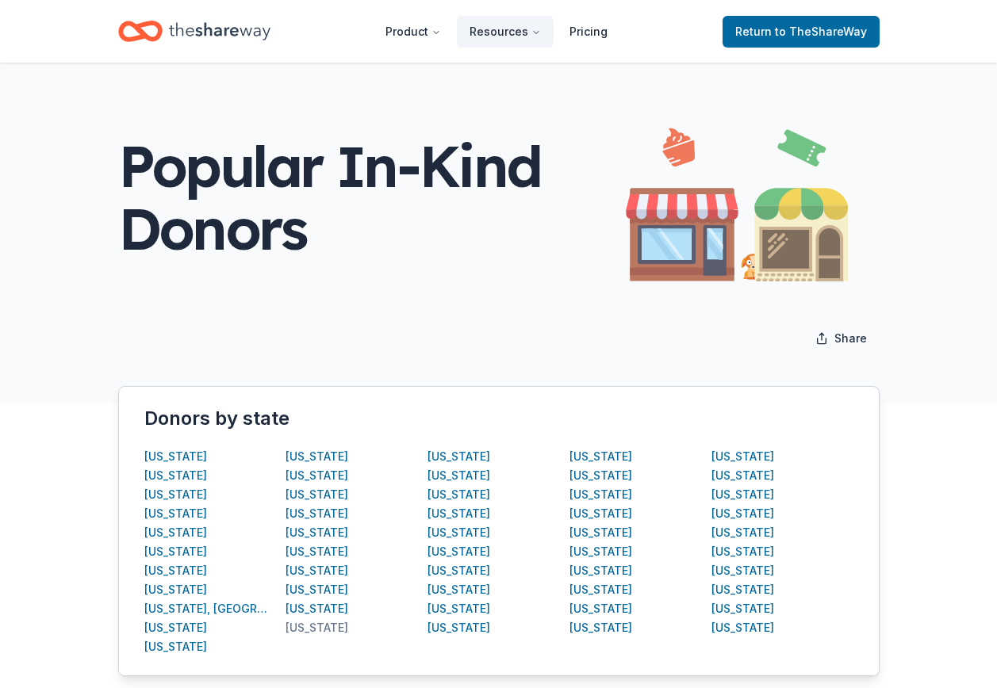
click at [327, 630] on div "Maryland" at bounding box center [317, 628] width 63 height 19
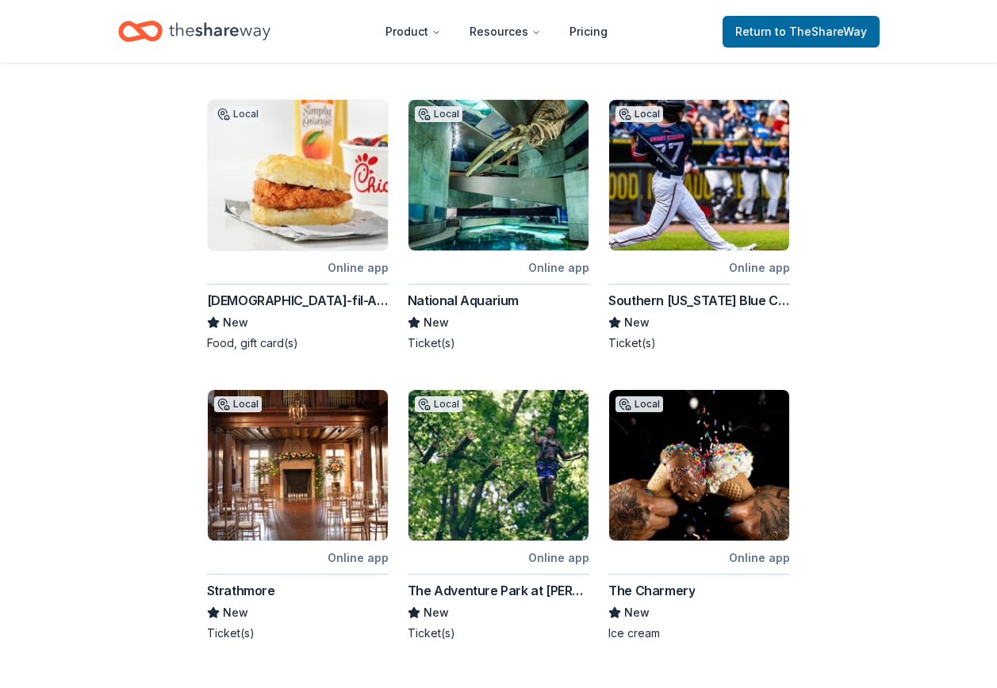
scroll to position [724, 0]
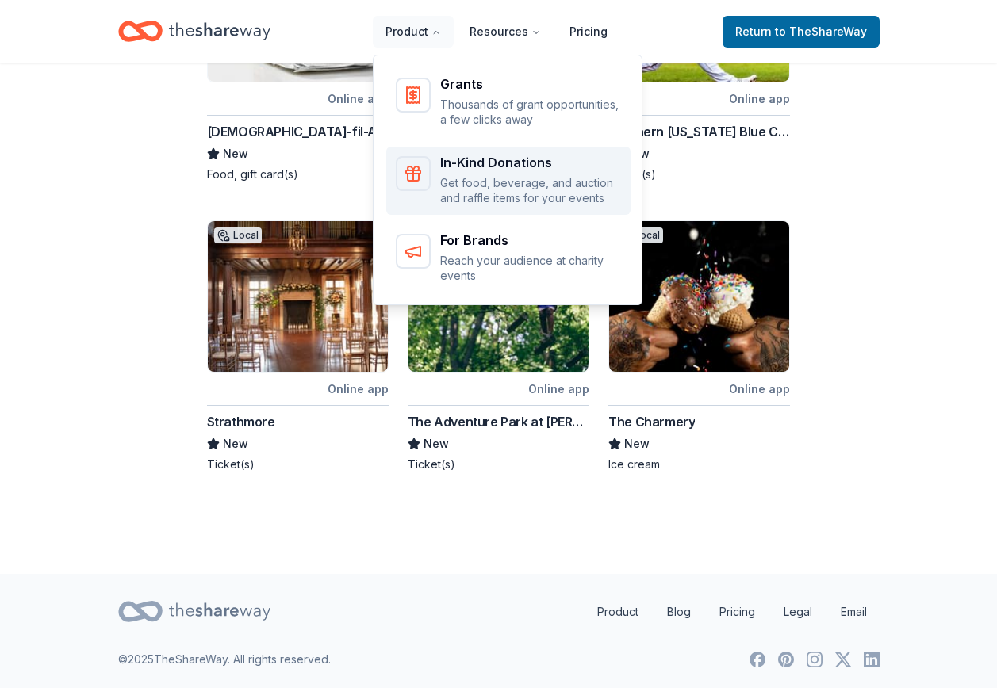
click at [500, 163] on div "In-Kind Donations" at bounding box center [530, 162] width 181 height 13
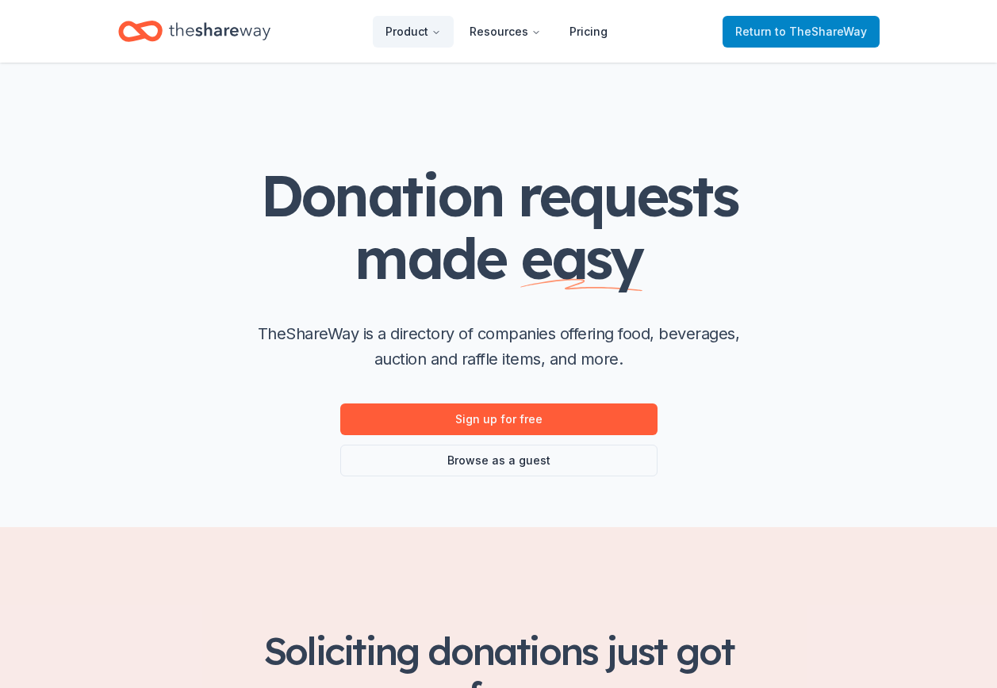
click at [792, 30] on span "to TheShareWay" at bounding box center [821, 31] width 92 height 13
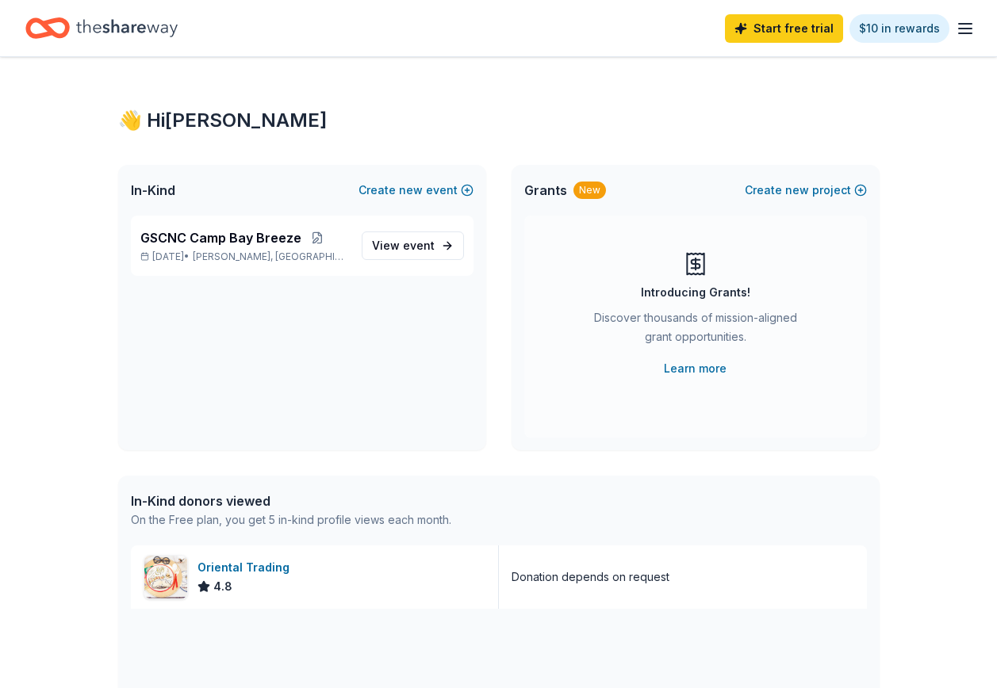
click at [972, 27] on icon "button" at bounding box center [965, 28] width 19 height 19
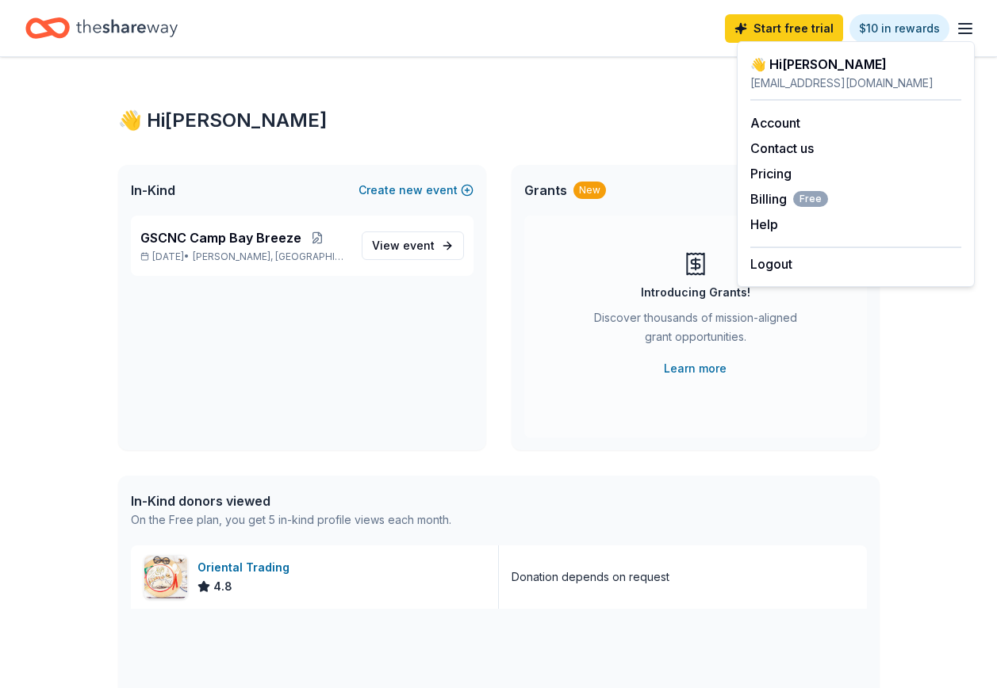
click at [128, 25] on icon "Home" at bounding box center [127, 28] width 102 height 33
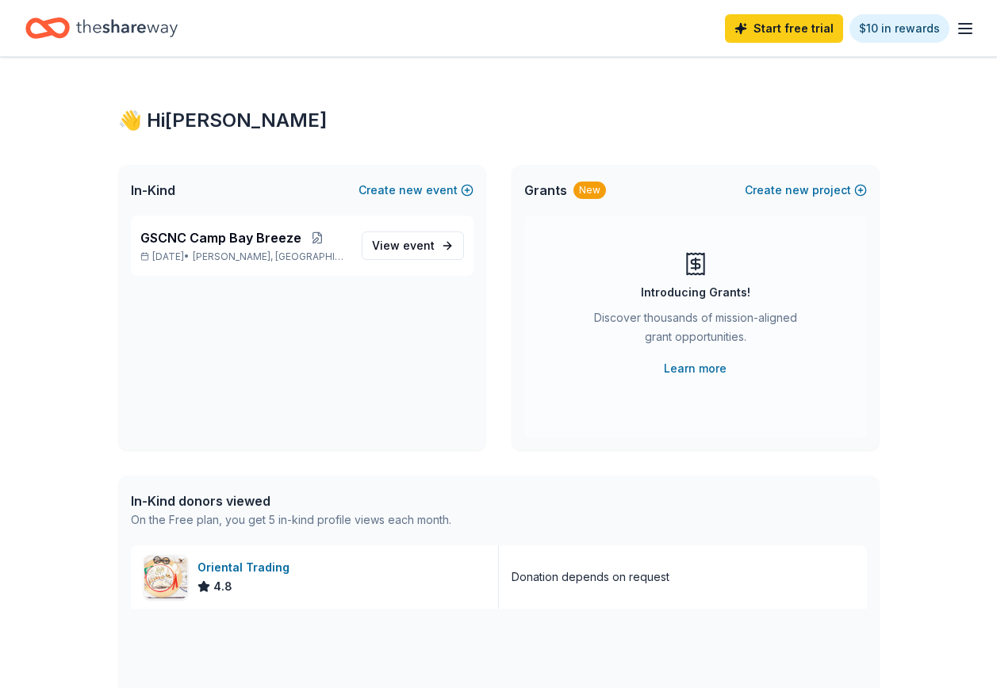
click at [48, 26] on icon "Home" at bounding box center [55, 28] width 25 height 16
click at [788, 32] on link "Start free trial" at bounding box center [784, 28] width 118 height 29
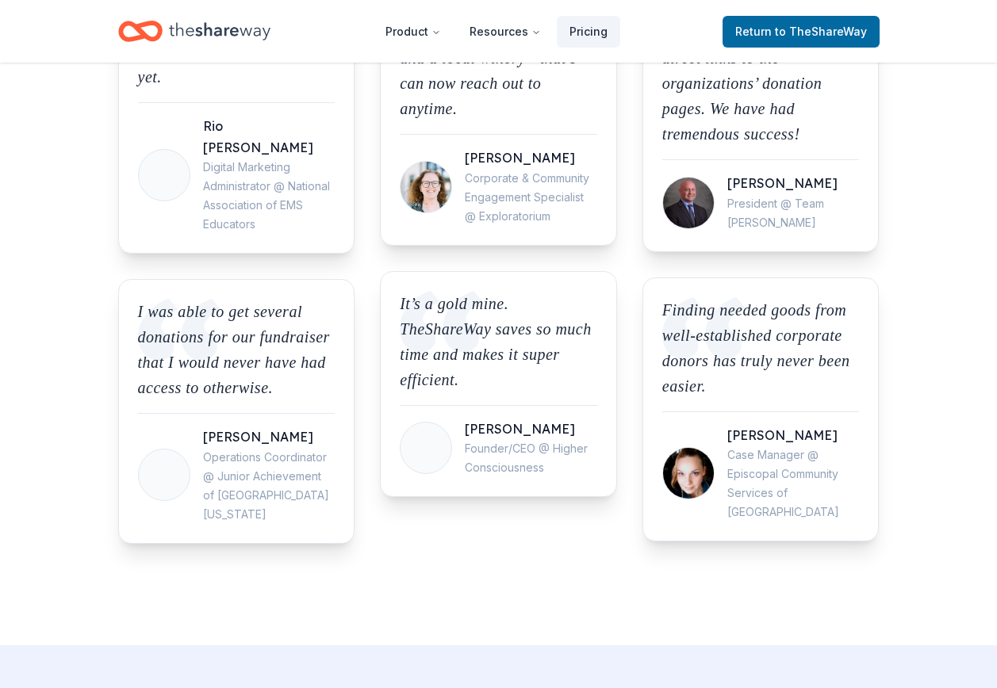
scroll to position [2934, 0]
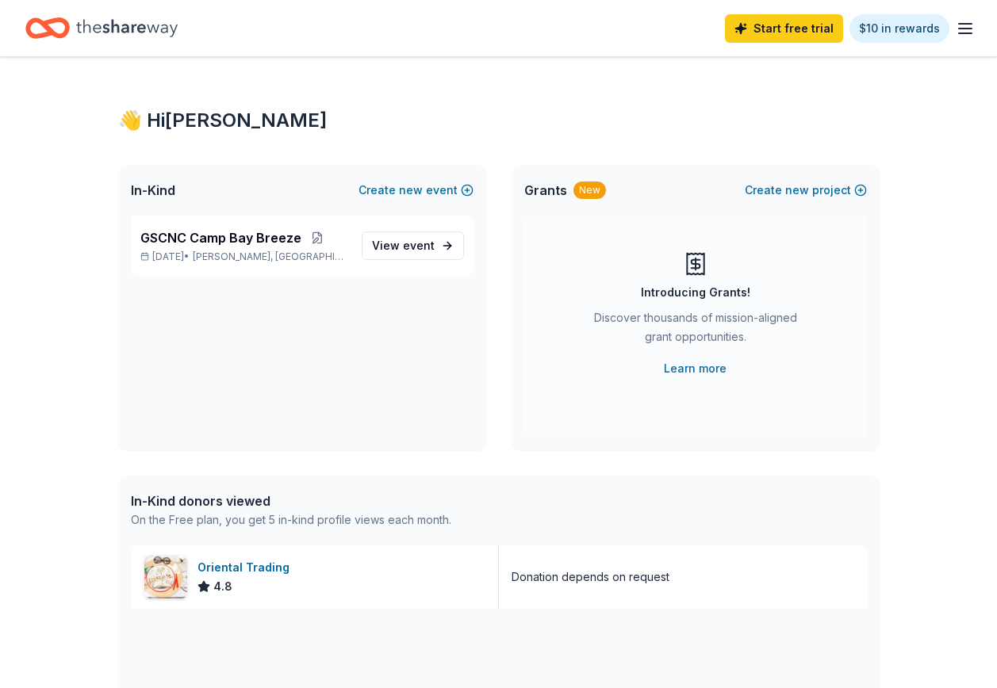
click at [94, 26] on icon "Home" at bounding box center [127, 28] width 102 height 33
click at [244, 567] on div "Oriental Trading" at bounding box center [246, 567] width 98 height 19
click at [966, 36] on icon "button" at bounding box center [965, 28] width 19 height 19
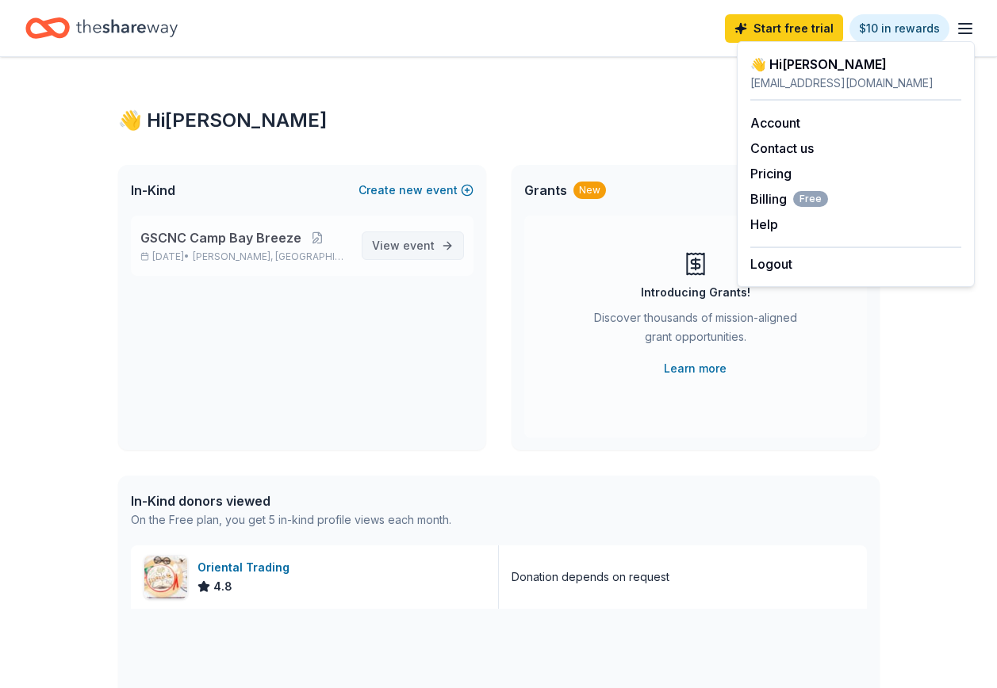
click at [400, 247] on span "View event" at bounding box center [403, 245] width 63 height 19
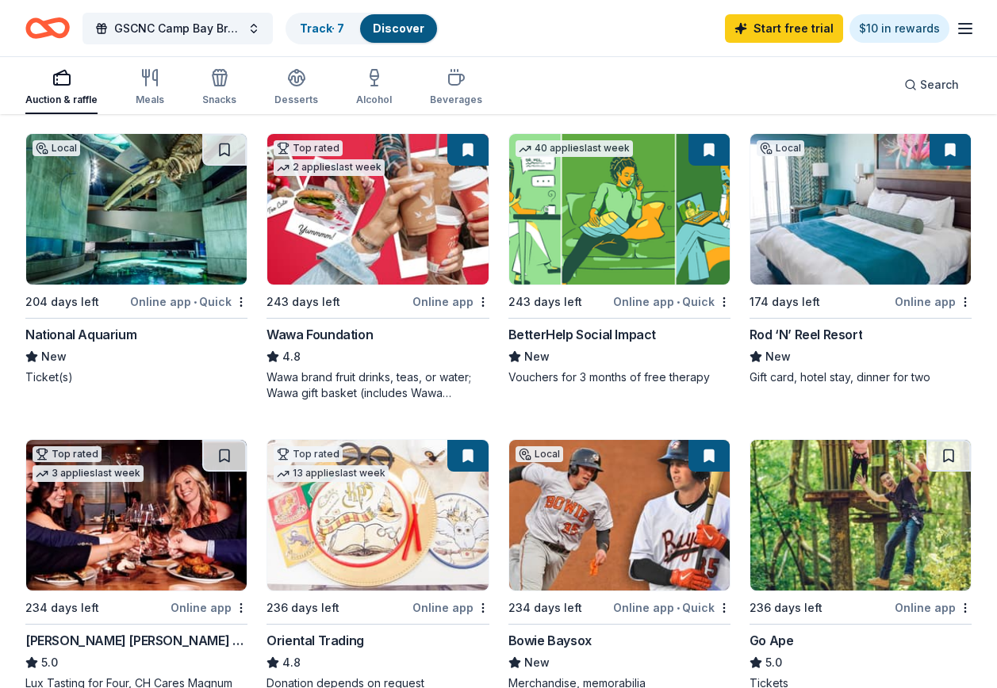
scroll to position [79, 0]
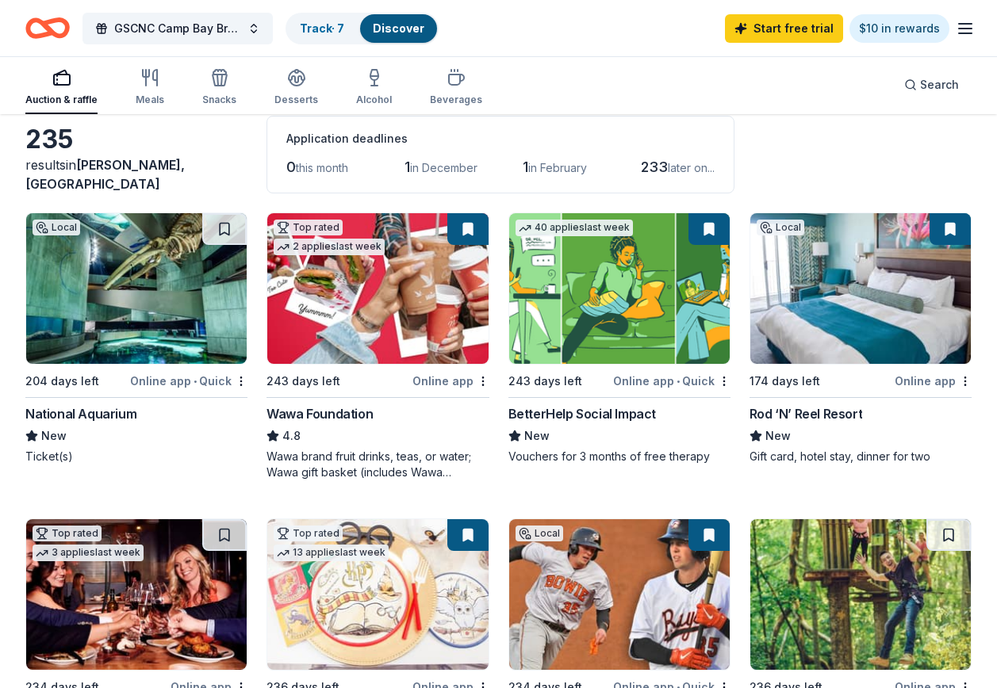
click at [939, 379] on div "Online app" at bounding box center [933, 381] width 77 height 20
click at [466, 223] on button at bounding box center [467, 229] width 41 height 32
click at [433, 309] on img at bounding box center [377, 288] width 220 height 151
click at [333, 26] on link "Track · 7" at bounding box center [322, 27] width 44 height 13
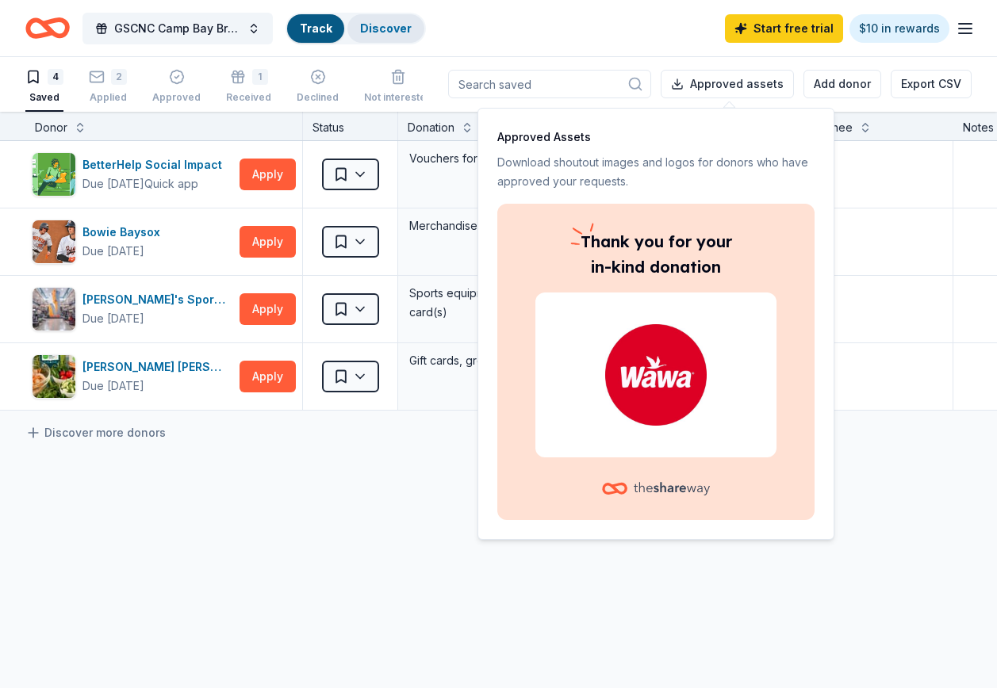
scroll to position [1, 0]
click at [338, 570] on div "BetterHelp Social Impact Due in 243 days Quick app Apply Saved Vouchers for 3 m…" at bounding box center [608, 425] width 1217 height 568
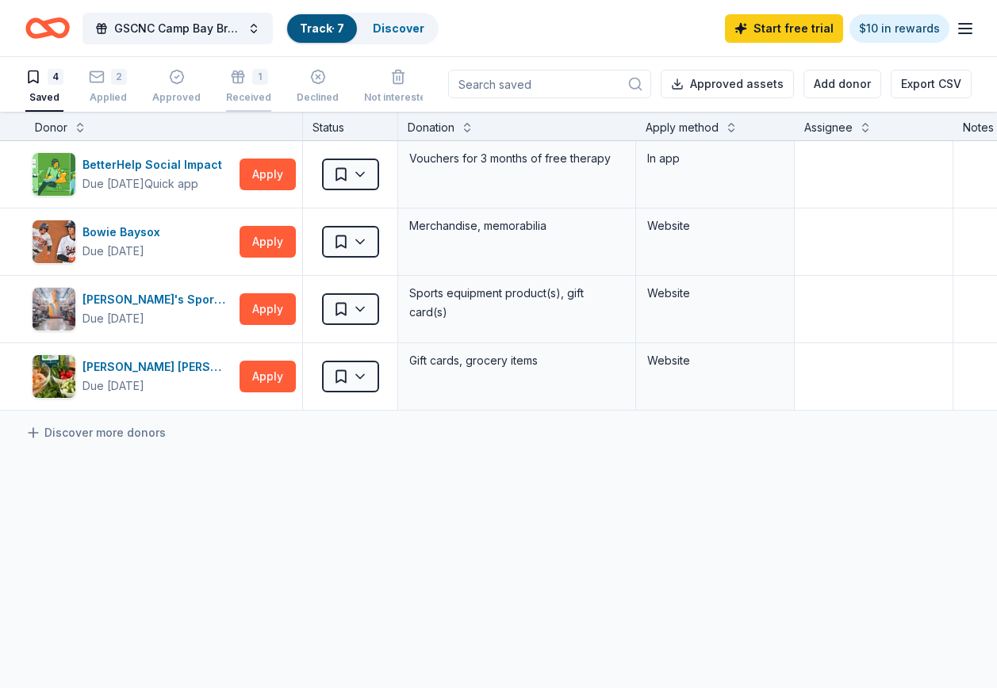
click at [245, 98] on div "Received" at bounding box center [248, 97] width 45 height 13
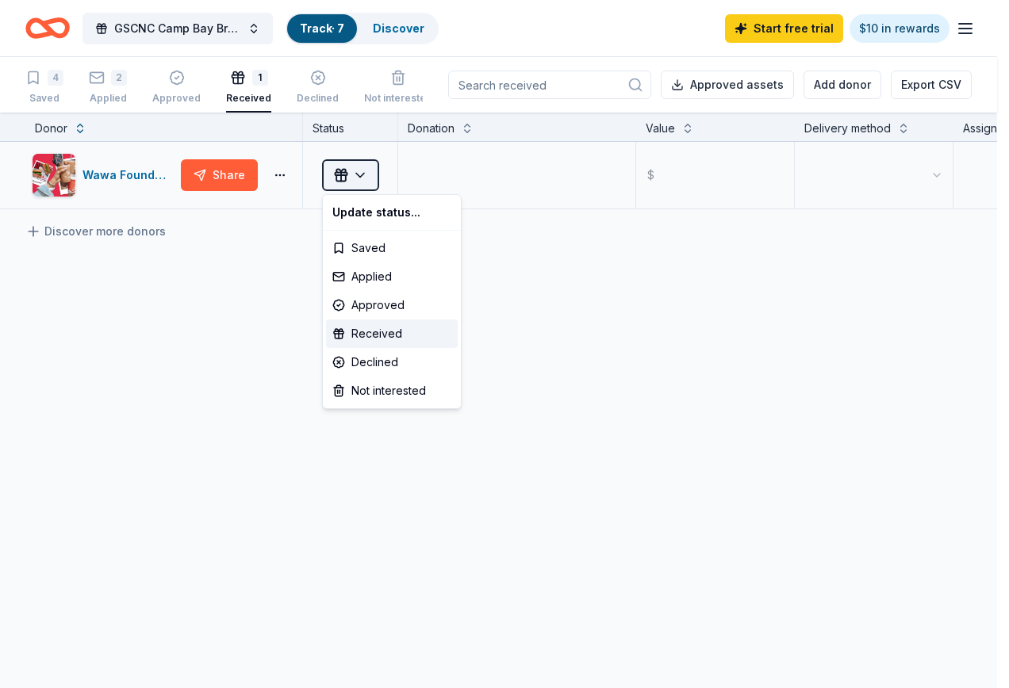
click at [366, 177] on html "GSCNC Camp Bay Breeze Track · 7 Discover Start free trial $10 in rewards 4 Save…" at bounding box center [504, 344] width 1009 height 688
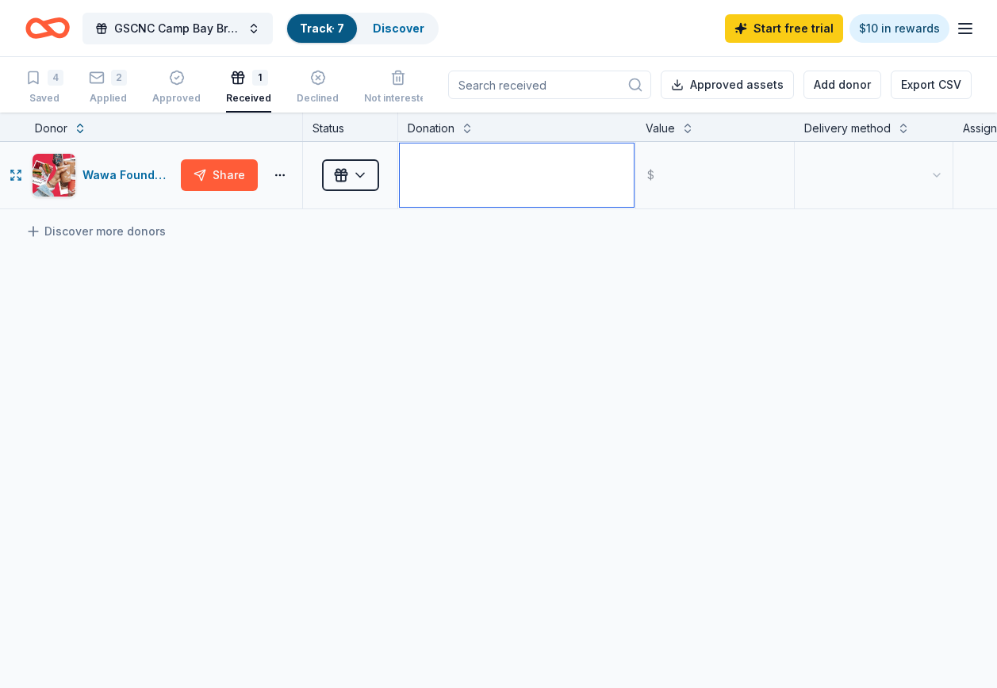
click at [466, 167] on textarea at bounding box center [517, 175] width 234 height 63
type textarea "200 free hot drink vouchers"
click at [830, 171] on html "GSCNC Camp Bay Breeze Track · 7 Discover Start free trial $10 in rewards 4 Save…" at bounding box center [498, 344] width 997 height 688
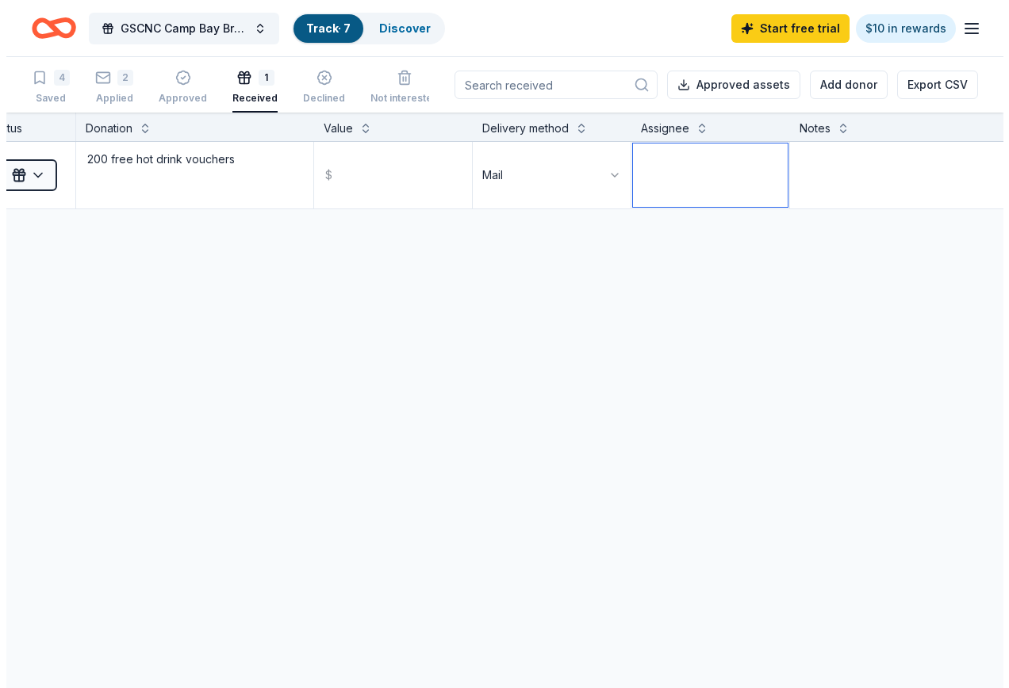
scroll to position [0, 378]
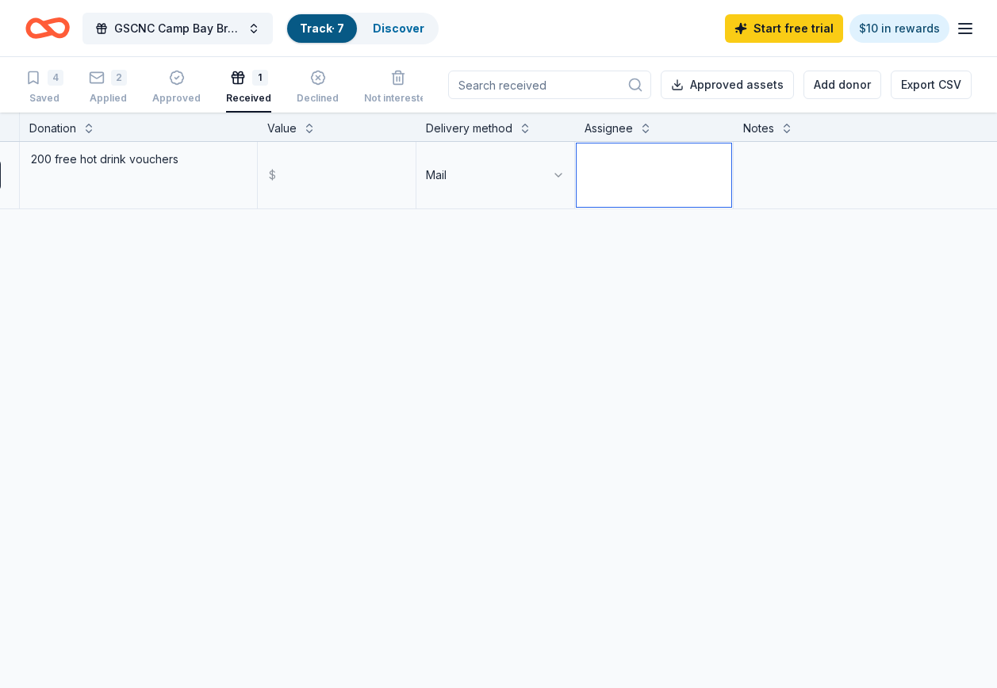
click at [622, 164] on textarea at bounding box center [654, 175] width 155 height 63
click at [641, 129] on button at bounding box center [645, 127] width 13 height 16
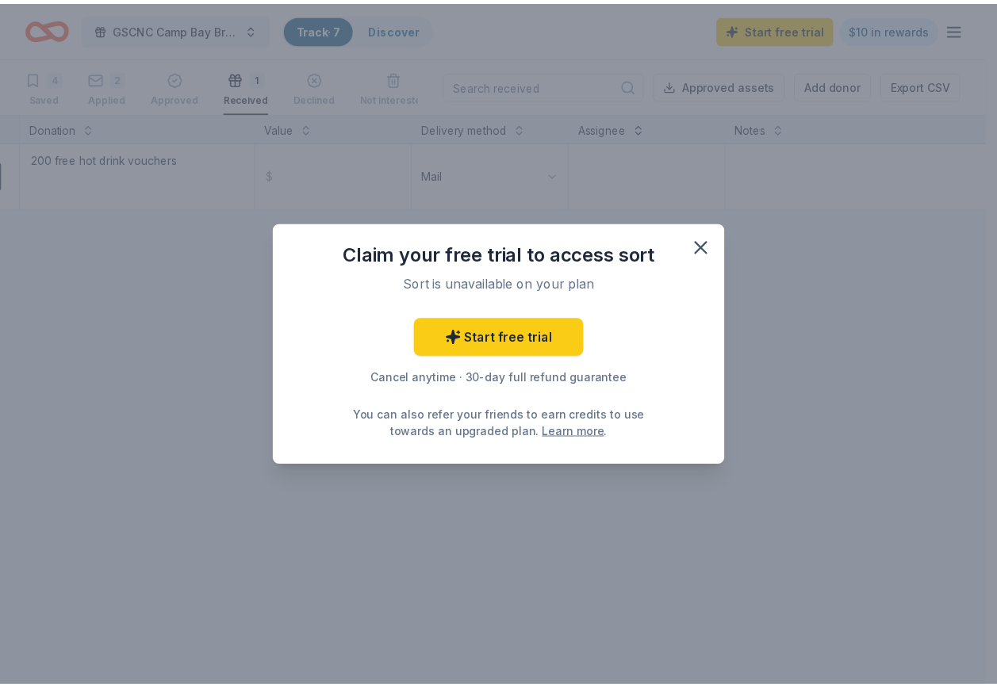
scroll to position [0, 366]
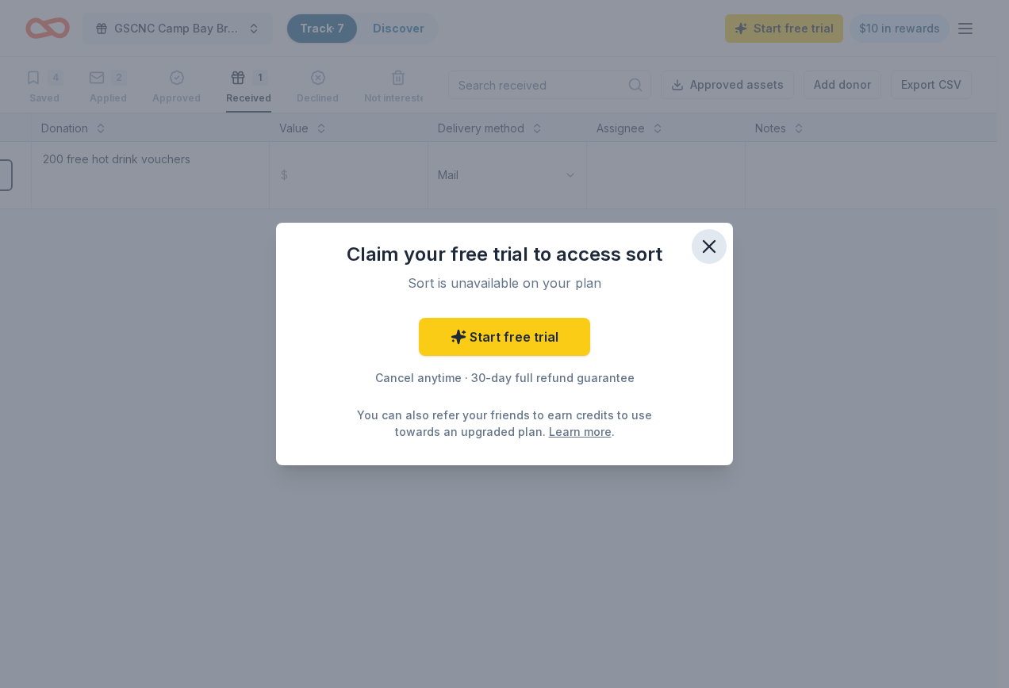
click at [710, 243] on icon "button" at bounding box center [709, 247] width 22 height 22
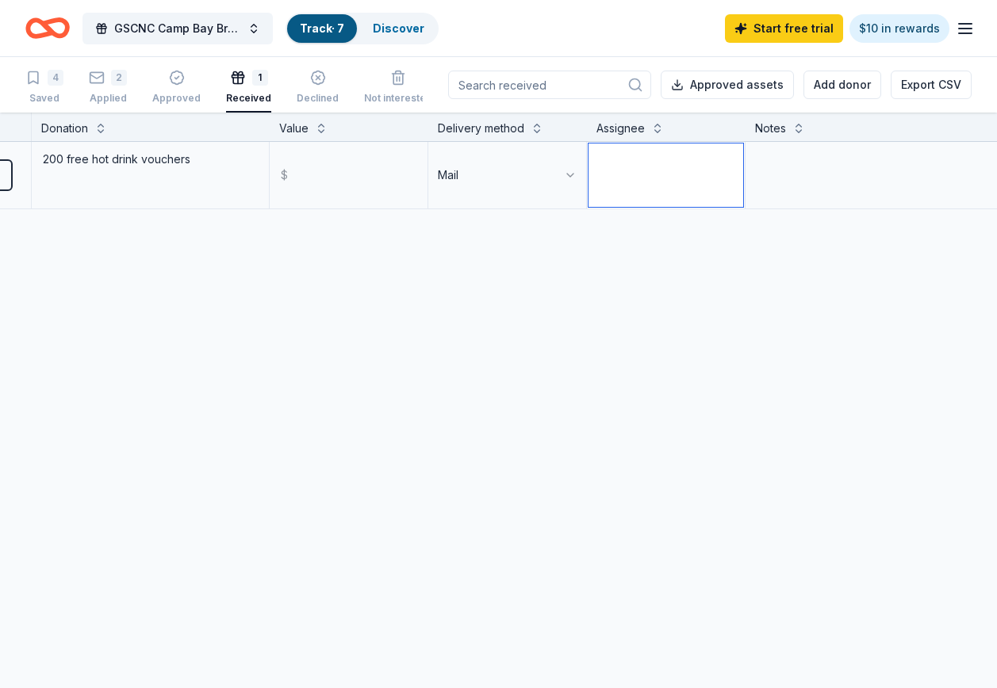
click at [650, 168] on textarea at bounding box center [665, 175] width 155 height 63
type textarea "Jennifer White"
click at [807, 174] on textarea at bounding box center [864, 175] width 235 height 63
click at [308, 171] on input "text" at bounding box center [348, 175] width 155 height 63
type input "400.00"
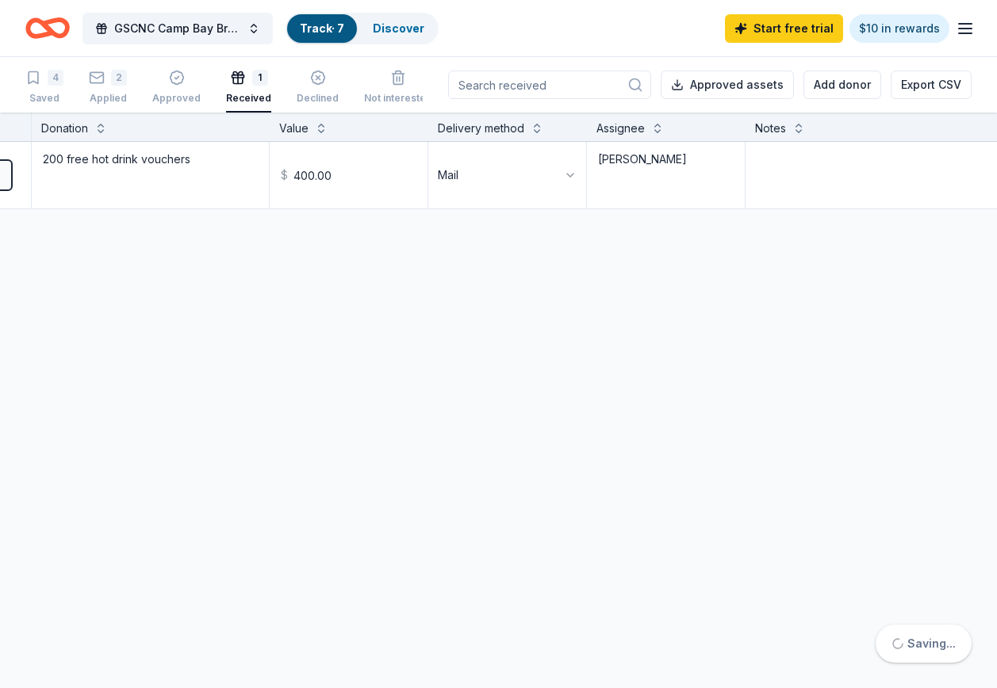
click at [419, 385] on div "Wawa Foundation Share Received 200 free hot drink vouchers $ 400.00 Mail Jennif…" at bounding box center [321, 325] width 1375 height 366
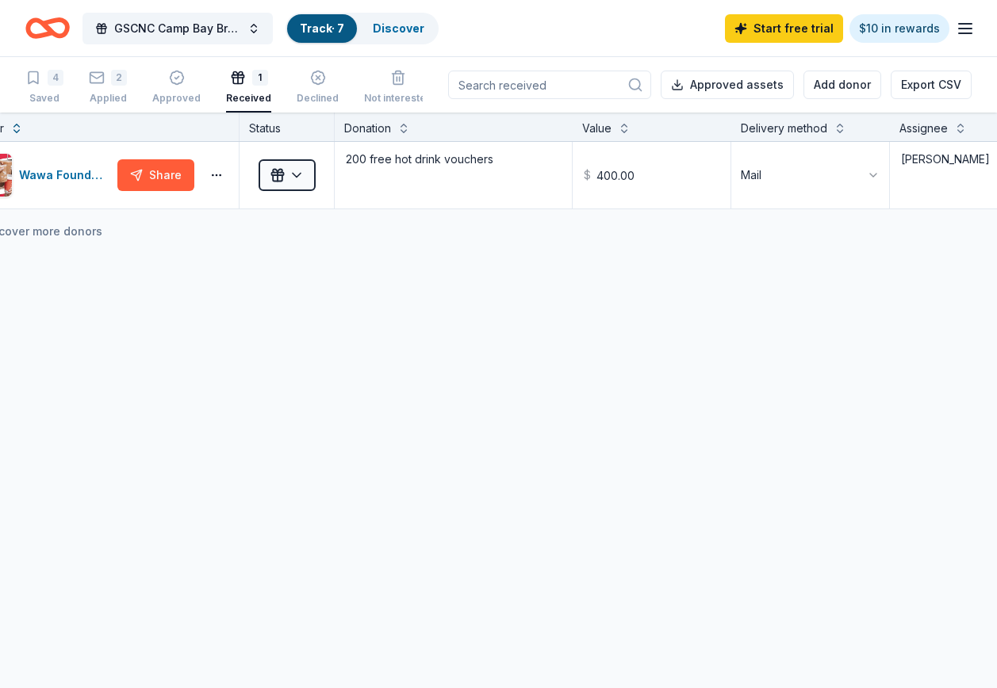
scroll to position [0, 0]
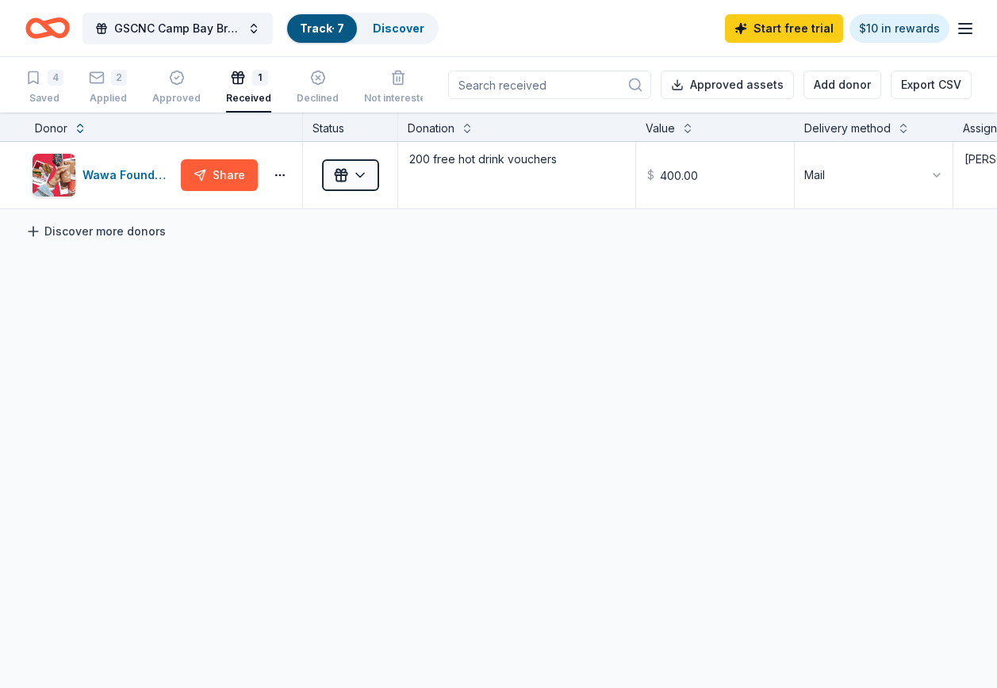
click at [90, 236] on link "Discover more donors" at bounding box center [95, 231] width 140 height 19
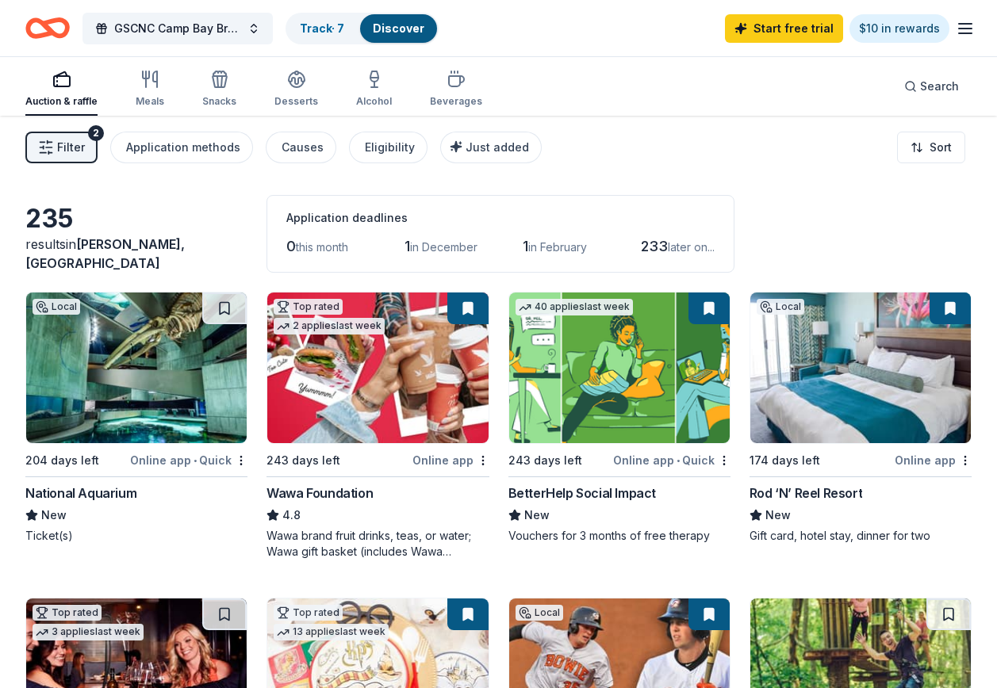
click at [712, 303] on button at bounding box center [708, 309] width 41 height 32
click at [390, 25] on link "Discover" at bounding box center [399, 27] width 52 height 13
click at [322, 26] on link "Track · 7" at bounding box center [322, 27] width 44 height 13
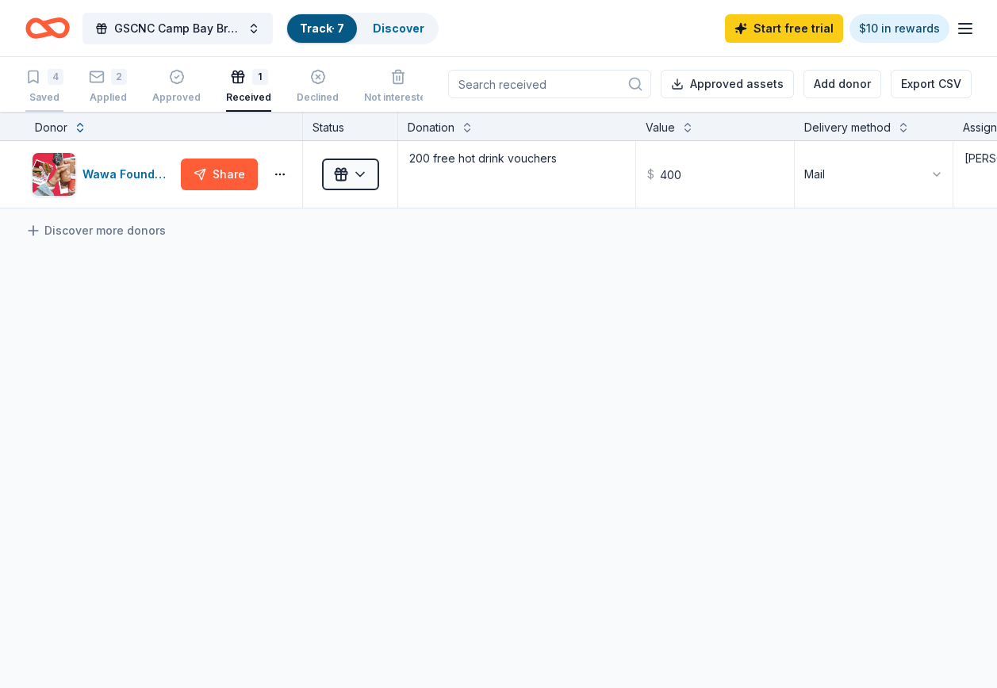
click at [48, 90] on div "4 Saved" at bounding box center [44, 86] width 38 height 35
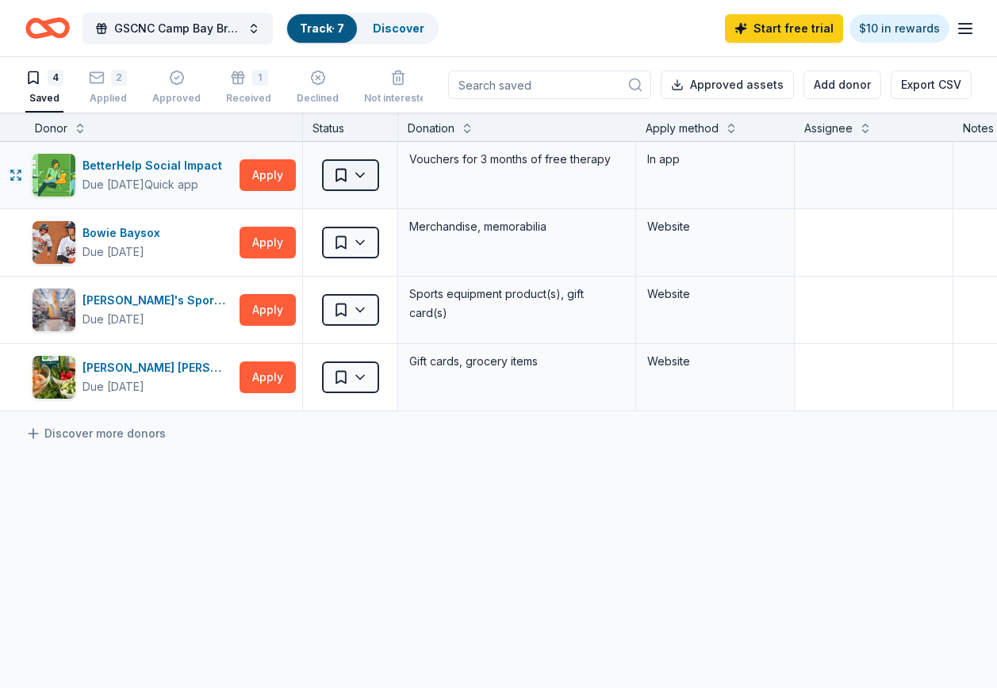
click at [366, 178] on html "GSCNC Camp Bay Breeze Track · 7 Discover Start free trial $10 in rewards 4 Save…" at bounding box center [498, 344] width 997 height 688
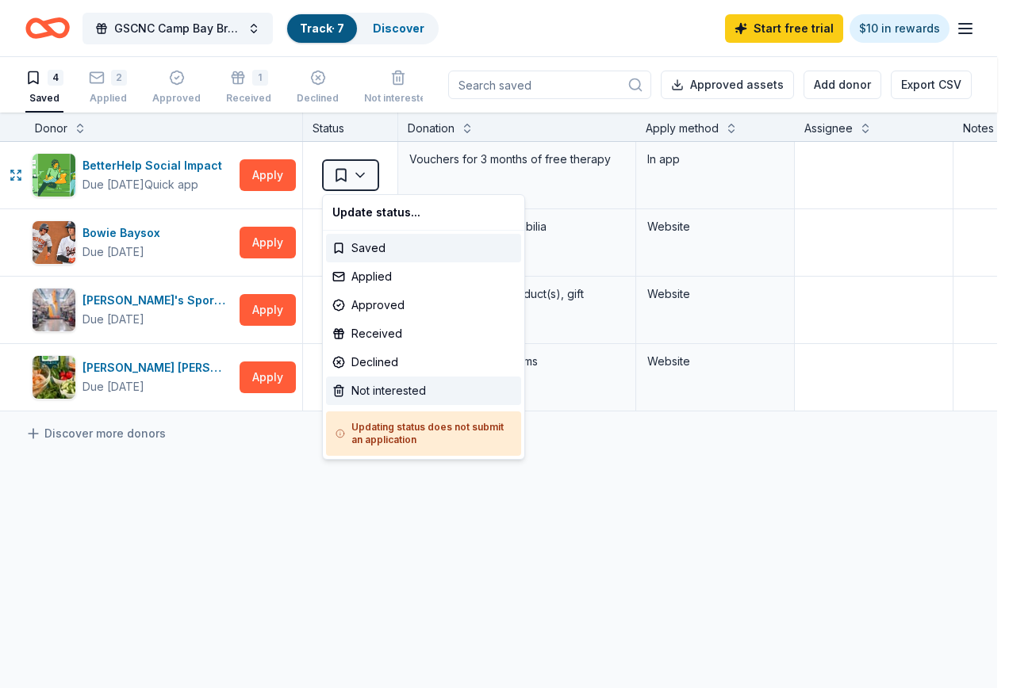
click at [390, 390] on div "Not interested" at bounding box center [423, 391] width 195 height 29
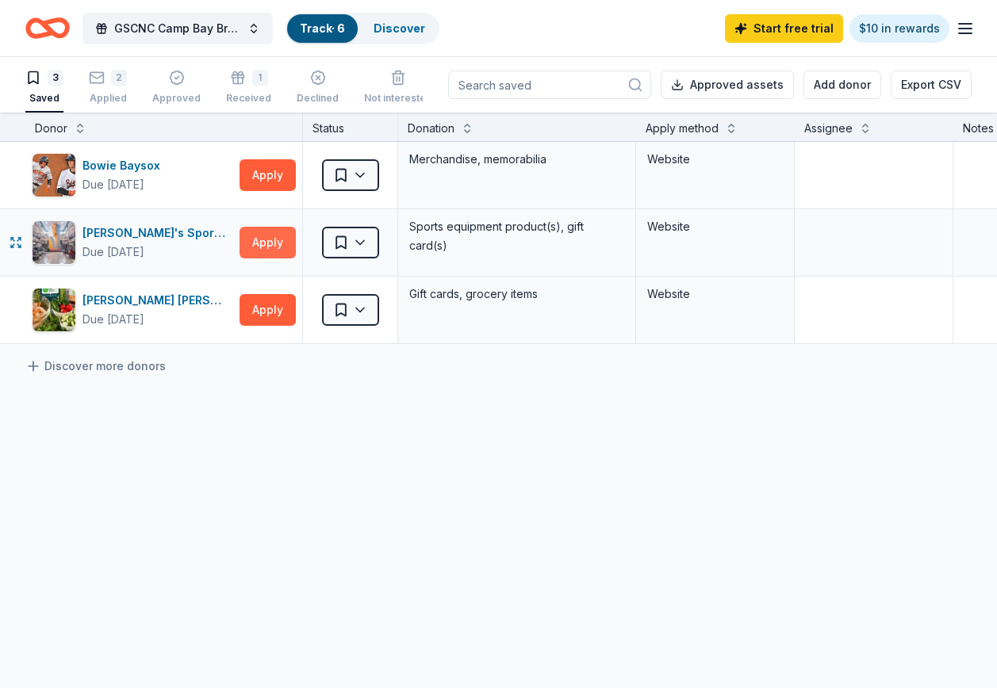
click at [266, 240] on button "Apply" at bounding box center [268, 243] width 56 height 32
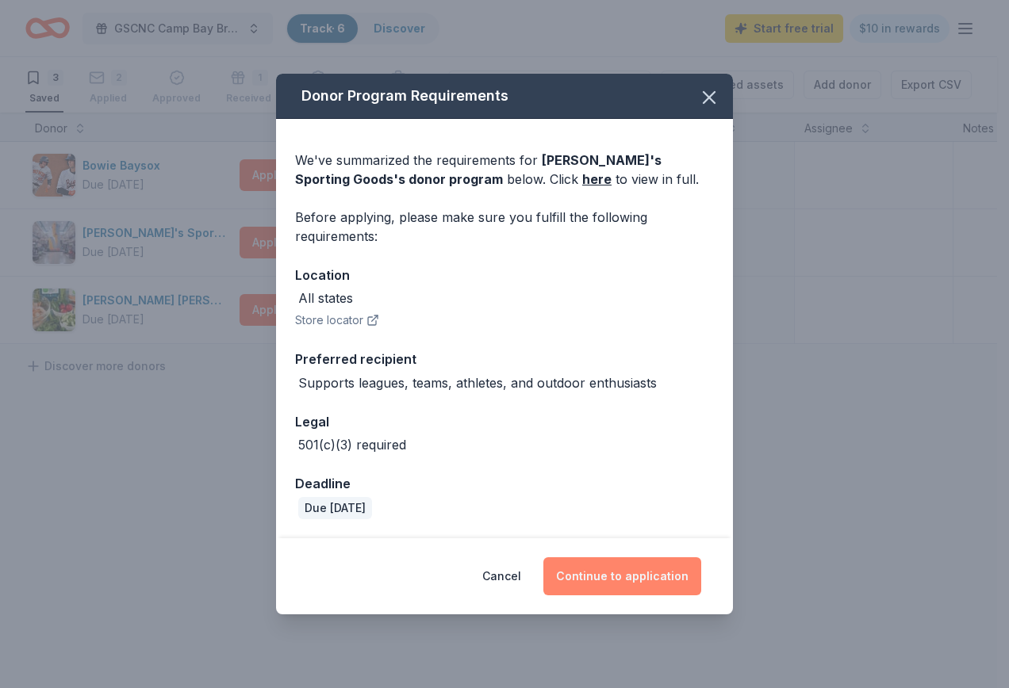
click at [604, 574] on button "Continue to application" at bounding box center [622, 577] width 158 height 38
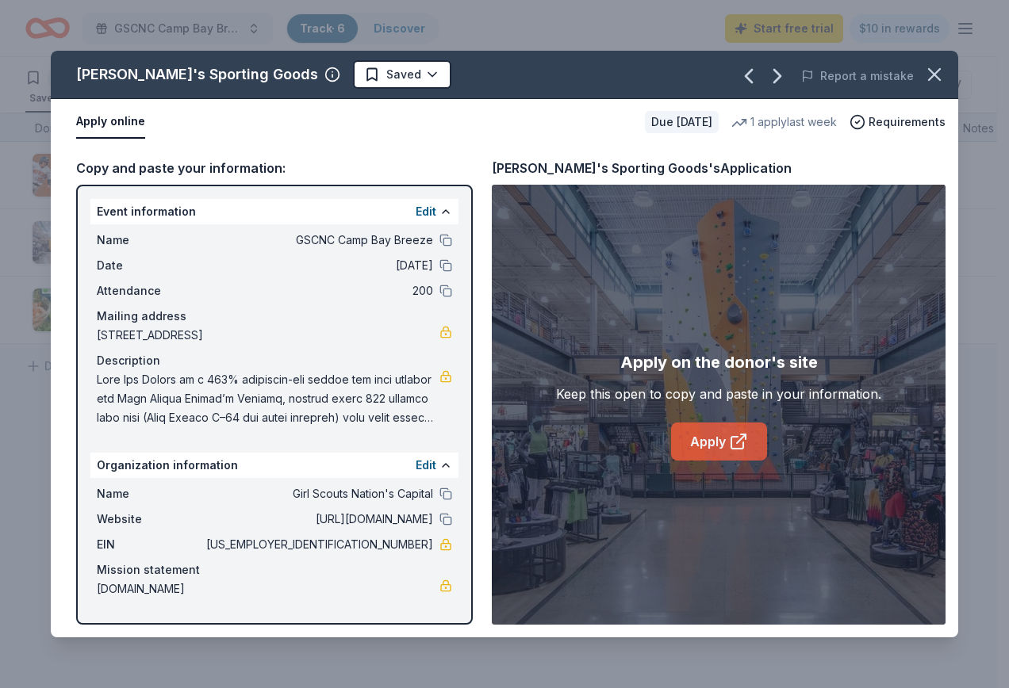
click at [727, 442] on link "Apply" at bounding box center [719, 442] width 96 height 38
click at [345, 66] on html "GSCNC Camp Bay Breeze Track · 6 Discover Start free trial $10 in rewards 3 Save…" at bounding box center [504, 344] width 1009 height 688
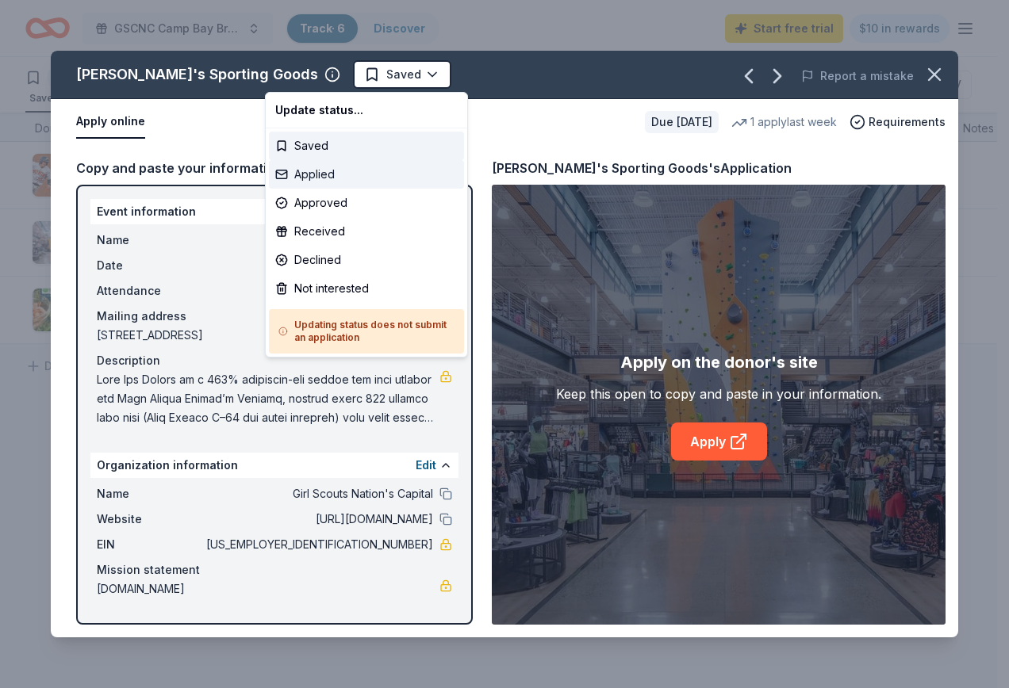
click at [343, 171] on div "Applied" at bounding box center [366, 174] width 195 height 29
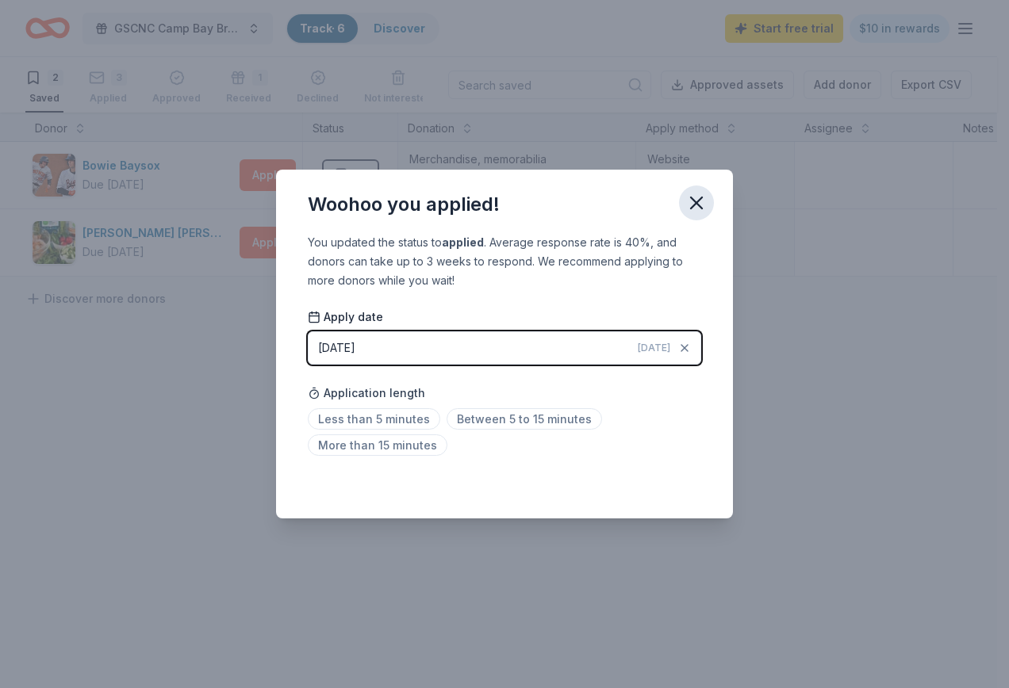
click at [699, 193] on icon "button" at bounding box center [696, 203] width 22 height 22
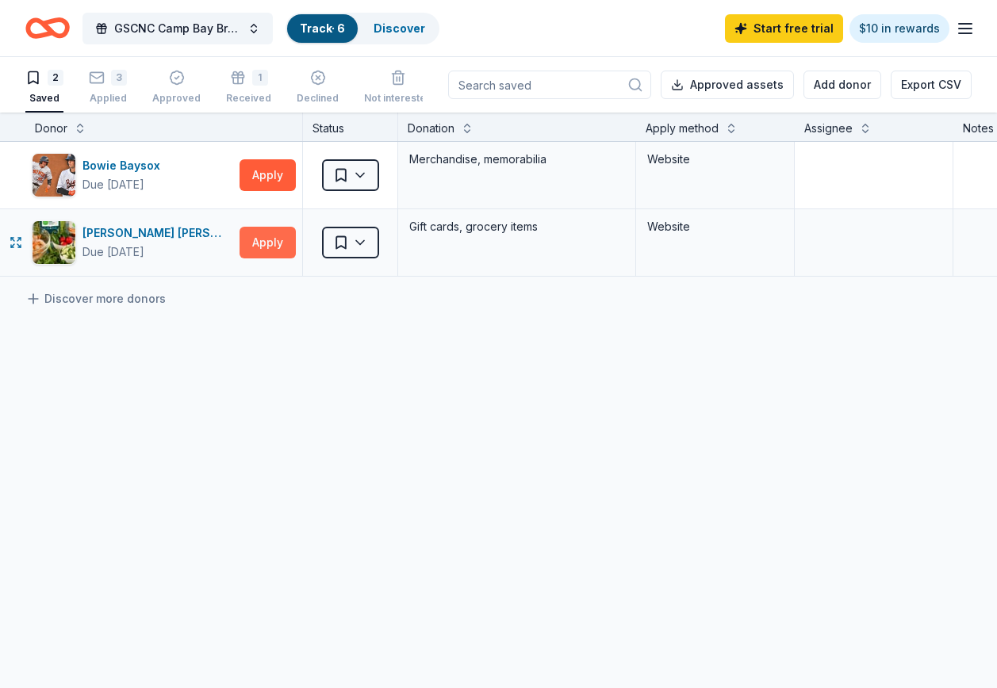
click at [270, 239] on button "Apply" at bounding box center [268, 243] width 56 height 32
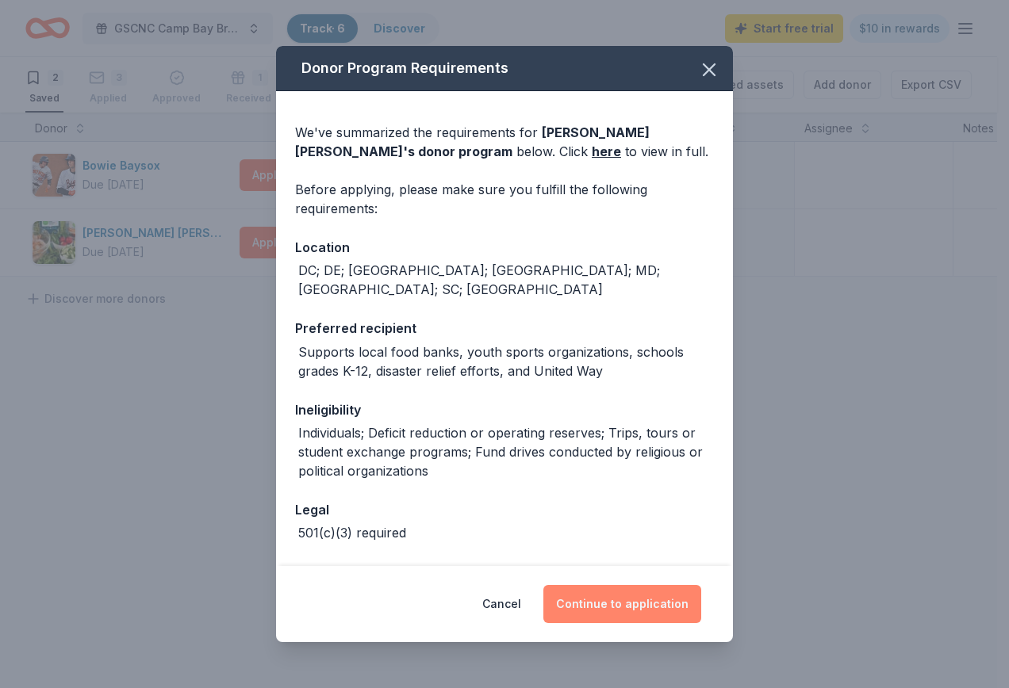
click at [622, 604] on button "Continue to application" at bounding box center [622, 604] width 158 height 38
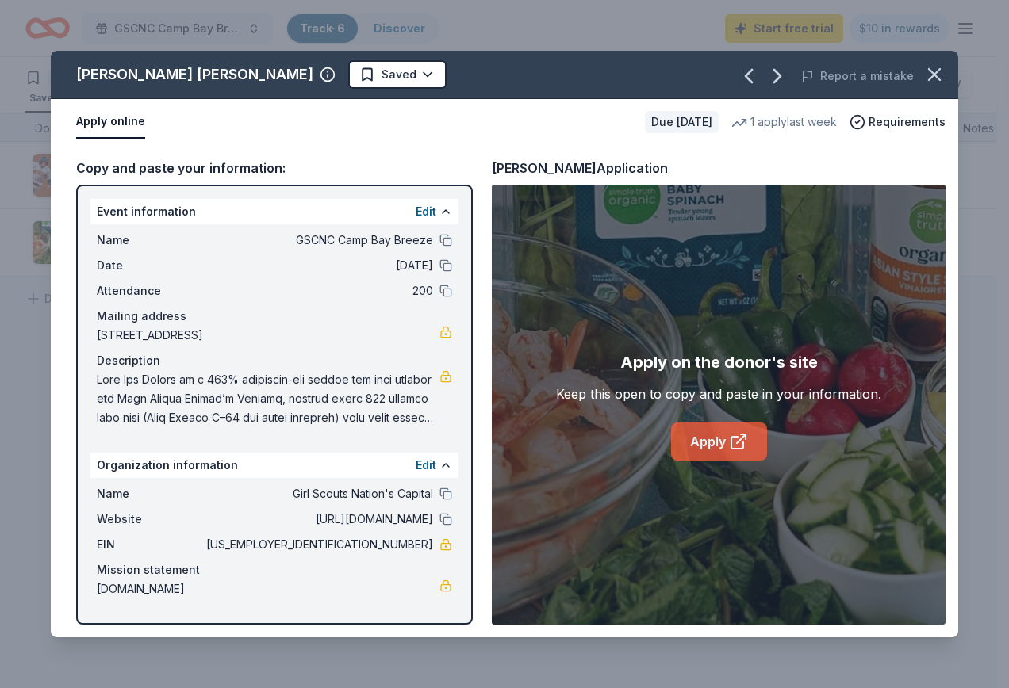
click at [722, 435] on link "Apply" at bounding box center [719, 442] width 96 height 38
click at [275, 67] on html "GSCNC Camp Bay Breeze Track · 6 Discover Start free trial $10 in rewards 2 Save…" at bounding box center [504, 344] width 1009 height 688
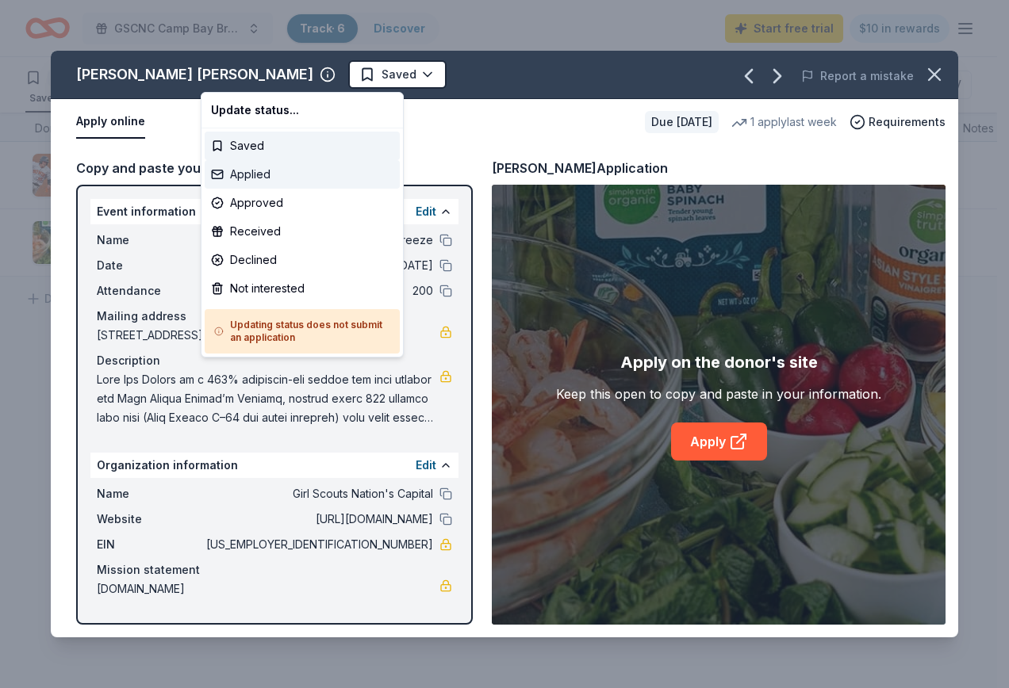
click at [270, 172] on div "Applied" at bounding box center [302, 174] width 195 height 29
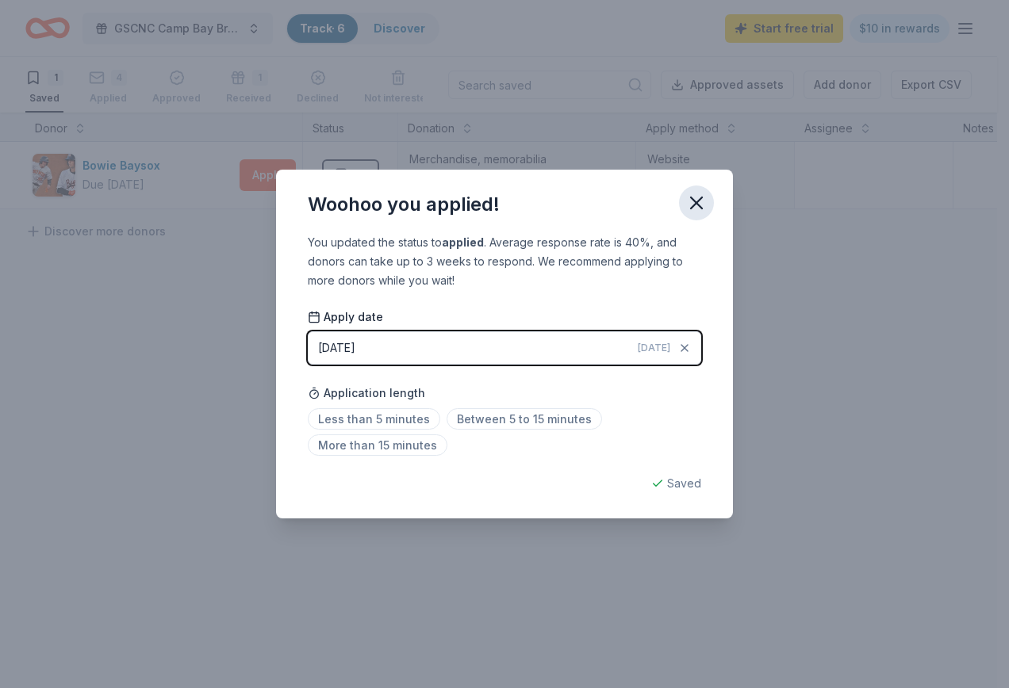
click at [692, 198] on icon "button" at bounding box center [696, 202] width 11 height 11
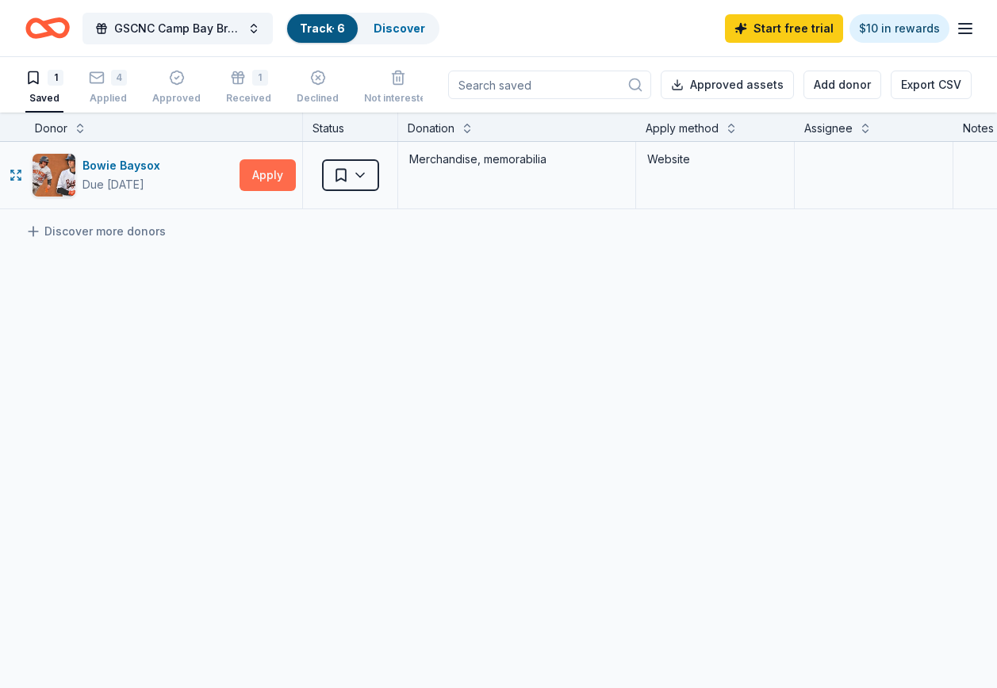
click at [271, 174] on button "Apply" at bounding box center [268, 175] width 56 height 32
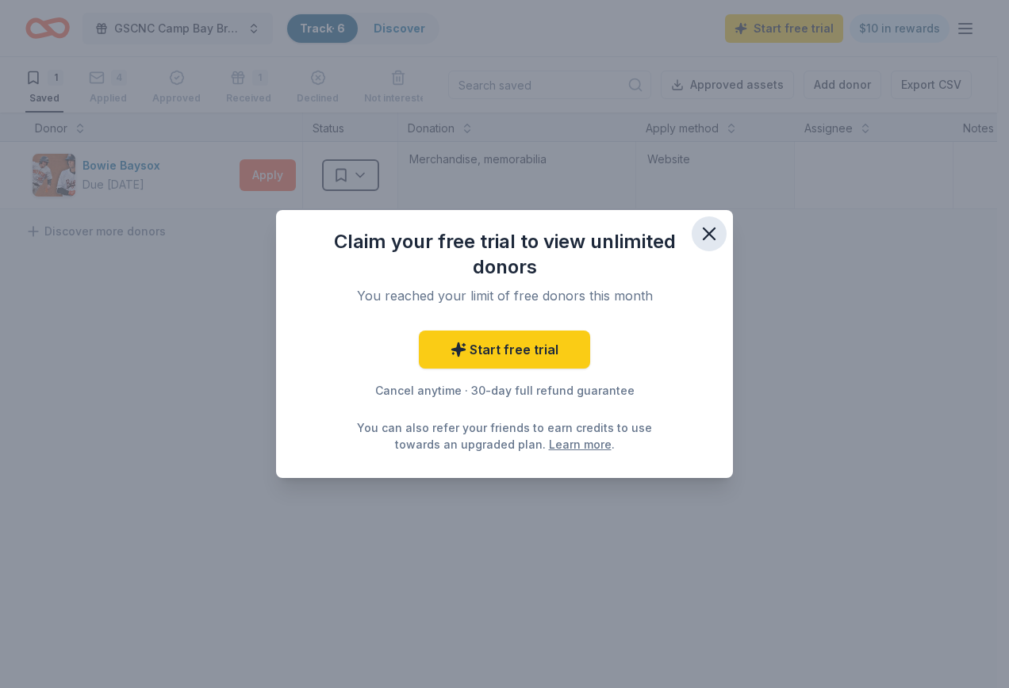
click at [700, 232] on icon "button" at bounding box center [709, 234] width 22 height 22
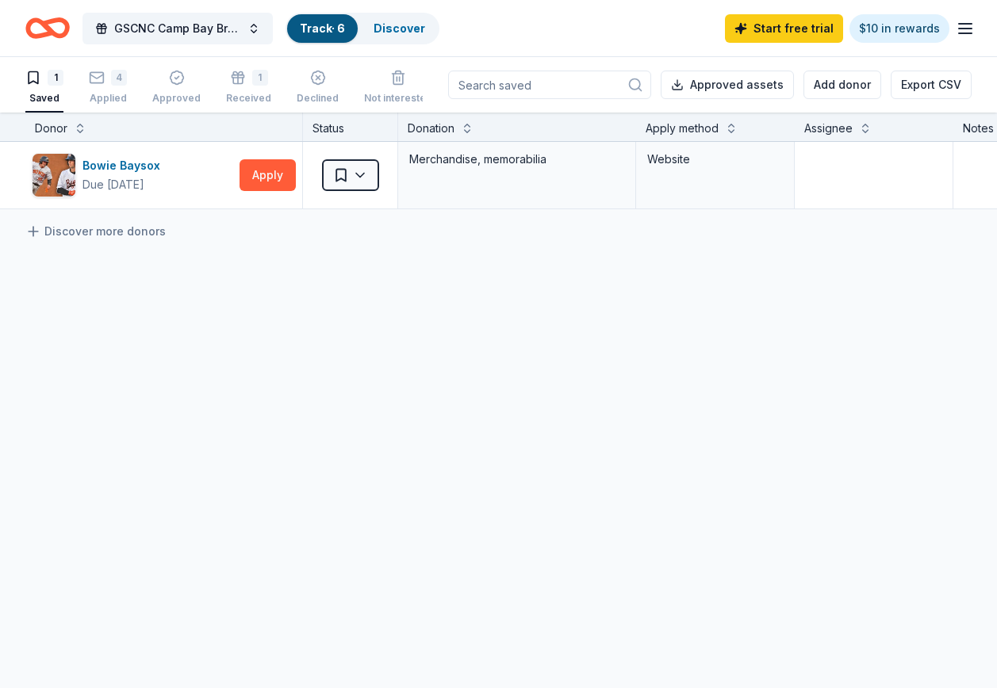
click at [308, 27] on link "Track · 6" at bounding box center [322, 27] width 45 height 13
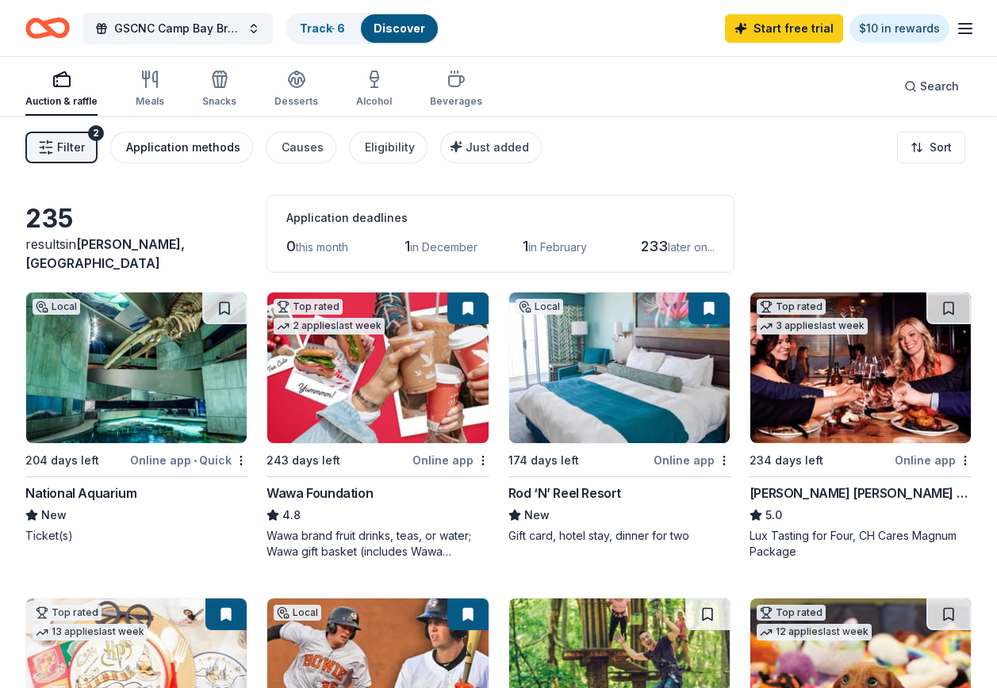
click at [196, 149] on div "Application methods" at bounding box center [183, 147] width 114 height 19
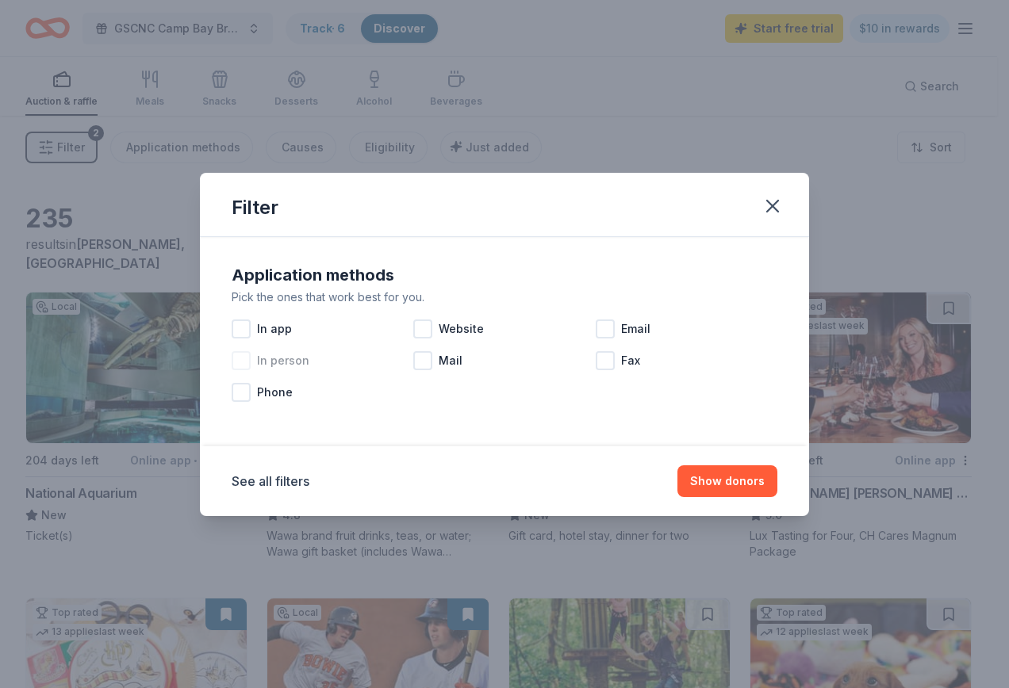
click at [238, 360] on div at bounding box center [241, 360] width 19 height 19
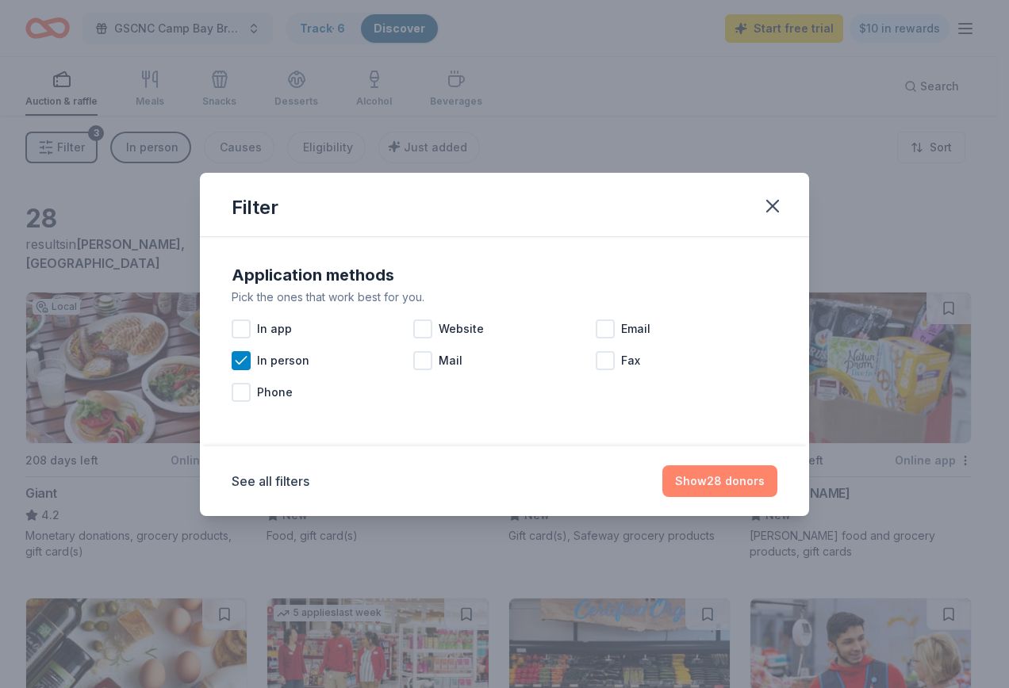
click at [715, 480] on button "Show 28 donors" at bounding box center [719, 482] width 115 height 32
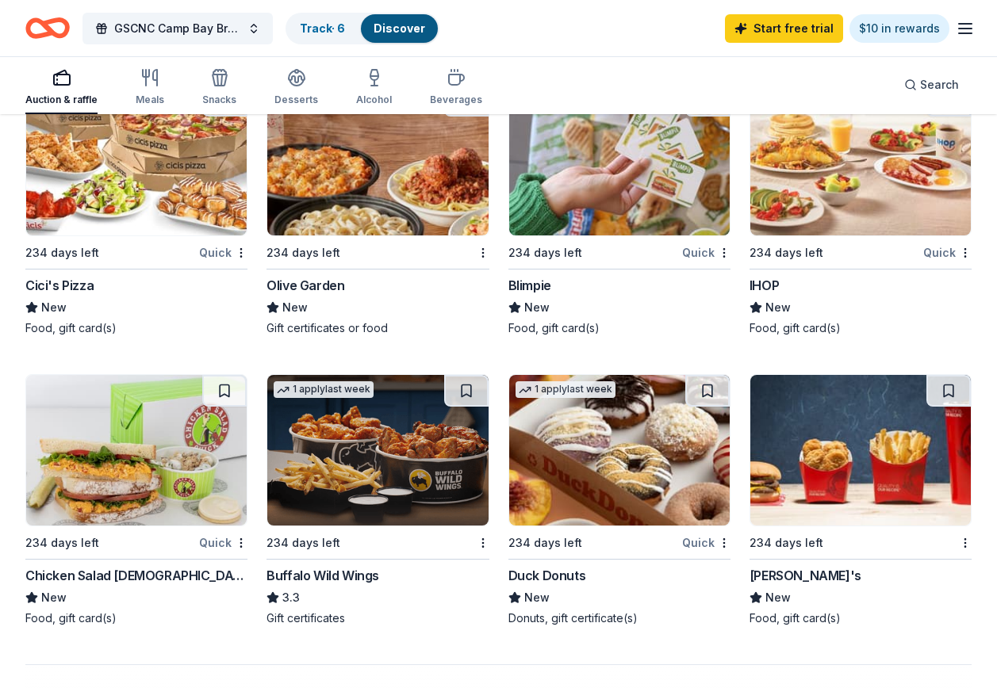
scroll to position [1190, 0]
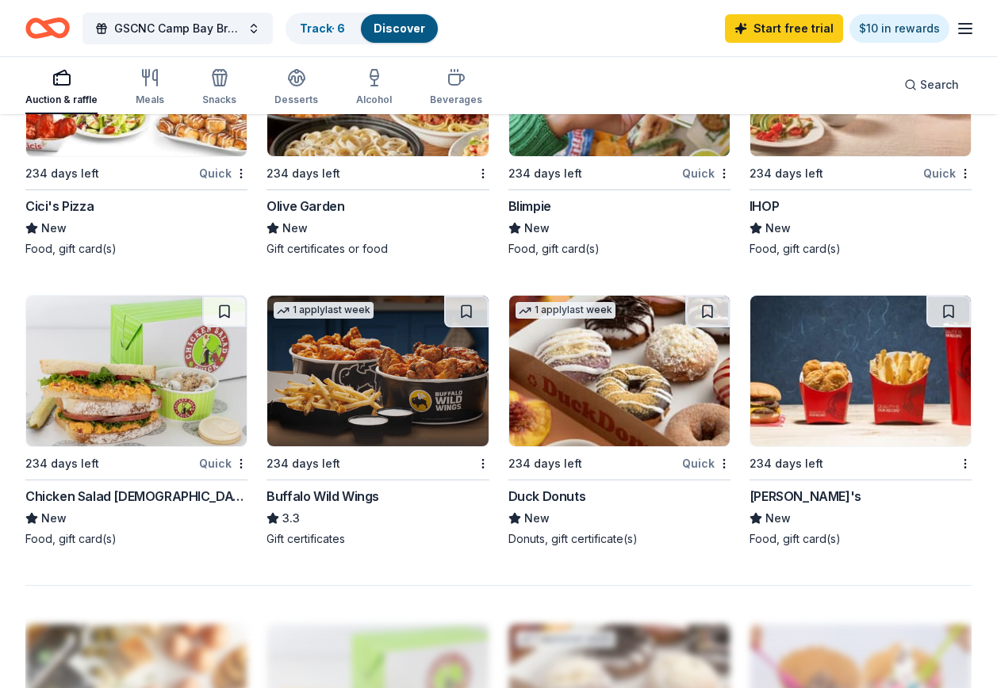
click at [390, 385] on img at bounding box center [377, 371] width 220 height 151
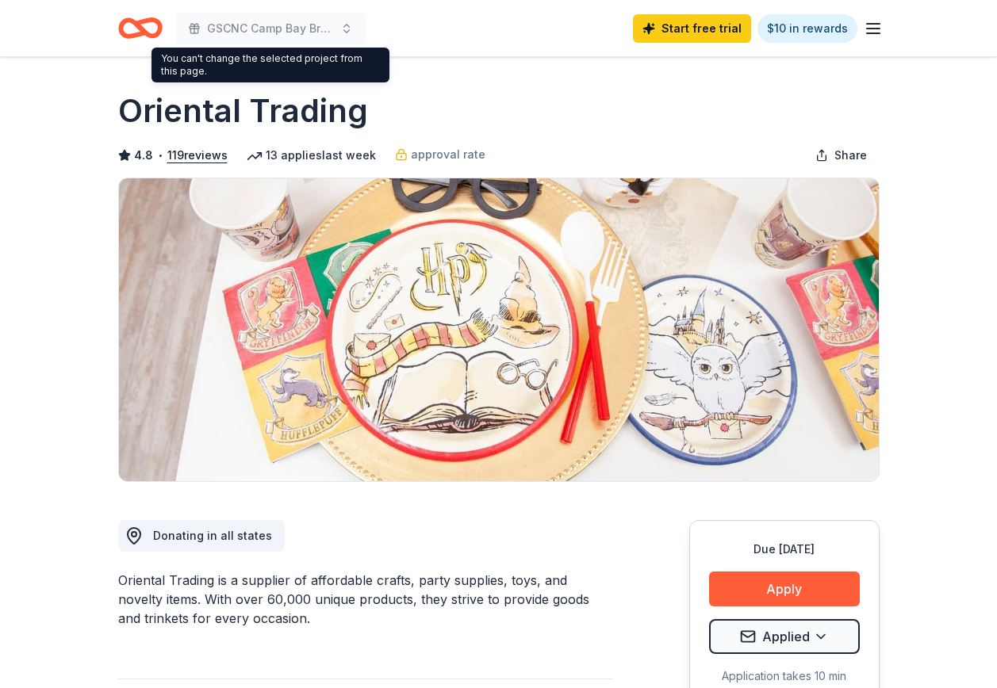
click at [151, 31] on icon "Home" at bounding box center [140, 28] width 44 height 37
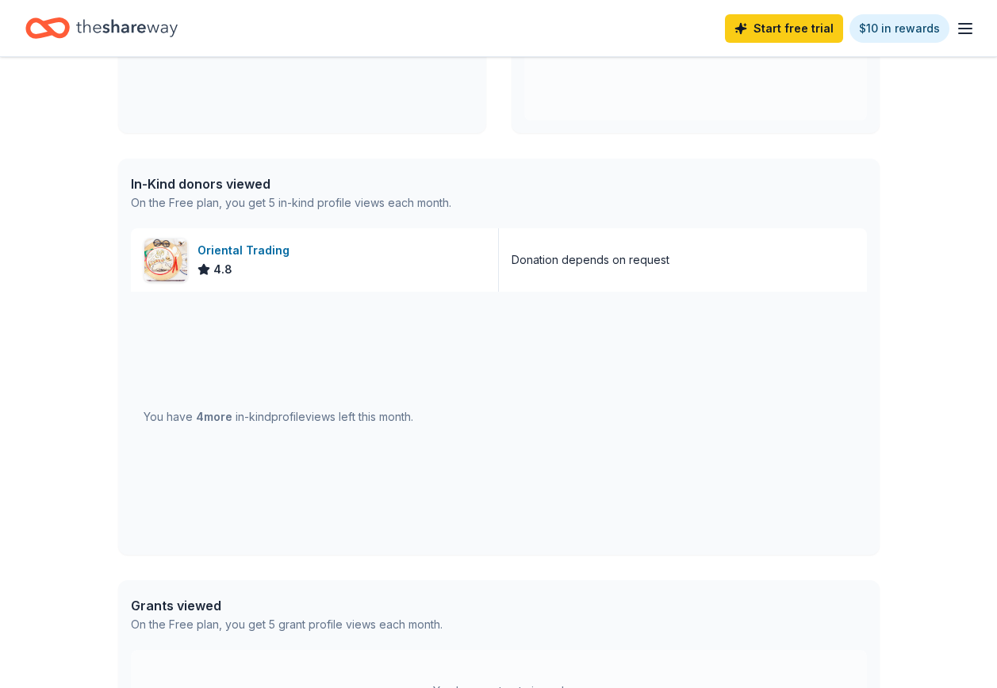
scroll to position [476, 0]
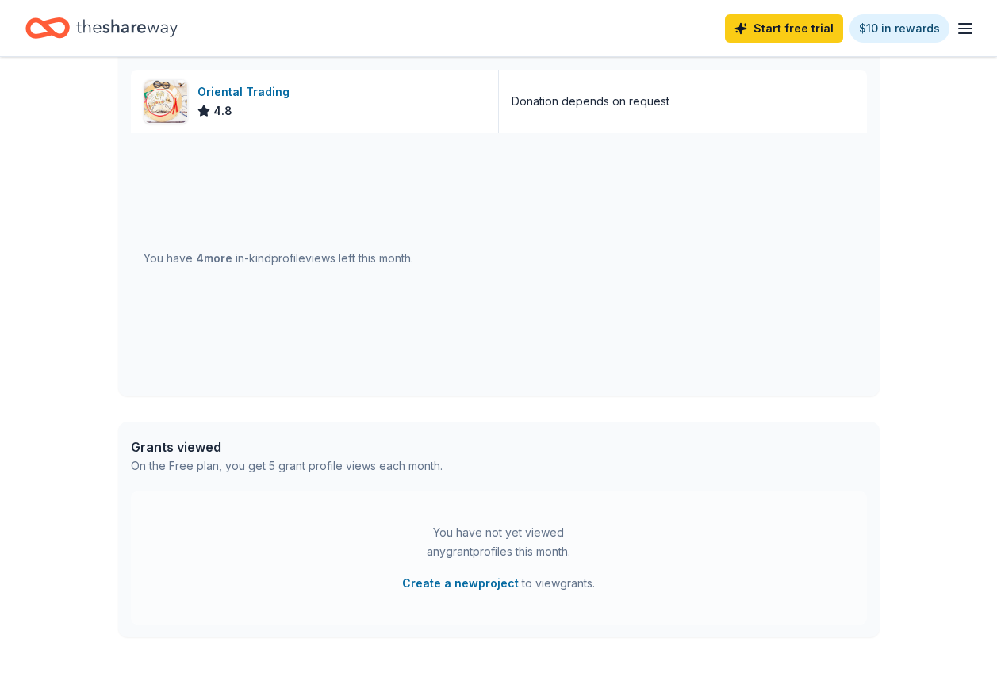
click at [211, 259] on span "4 more" at bounding box center [214, 257] width 36 height 13
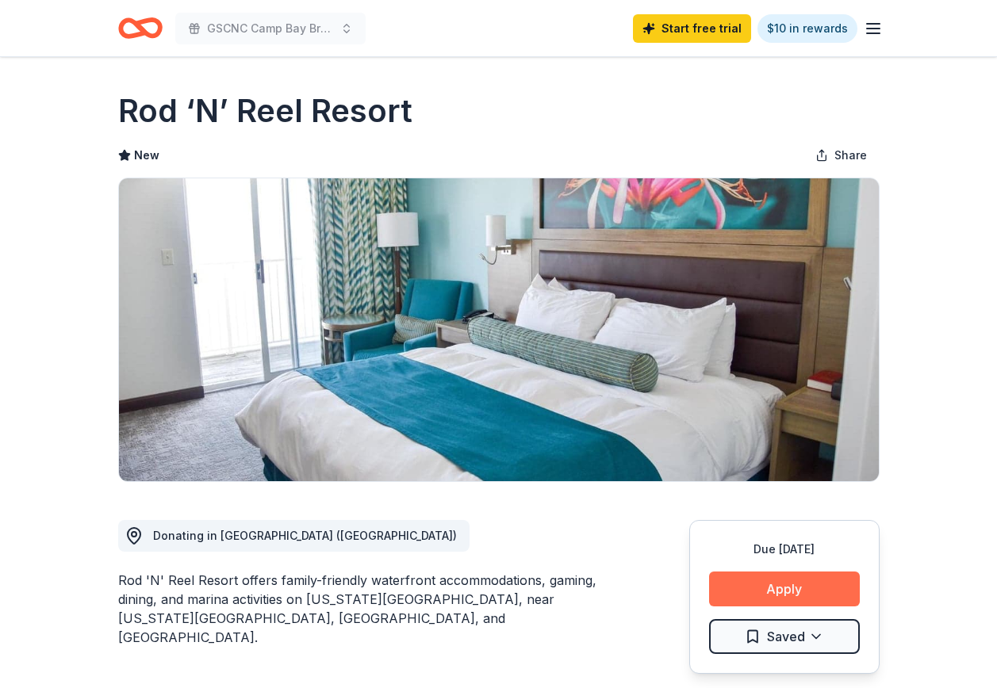
click at [775, 588] on button "Apply" at bounding box center [784, 589] width 151 height 35
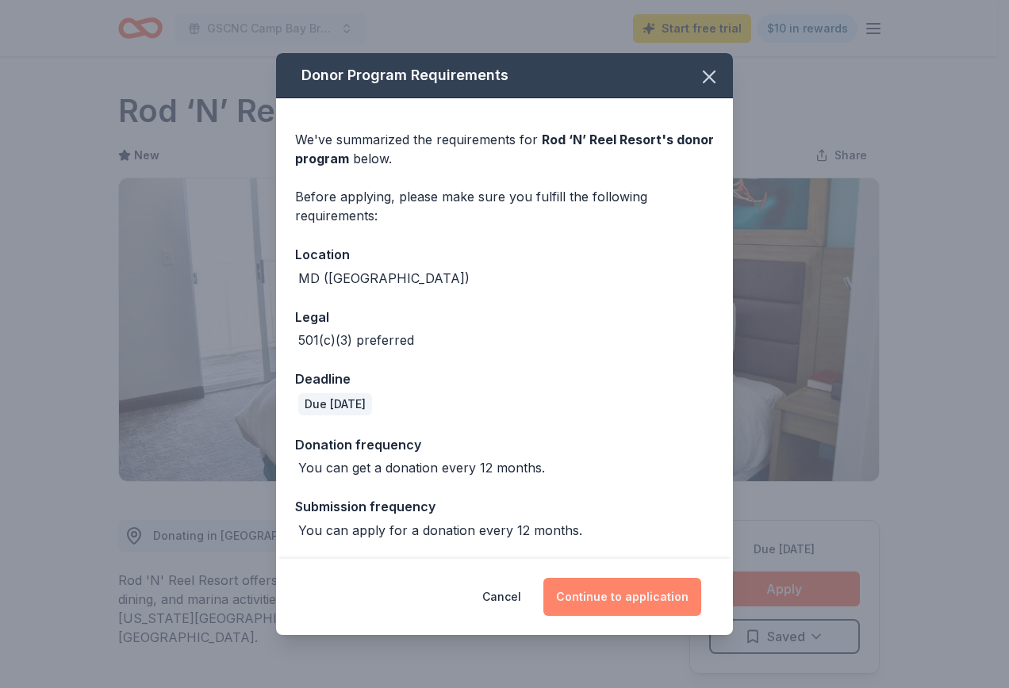
click at [634, 592] on button "Continue to application" at bounding box center [622, 597] width 158 height 38
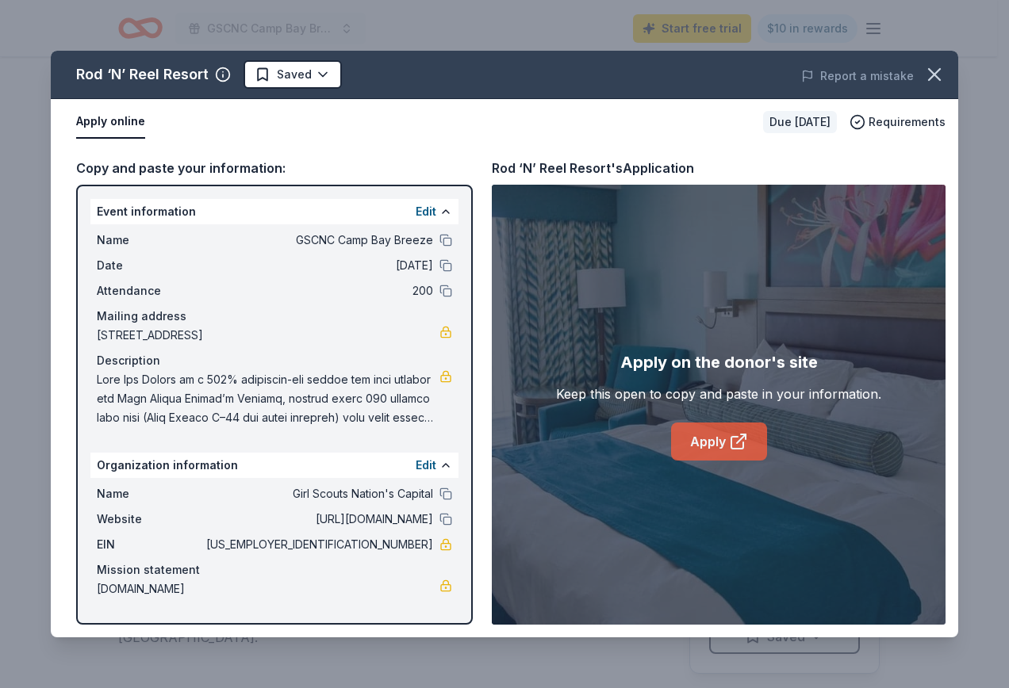
click at [723, 440] on link "Apply" at bounding box center [719, 442] width 96 height 38
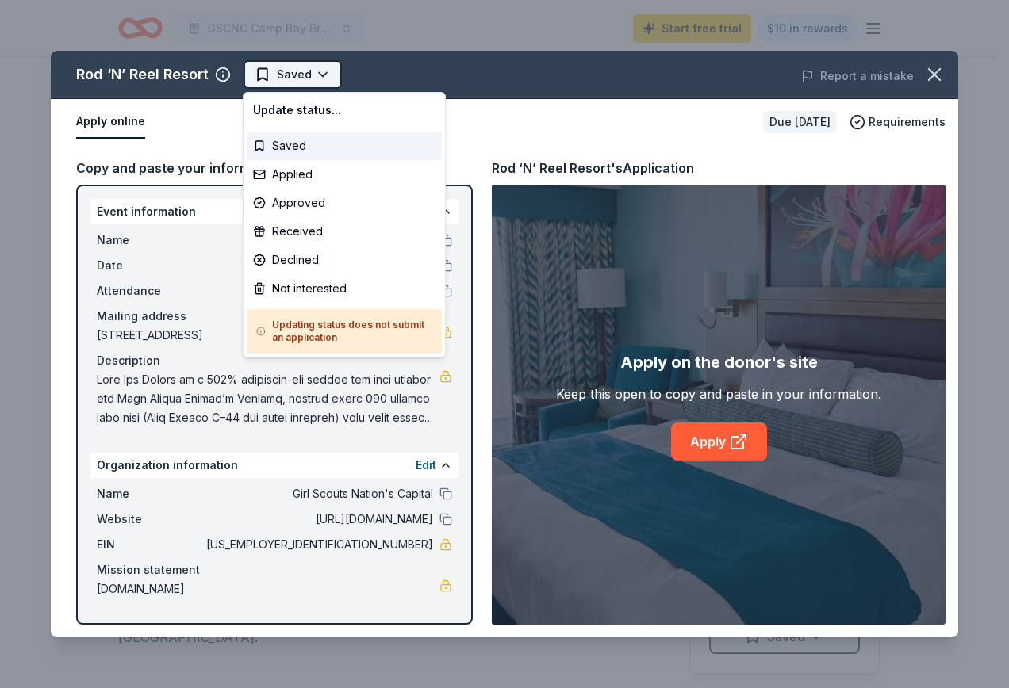
click at [320, 74] on html "GSCNC Camp Bay Breeze Start free trial $10 in rewards Due [DATE] Share Rod ‘N’ …" at bounding box center [504, 344] width 1009 height 688
click at [309, 174] on div "Applied" at bounding box center [344, 174] width 195 height 29
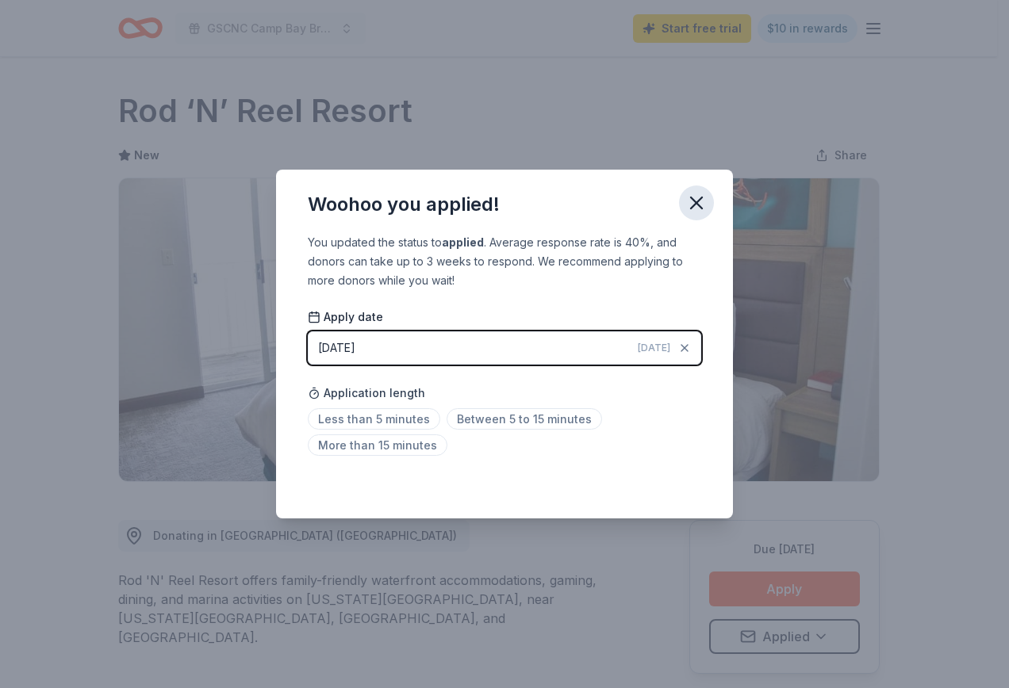
click at [688, 205] on icon "button" at bounding box center [696, 203] width 22 height 22
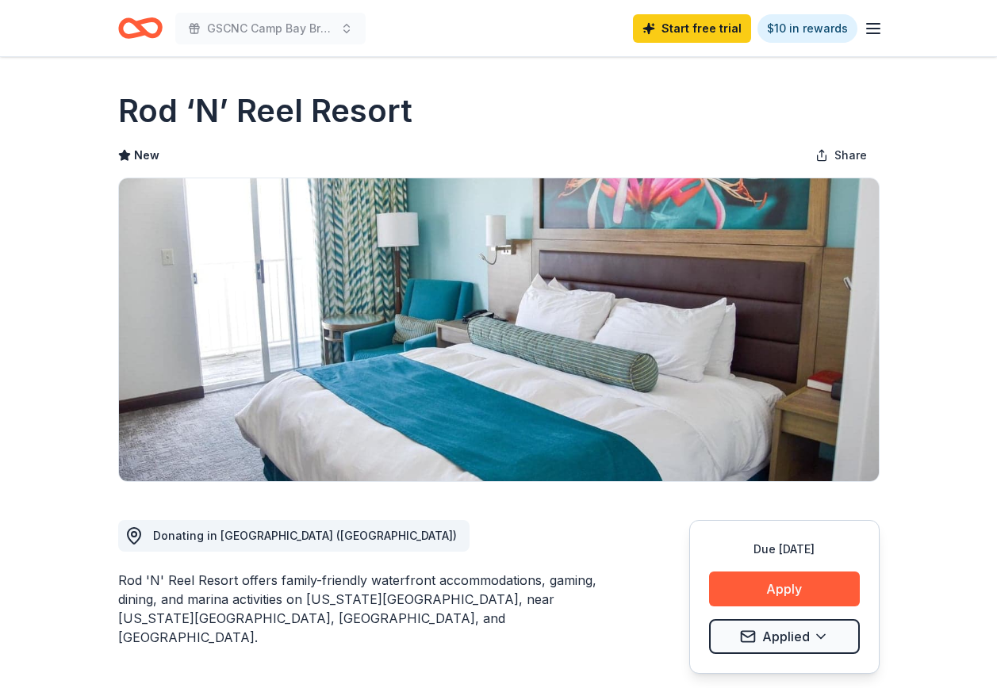
click at [868, 25] on icon "button" at bounding box center [873, 28] width 19 height 19
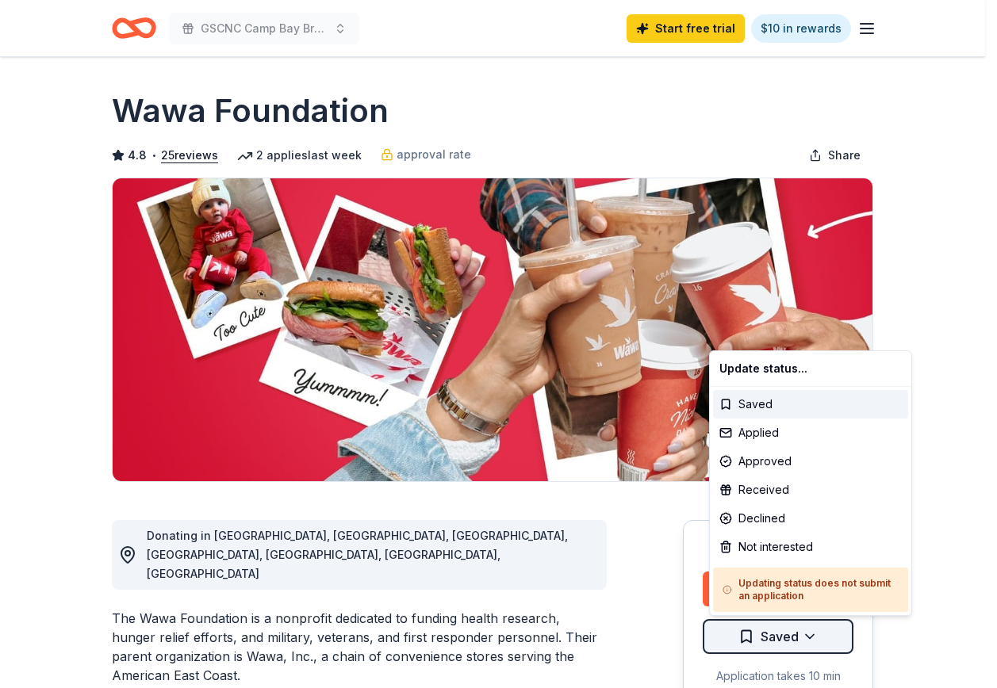
click at [821, 639] on html "GSCNC Camp Bay Breeze Start free trial $10 in rewards Due [DATE] Share Wawa Fou…" at bounding box center [498, 344] width 997 height 688
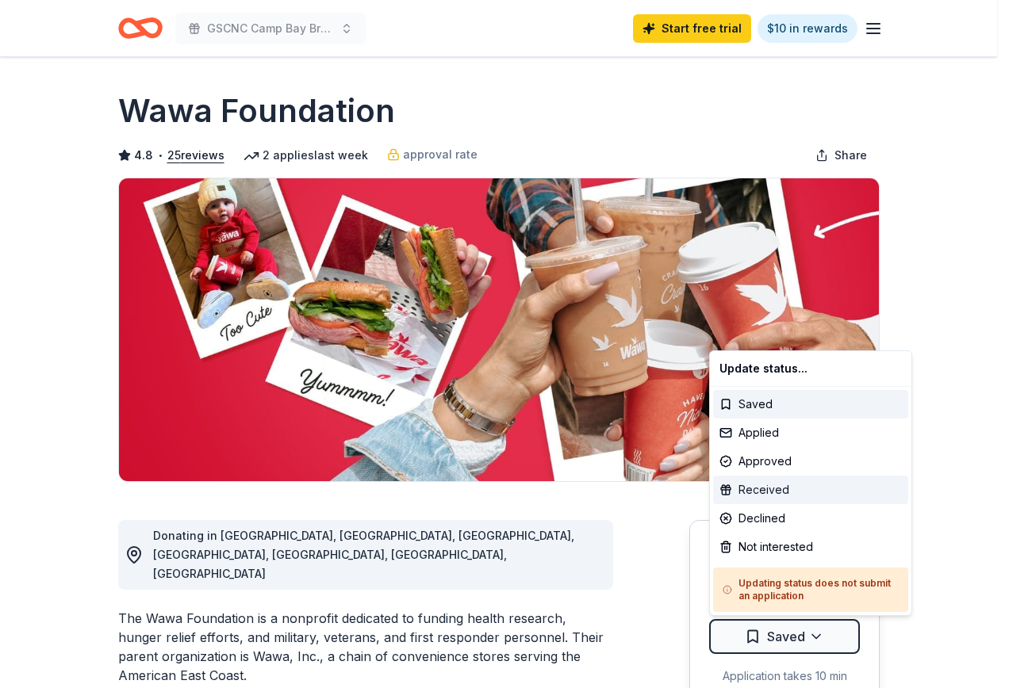
click at [772, 493] on div "Received" at bounding box center [810, 490] width 195 height 29
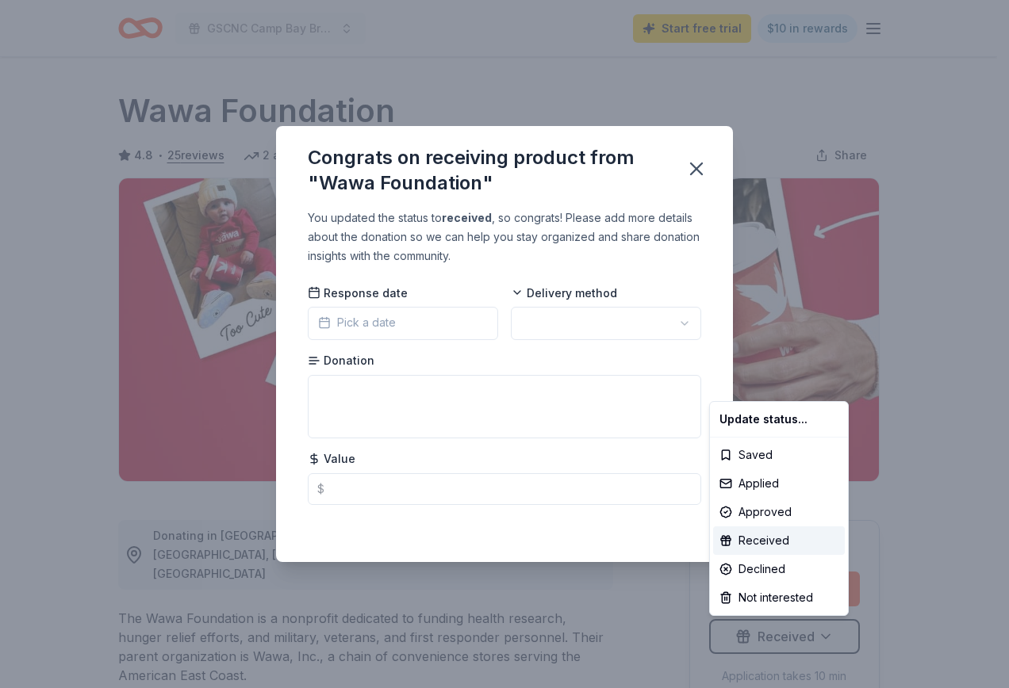
click at [415, 321] on html "GSCNC Camp Bay Breeze Start free trial $10 in rewards Due [DATE] Share Wawa Fou…" at bounding box center [504, 344] width 1009 height 688
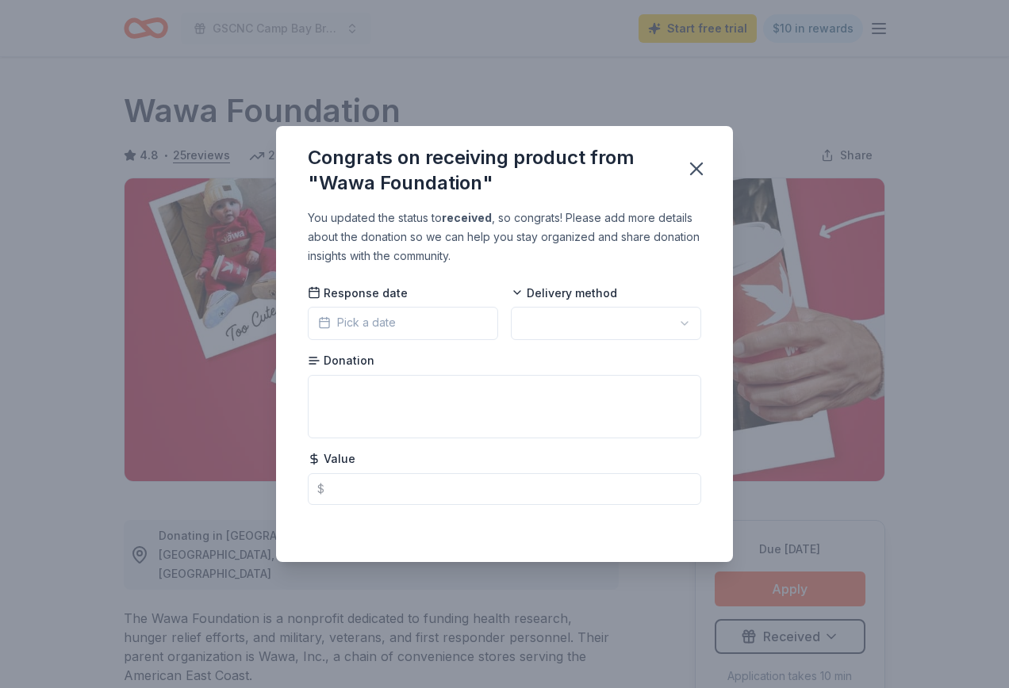
click at [370, 321] on span "Pick a date" at bounding box center [357, 322] width 78 height 19
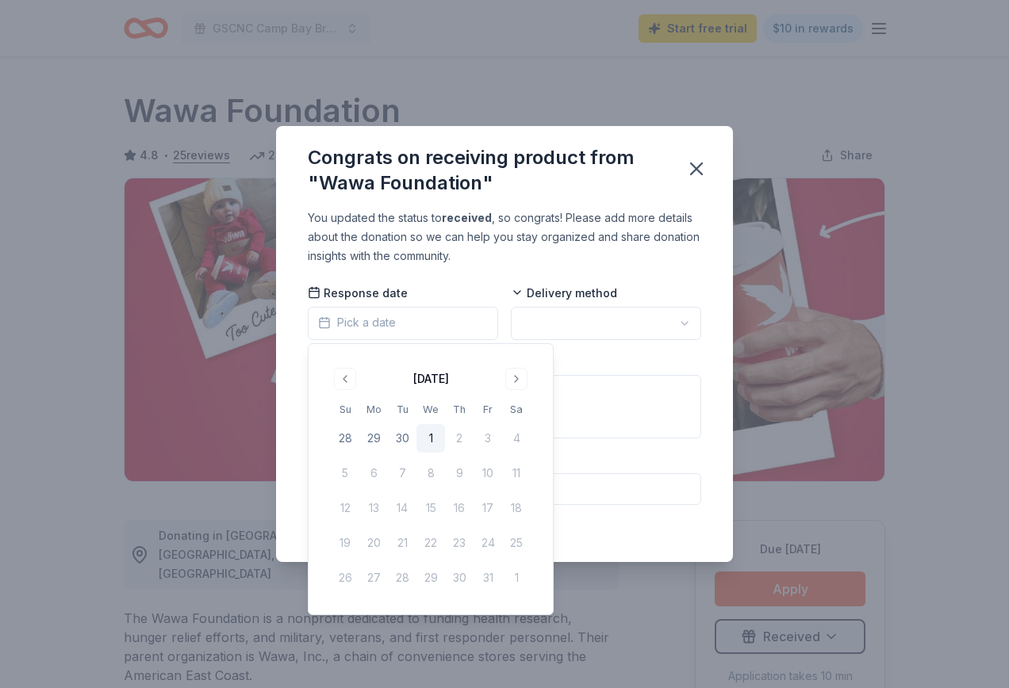
click at [428, 435] on button "1" at bounding box center [430, 438] width 29 height 29
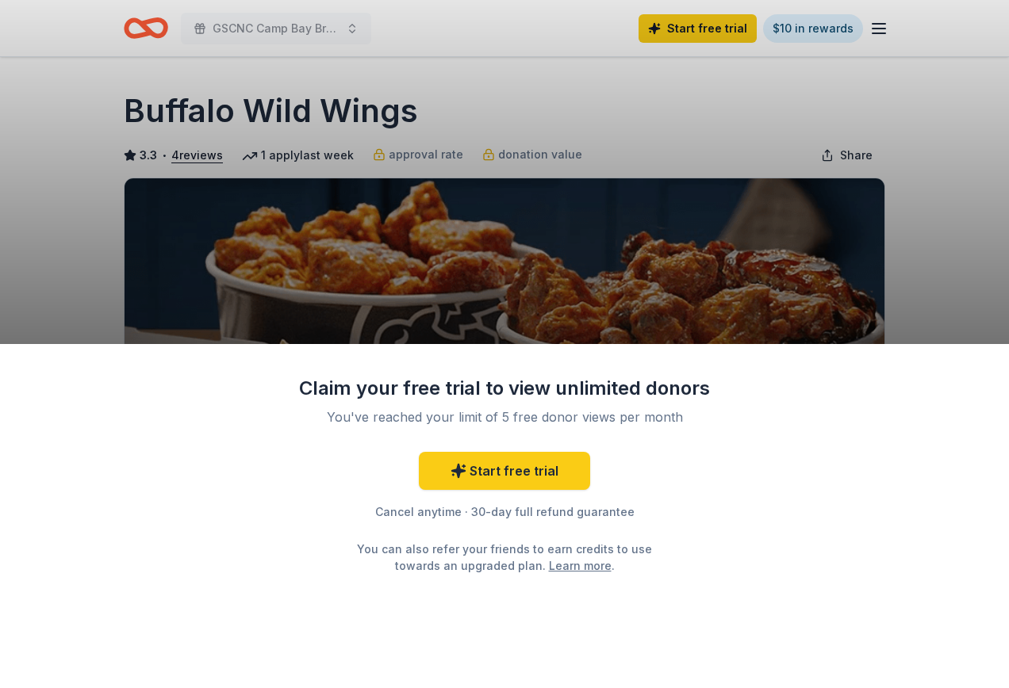
click at [642, 273] on div "Claim your free trial to view unlimited donors You've reached your limit of 5 f…" at bounding box center [504, 344] width 1009 height 688
click at [569, 571] on link "Learn more" at bounding box center [580, 566] width 63 height 17
